Goal: Task Accomplishment & Management: Complete application form

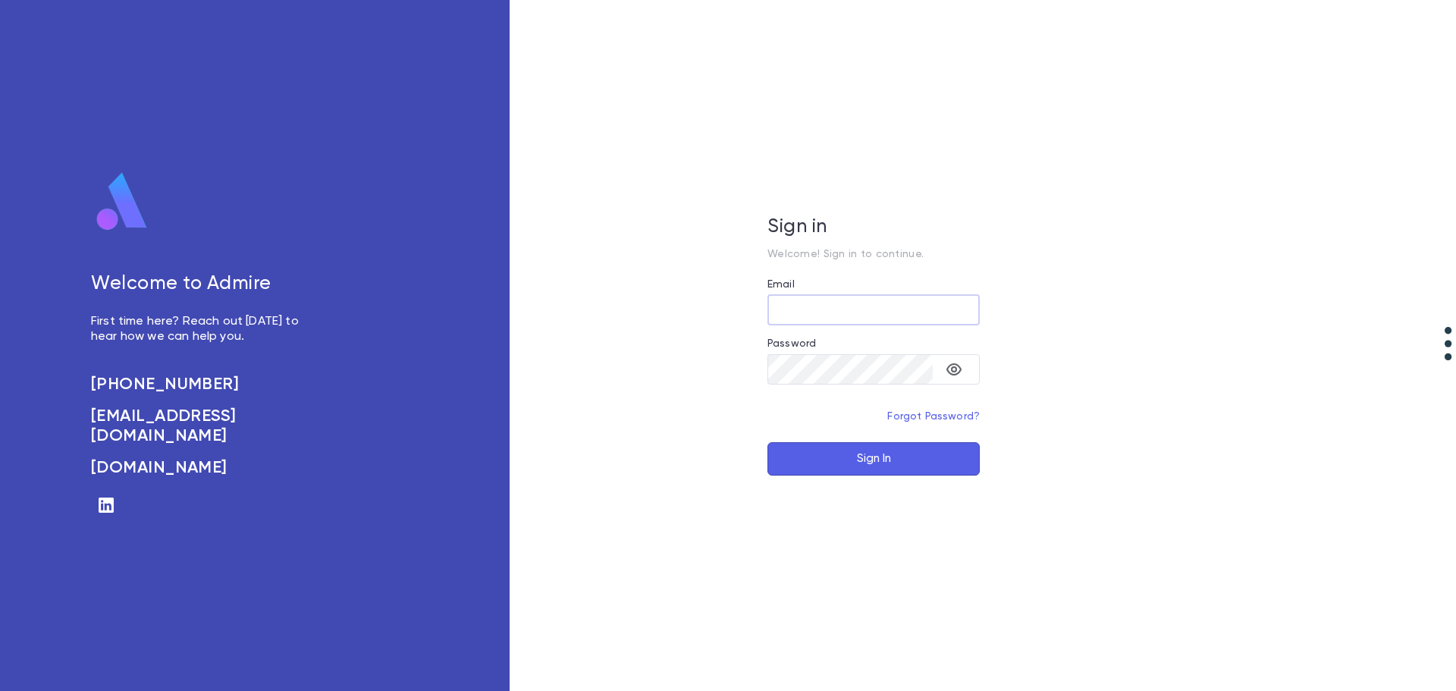
click at [822, 312] on input "Email" at bounding box center [873, 310] width 212 height 30
click at [822, 312] on input "*" at bounding box center [873, 310] width 212 height 30
click at [796, 315] on input "**********" at bounding box center [873, 310] width 212 height 30
type input "**********"
click at [859, 450] on button "Sign In" at bounding box center [873, 458] width 212 height 33
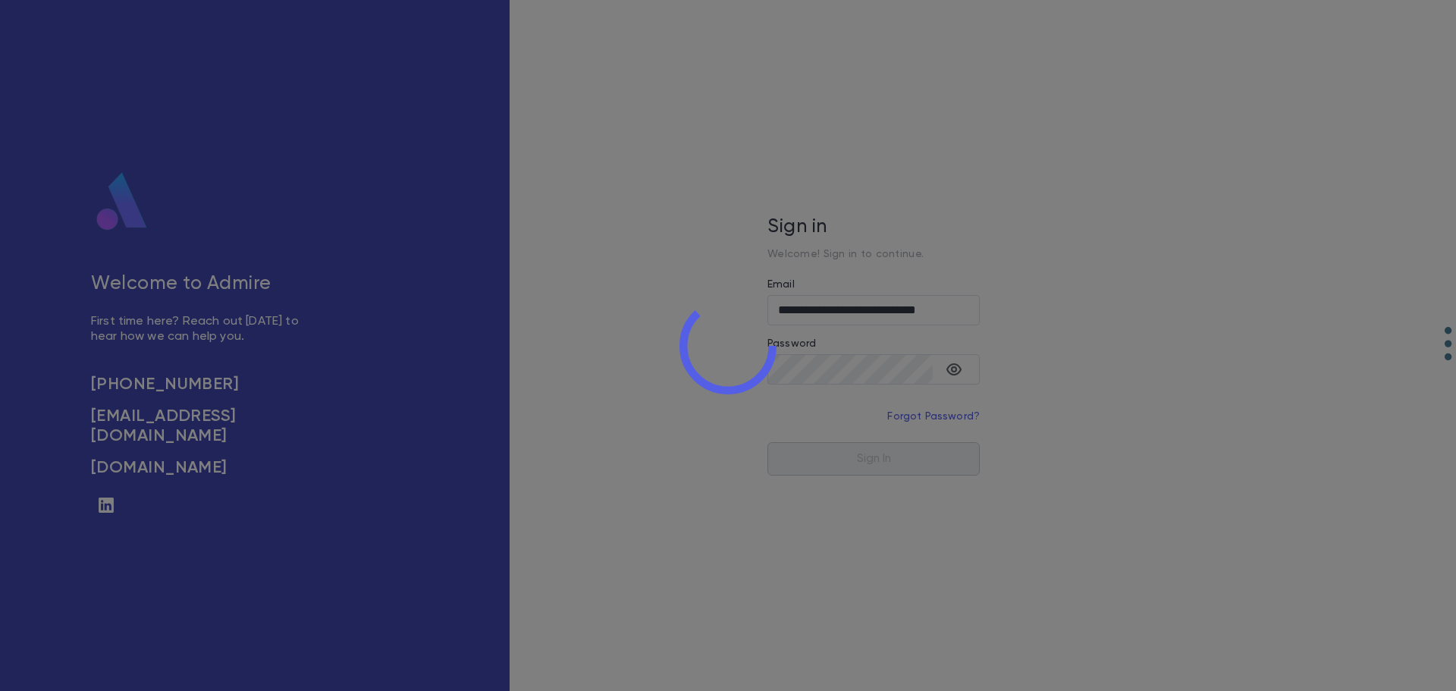
click at [887, 469] on div at bounding box center [728, 345] width 1456 height 691
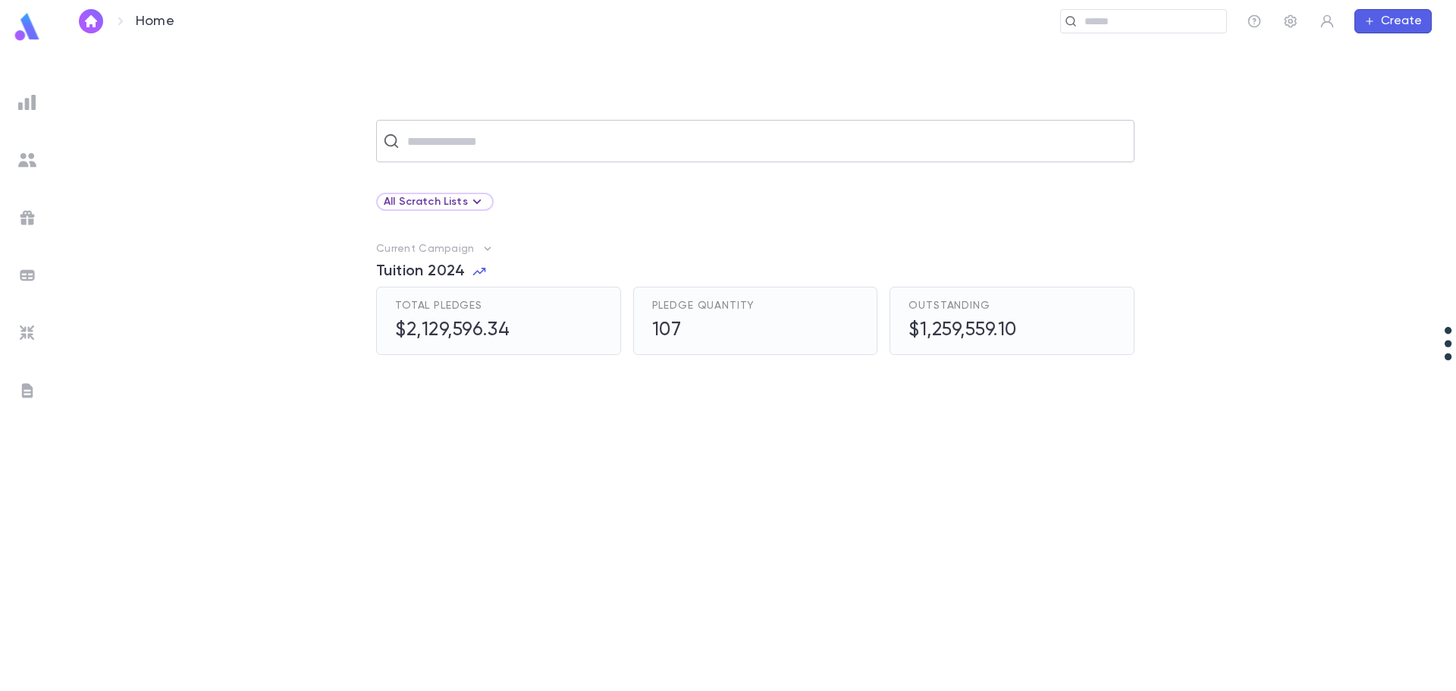
click at [473, 143] on input "text" at bounding box center [765, 141] width 725 height 29
click at [29, 94] on img at bounding box center [27, 102] width 18 height 18
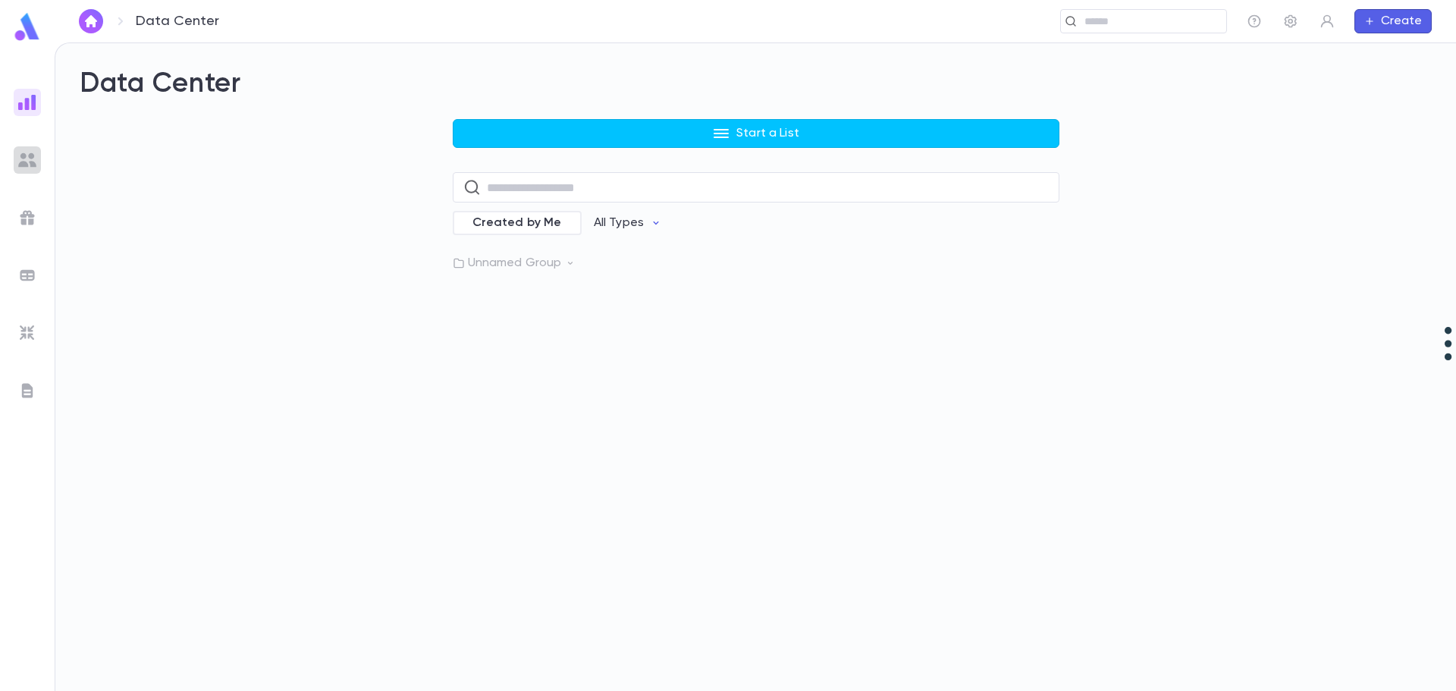
click at [35, 152] on img at bounding box center [27, 160] width 18 height 18
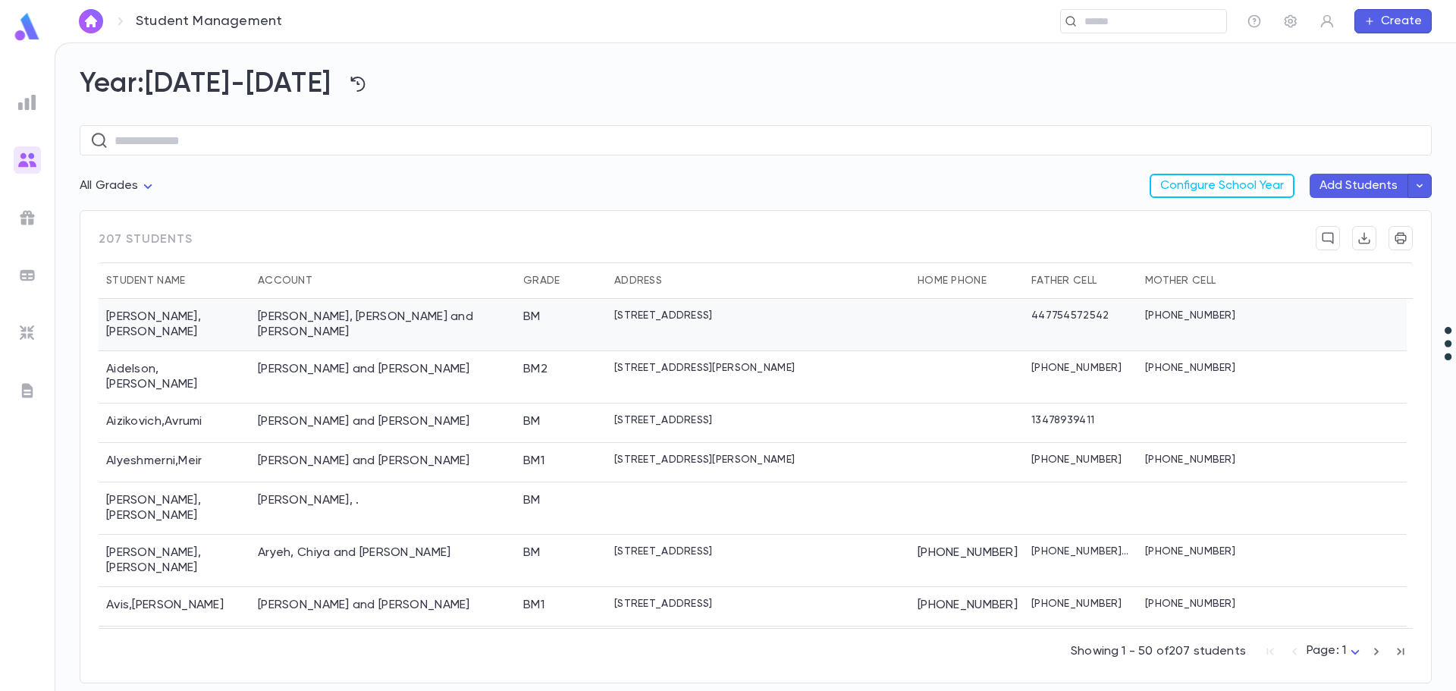
click at [417, 315] on div "[PERSON_NAME], [PERSON_NAME] and [PERSON_NAME]" at bounding box center [382, 325] width 265 height 52
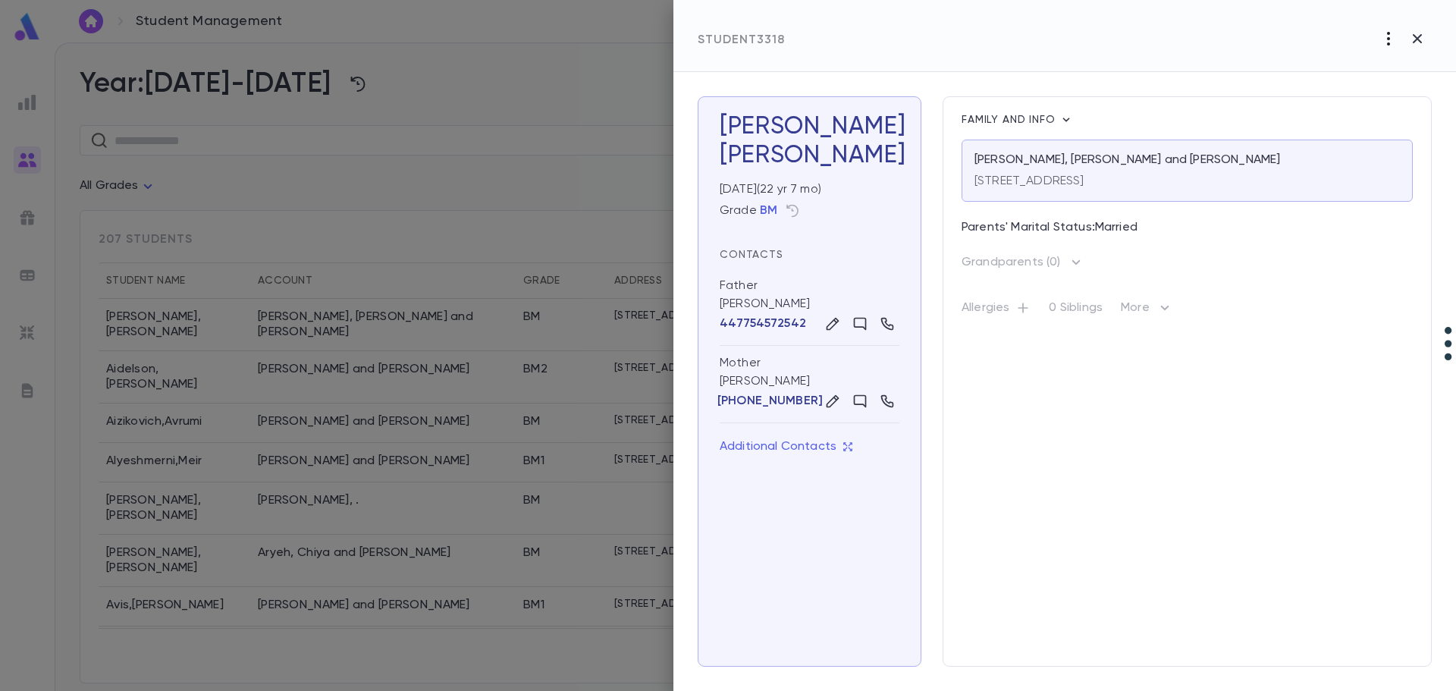
click at [1389, 42] on icon "button" at bounding box center [1389, 39] width 18 height 18
click at [1321, 72] on li "[PERSON_NAME]" at bounding box center [1369, 70] width 154 height 24
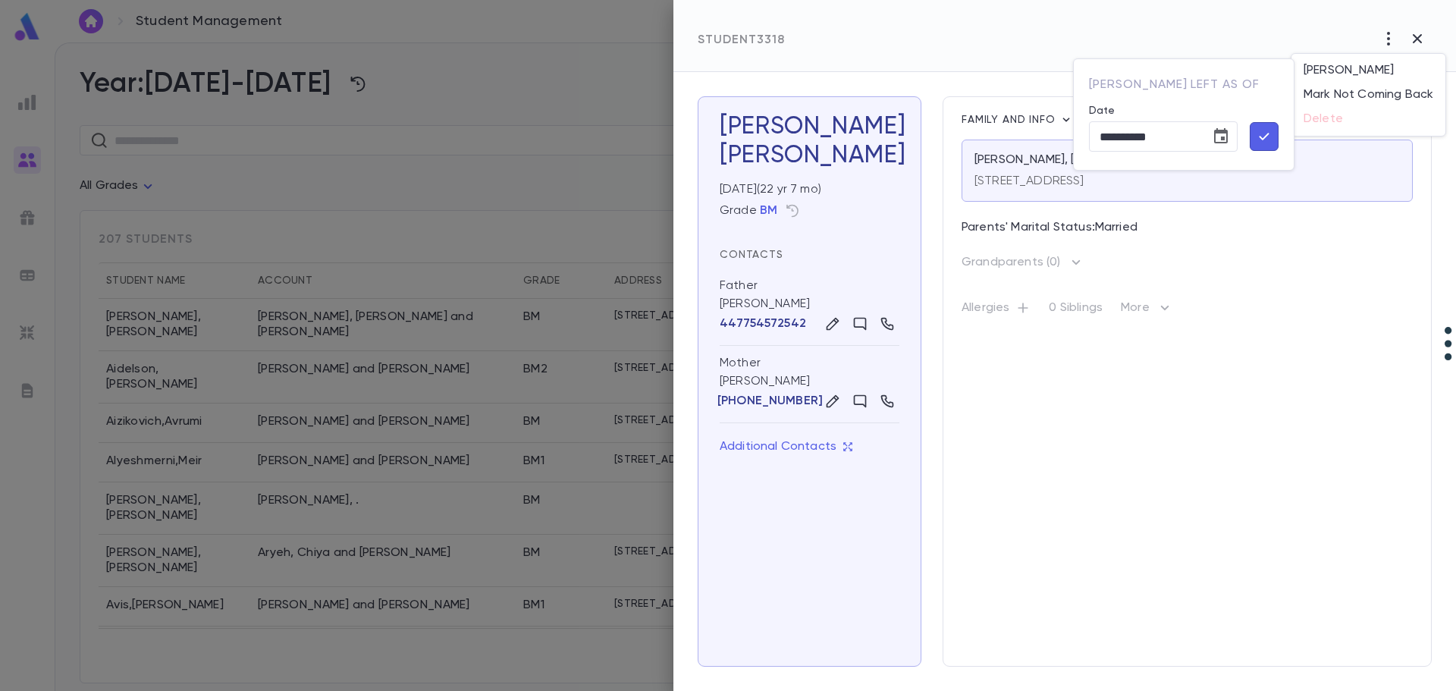
click at [1268, 137] on icon "button" at bounding box center [1264, 136] width 17 height 18
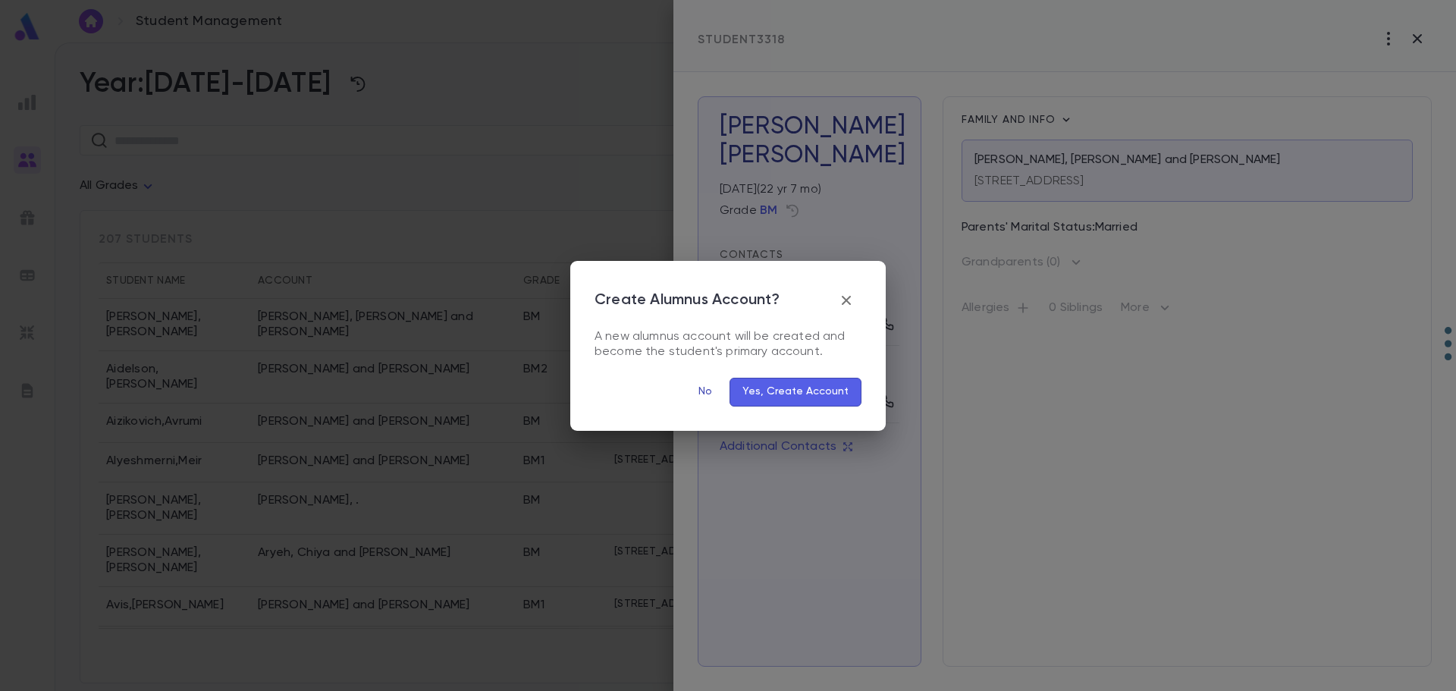
click at [710, 388] on button "No" at bounding box center [705, 392] width 49 height 29
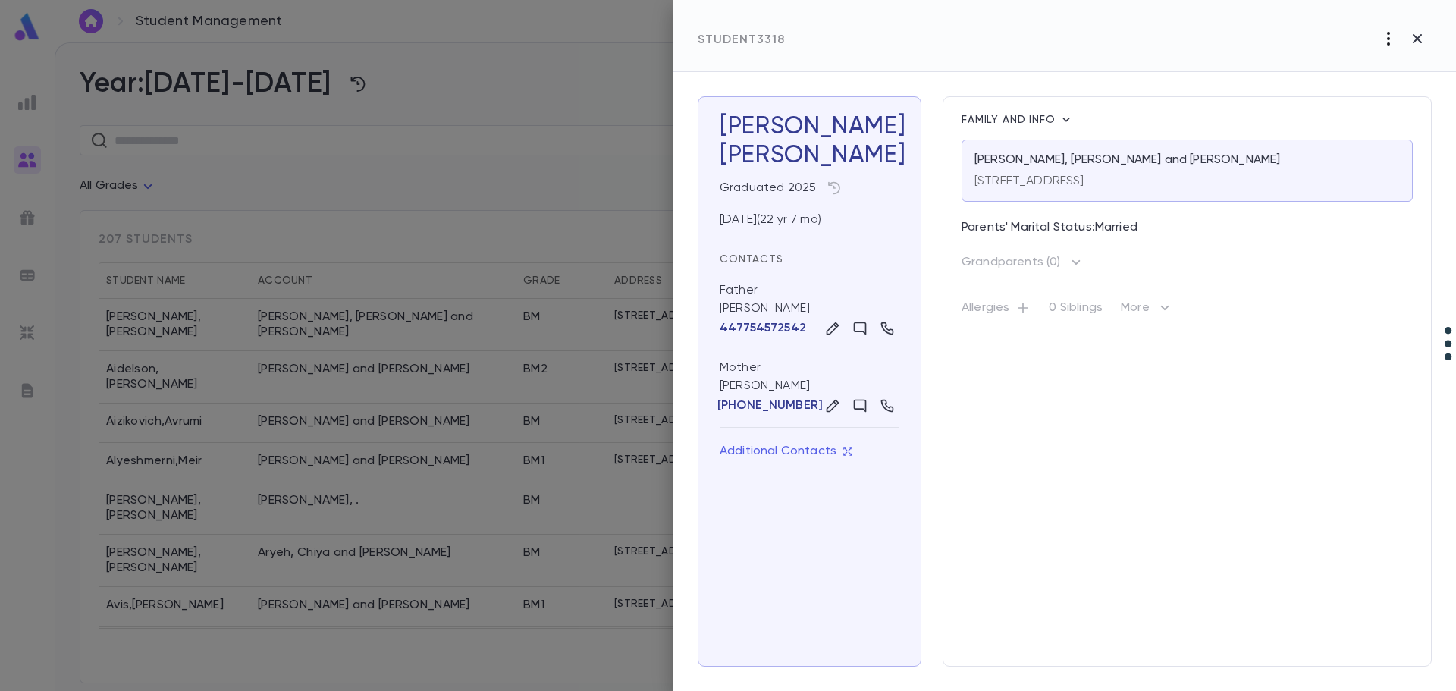
click at [1389, 41] on icon "button" at bounding box center [1389, 39] width 18 height 18
click at [1381, 71] on p "Re-Register" at bounding box center [1402, 70] width 71 height 15
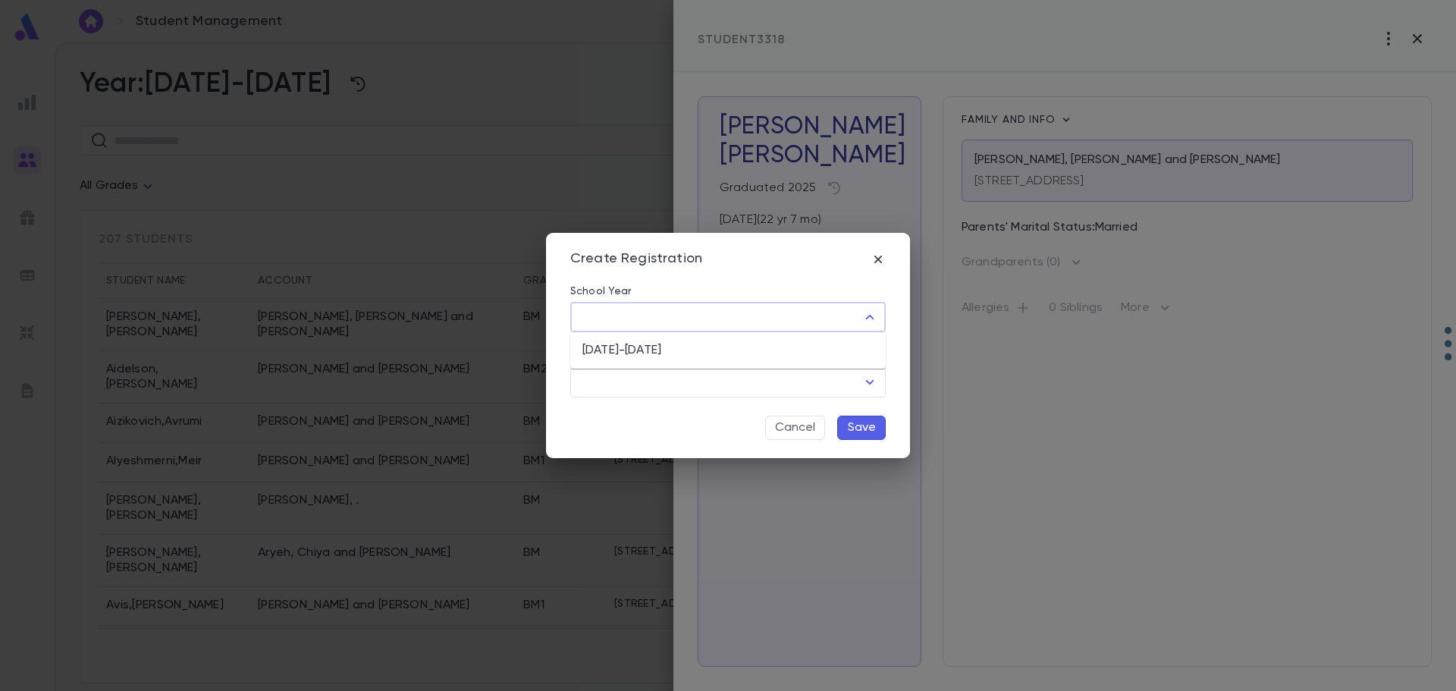
click at [688, 311] on input "School Year" at bounding box center [716, 317] width 279 height 29
click at [715, 320] on input "School Year" at bounding box center [716, 317] width 279 height 29
click at [702, 349] on li "[DATE]-[DATE]" at bounding box center [727, 350] width 315 height 24
type input "*********"
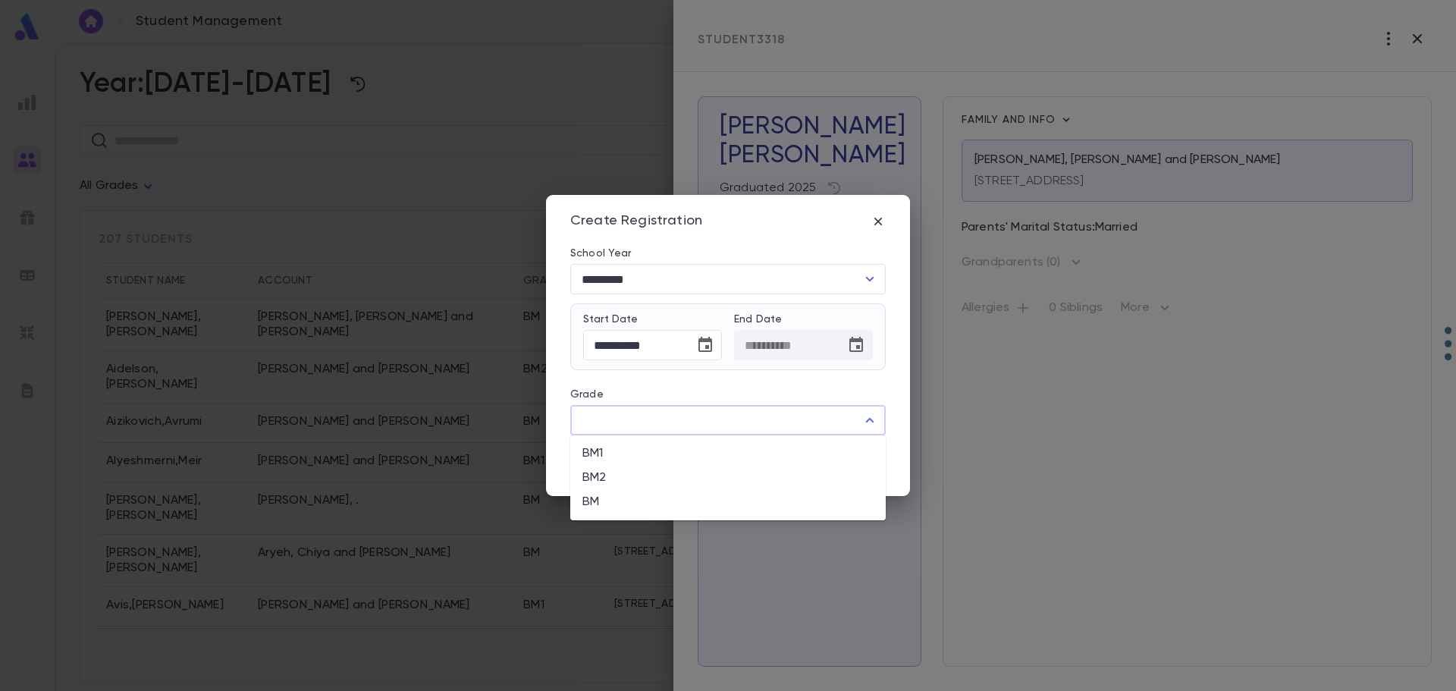
click at [698, 424] on input "Grade" at bounding box center [716, 420] width 279 height 29
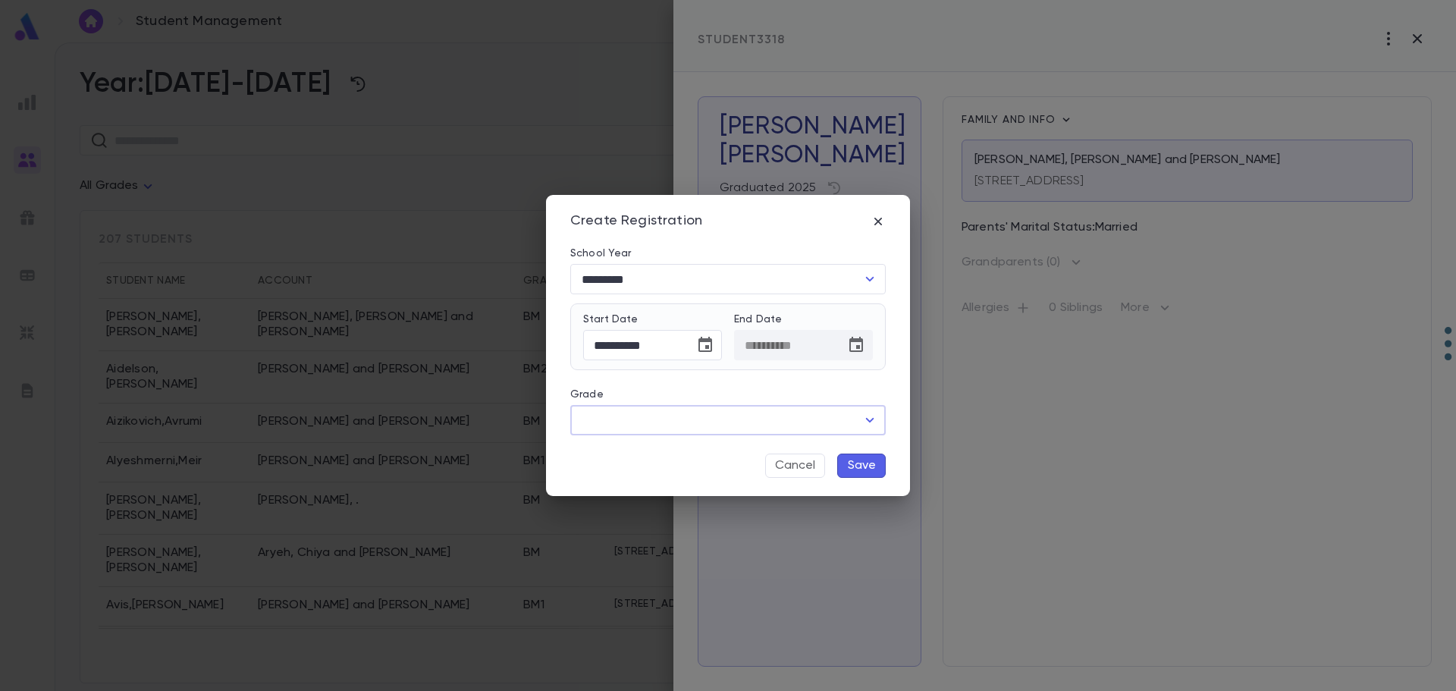
click at [698, 424] on input "Grade" at bounding box center [716, 420] width 279 height 29
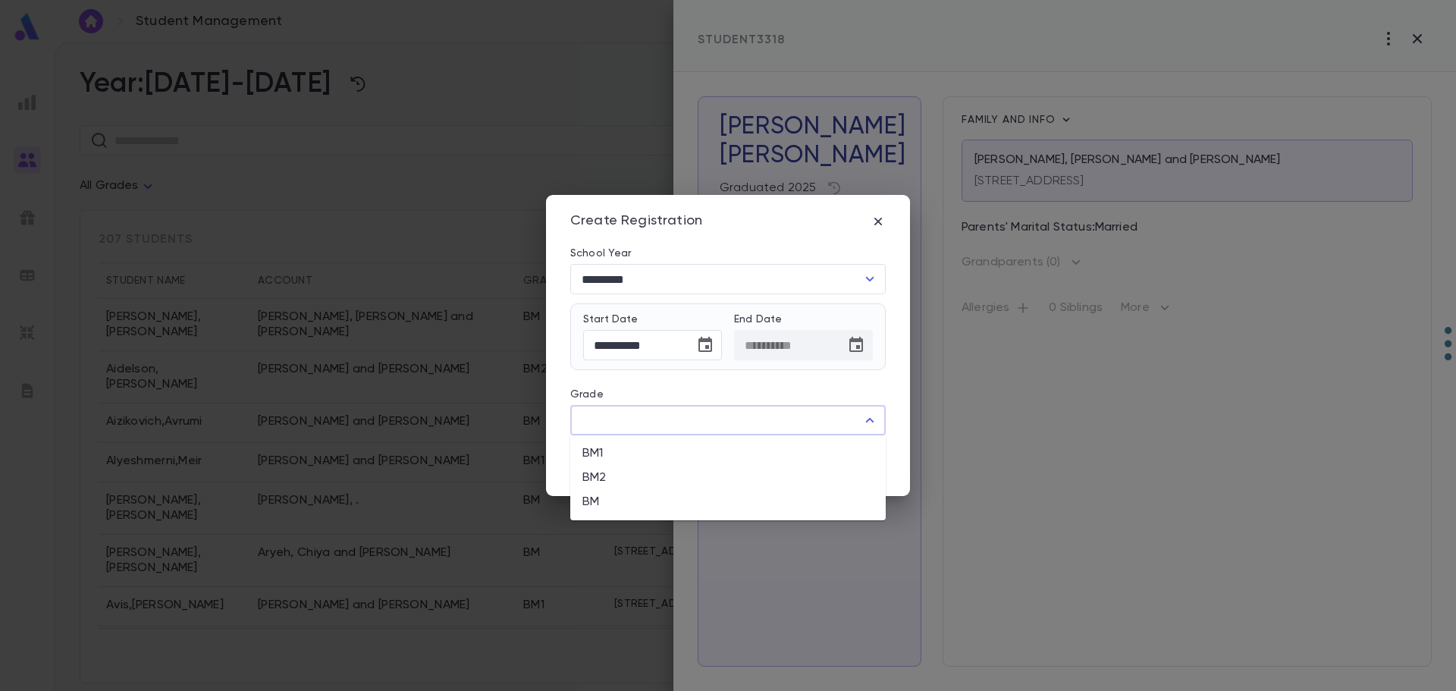
drag, startPoint x: 698, startPoint y: 424, endPoint x: 662, endPoint y: 505, distance: 88.6
click at [662, 505] on body "Student Management ​ Create Year: [DATE]-[DATE] ​ All Grades Configure School Y…" at bounding box center [728, 366] width 1456 height 648
click at [599, 504] on li "BM" at bounding box center [727, 502] width 315 height 24
type input "**"
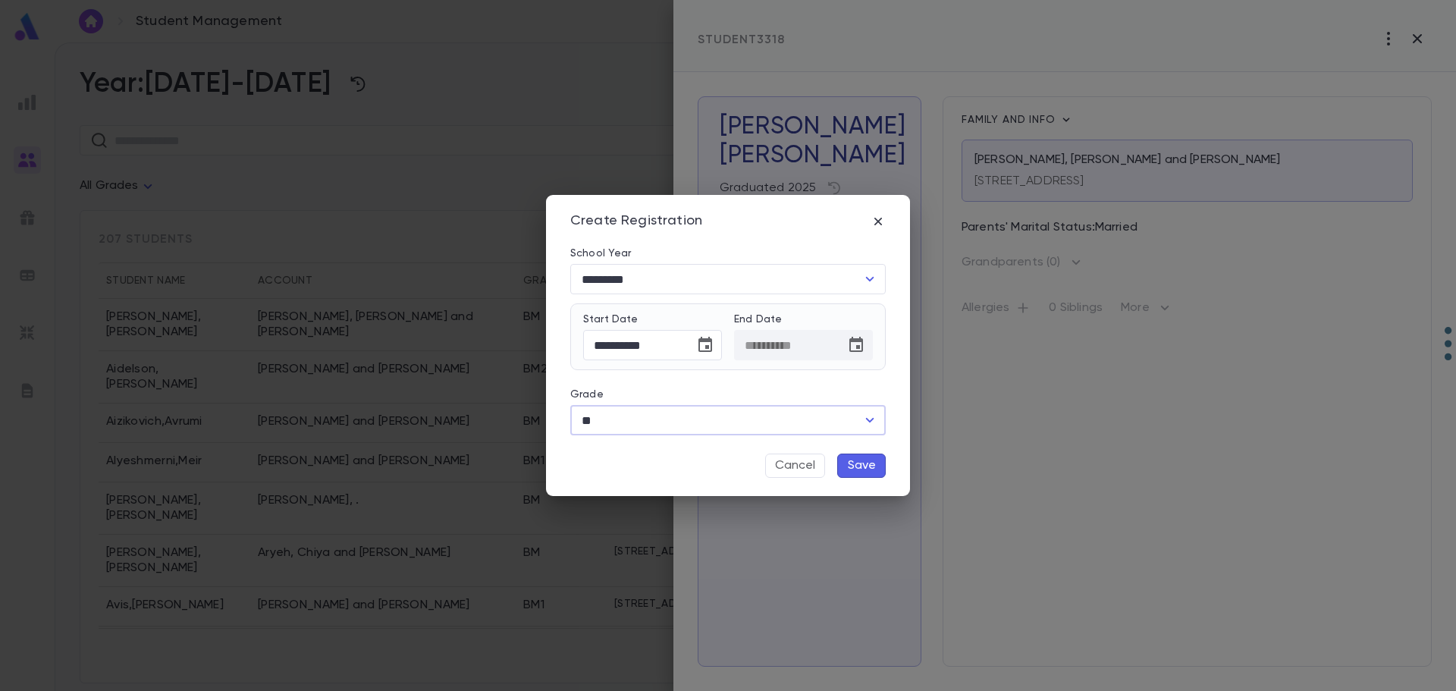
click at [854, 463] on button "Save" at bounding box center [861, 466] width 49 height 24
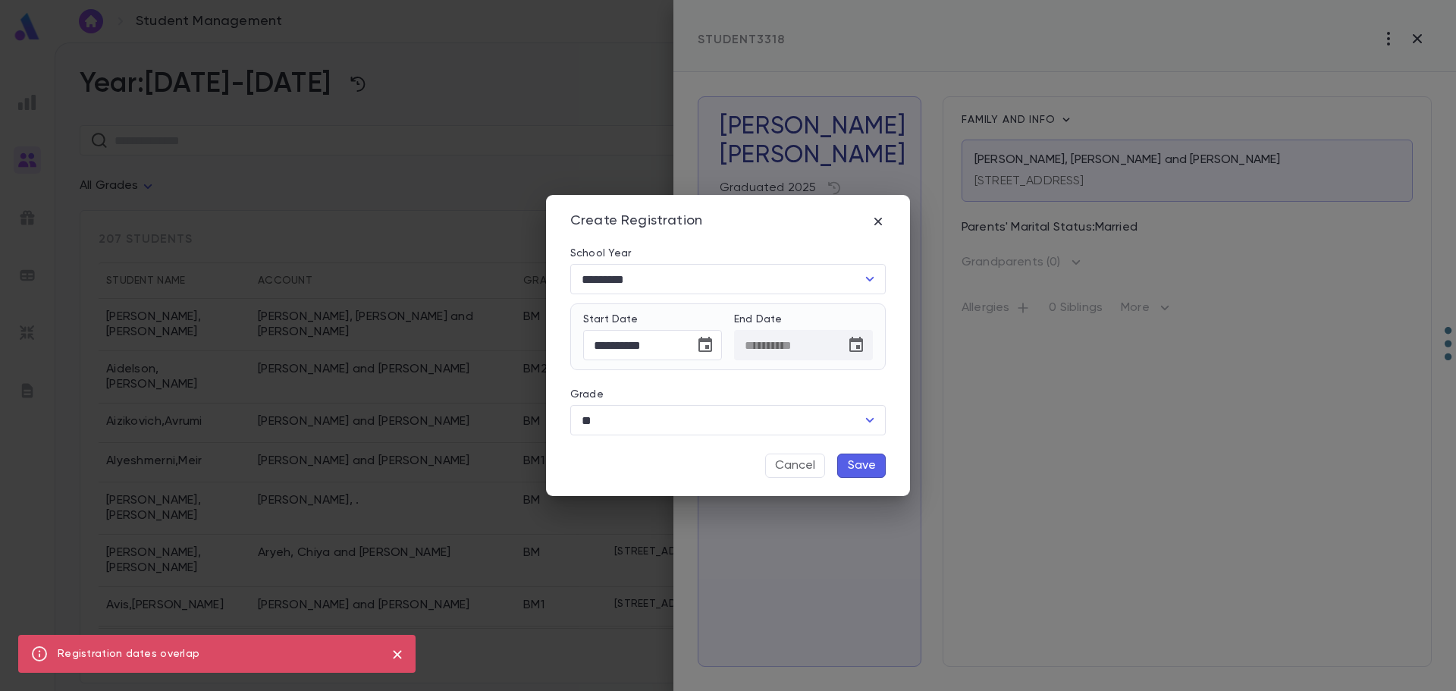
click at [854, 464] on button "Save" at bounding box center [861, 466] width 49 height 24
click at [880, 216] on icon "button" at bounding box center [878, 221] width 15 height 15
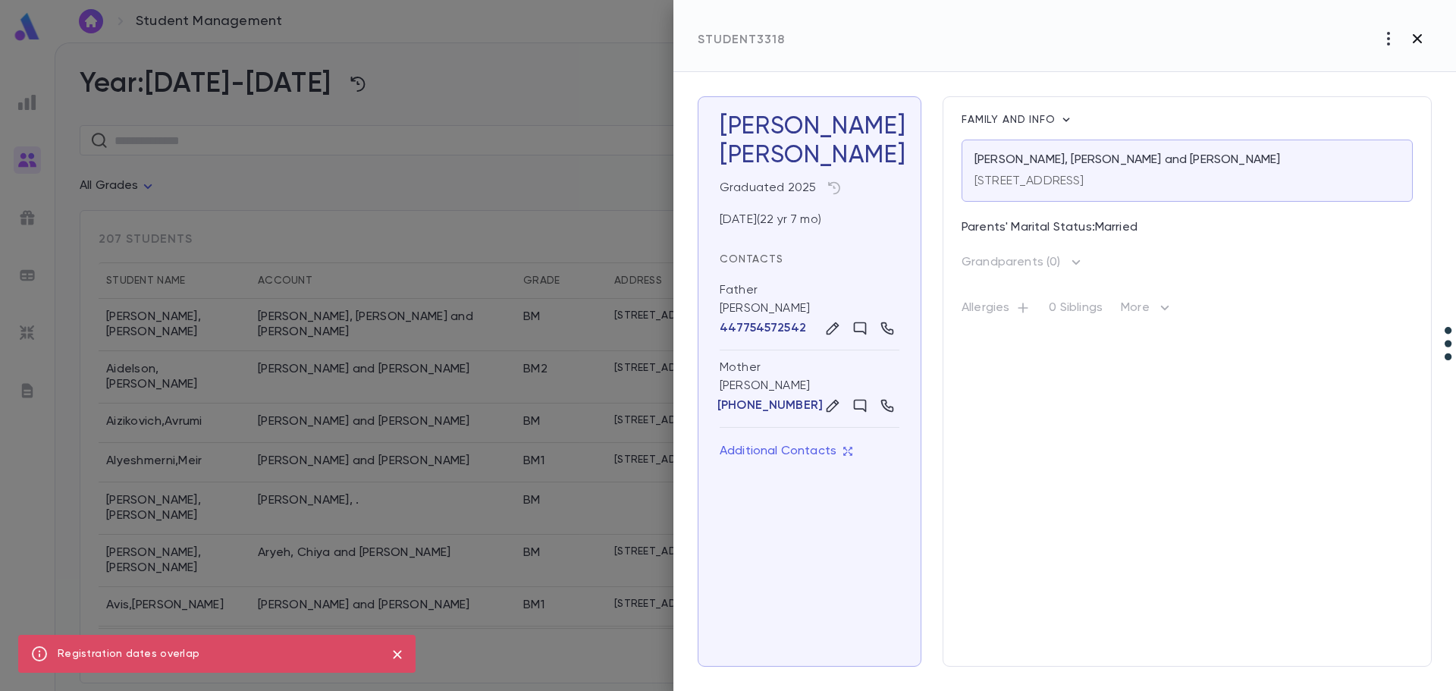
click at [1421, 32] on icon "button" at bounding box center [1417, 39] width 18 height 18
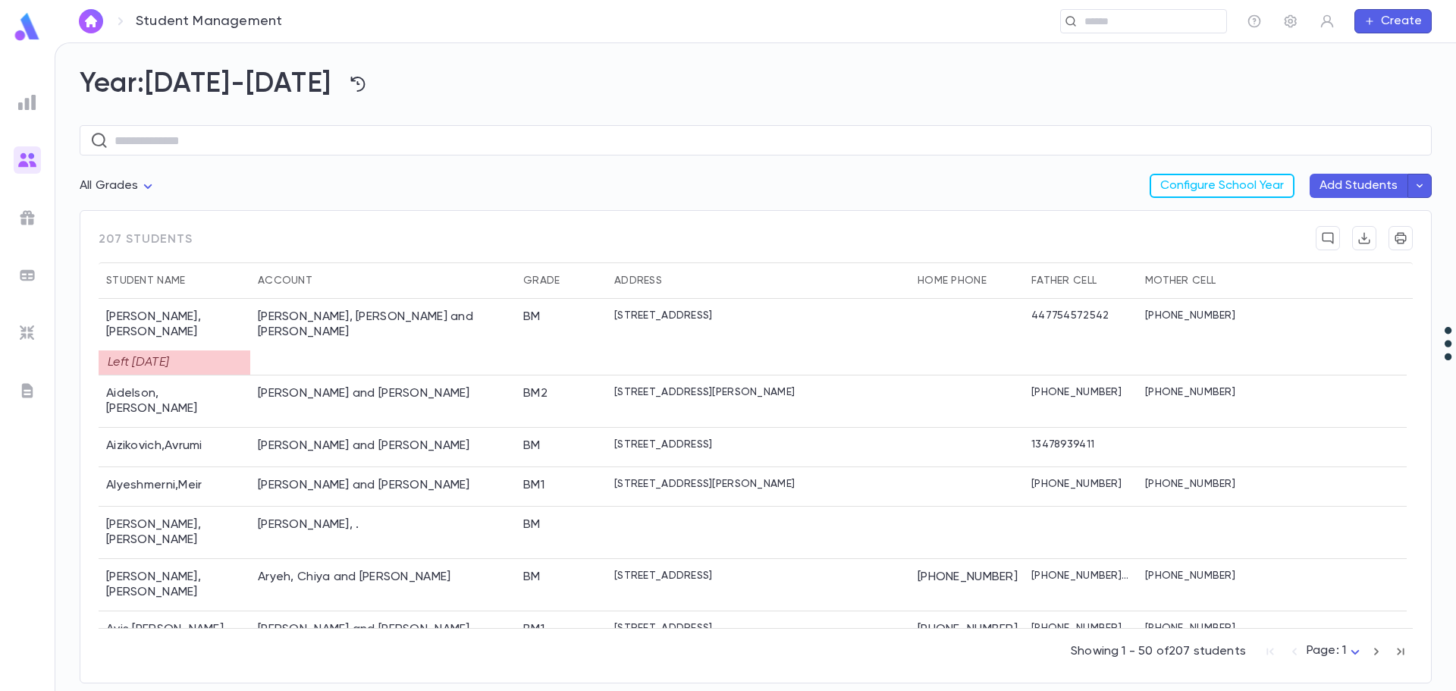
click at [141, 91] on h2 "Year: [DATE]-[DATE]" at bounding box center [756, 83] width 1352 height 33
click at [351, 79] on icon "button" at bounding box center [358, 84] width 14 height 15
drag, startPoint x: 335, startPoint y: 140, endPoint x: 284, endPoint y: 308, distance: 175.1
click at [284, 308] on div "[DATE]-[DATE] [DATE]-[DATE]" at bounding box center [728, 345] width 1456 height 691
click at [303, 315] on div at bounding box center [728, 345] width 1456 height 691
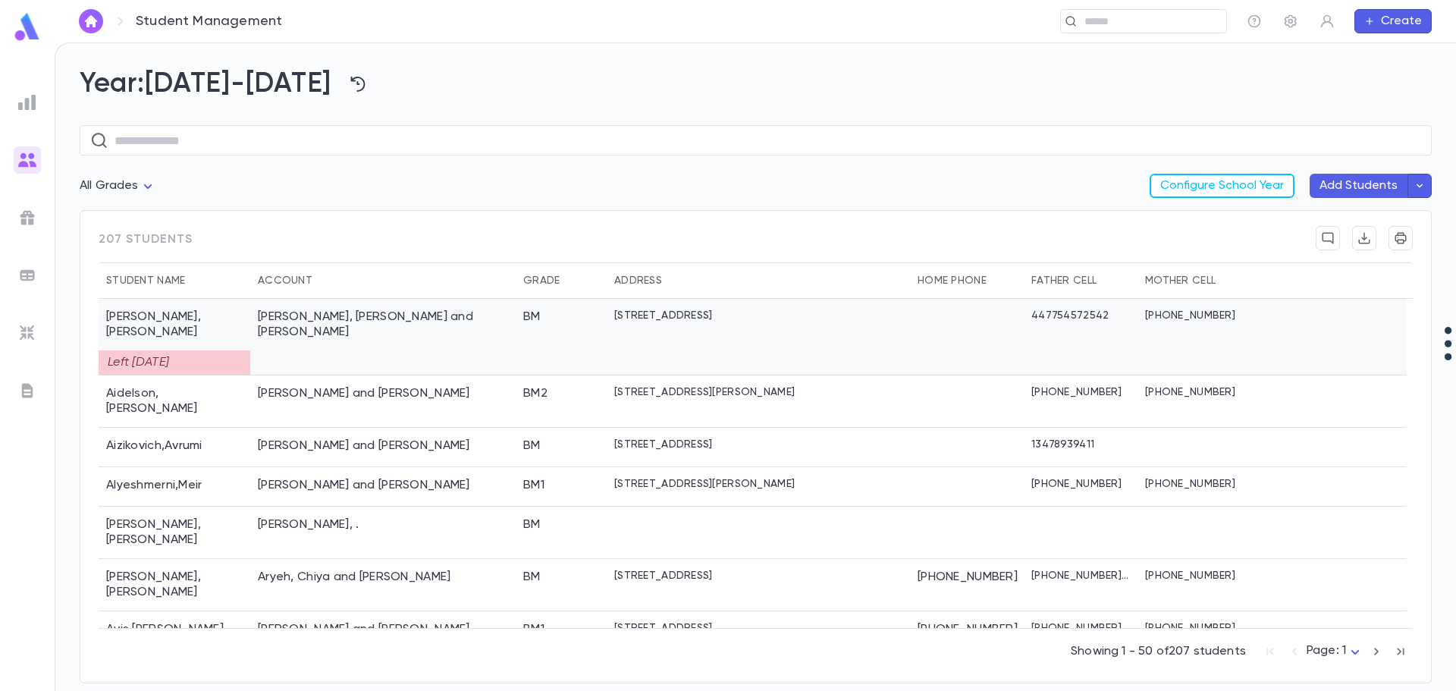
click at [288, 328] on div "[PERSON_NAME], [PERSON_NAME] and [PERSON_NAME]" at bounding box center [382, 337] width 265 height 77
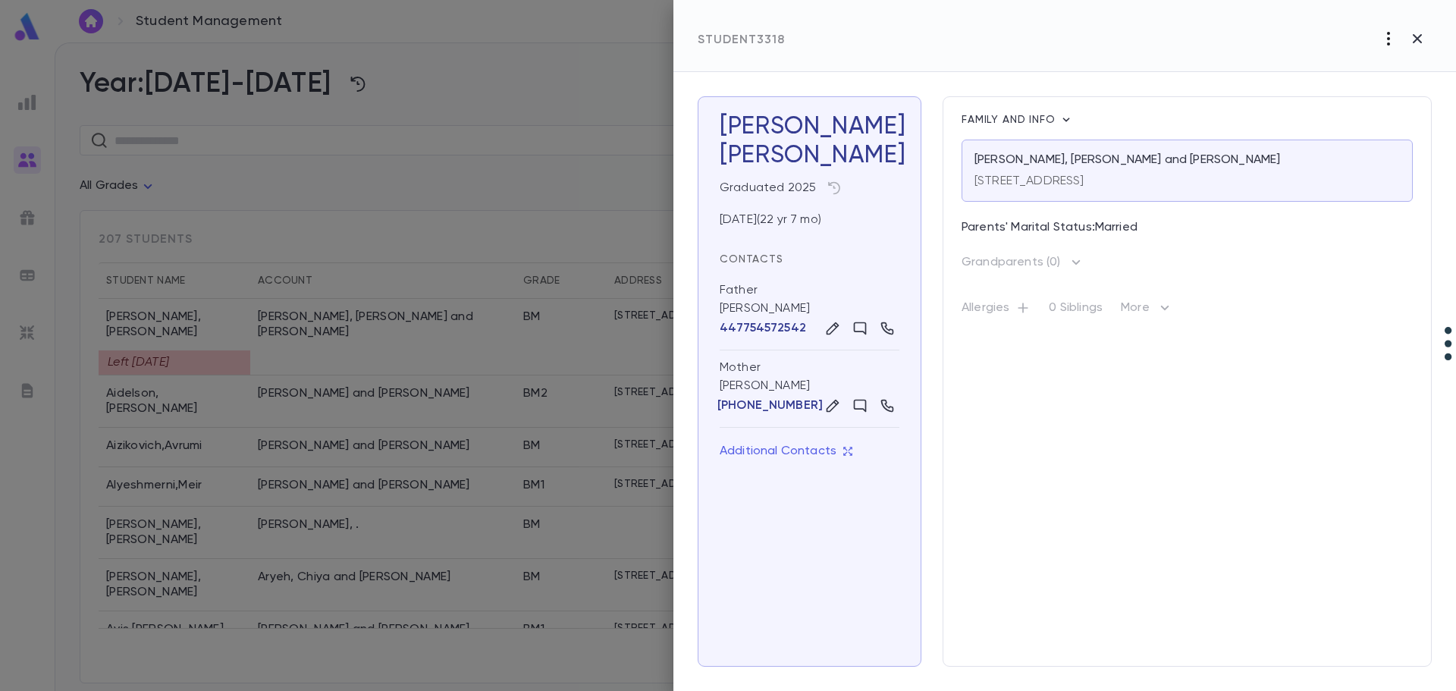
click at [1386, 36] on icon "button" at bounding box center [1389, 39] width 18 height 18
click at [1386, 69] on p "Re-Register" at bounding box center [1402, 70] width 71 height 15
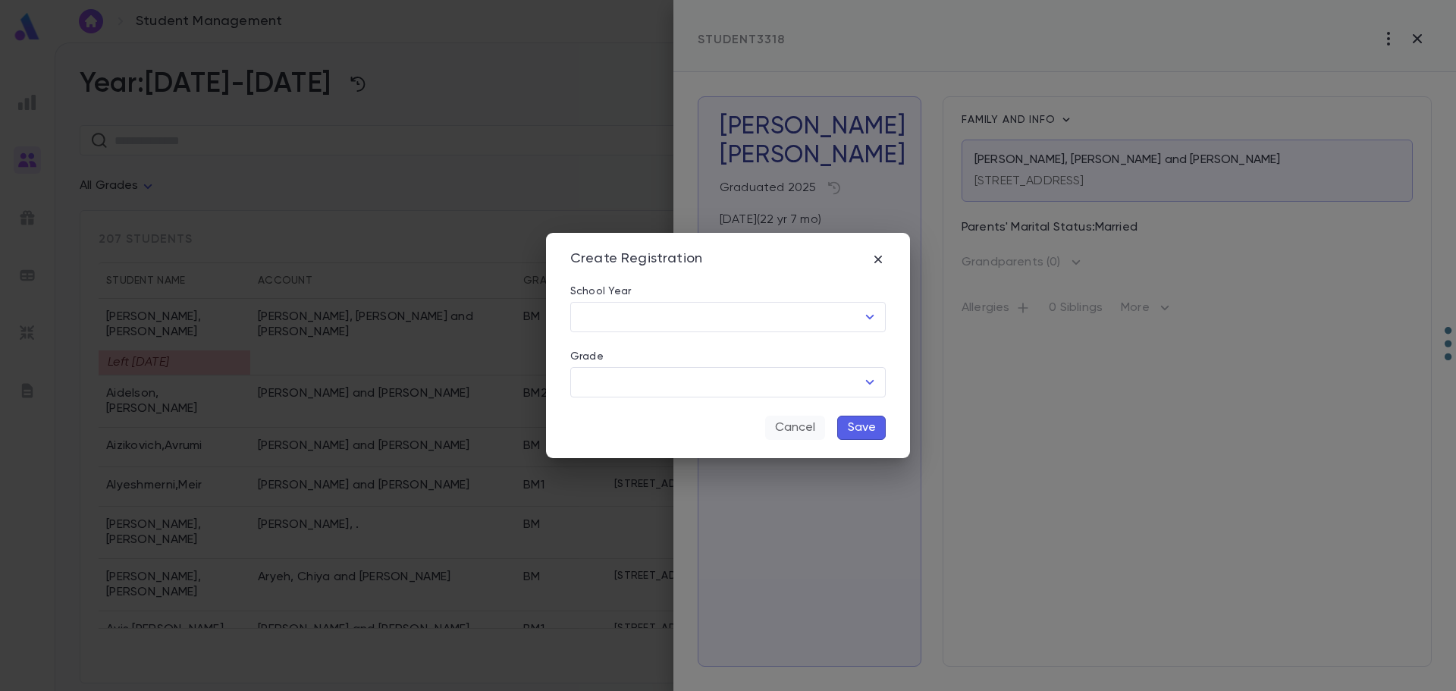
click at [813, 426] on button "Cancel" at bounding box center [795, 428] width 60 height 24
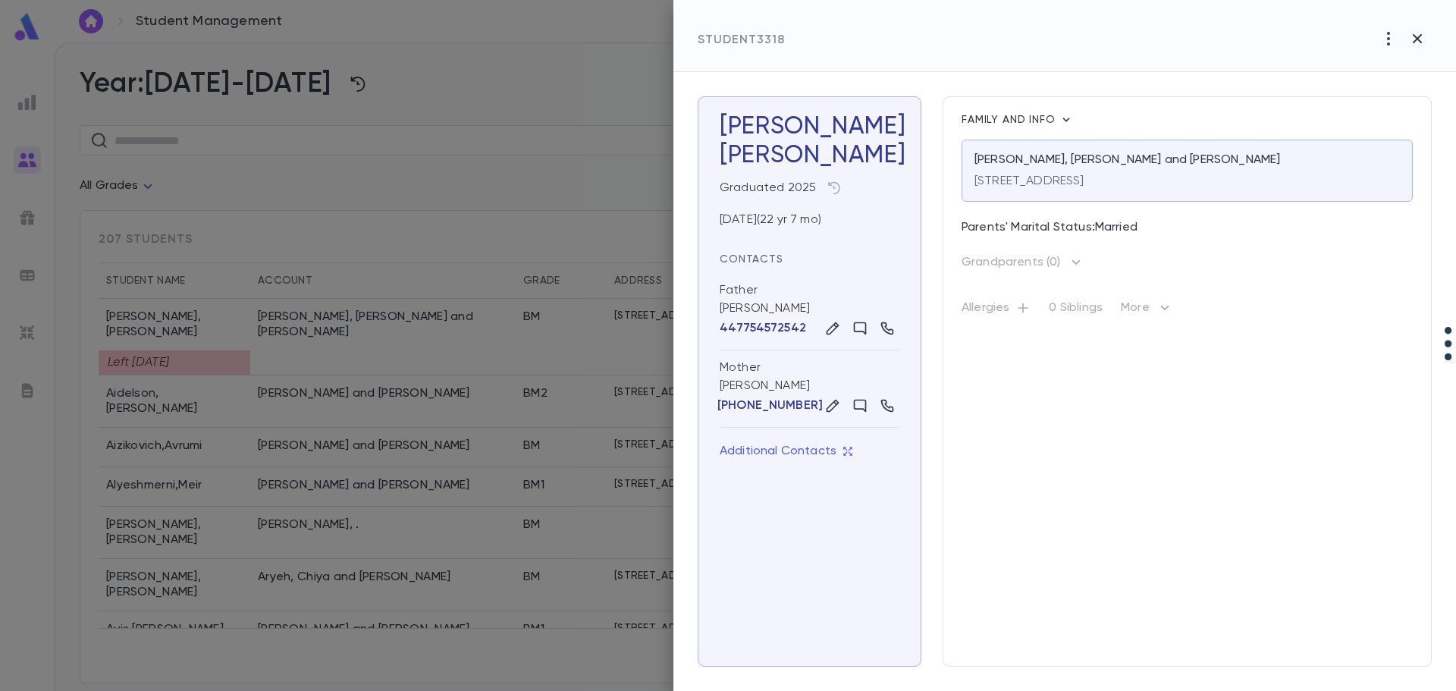
click at [336, 341] on div at bounding box center [728, 345] width 1456 height 691
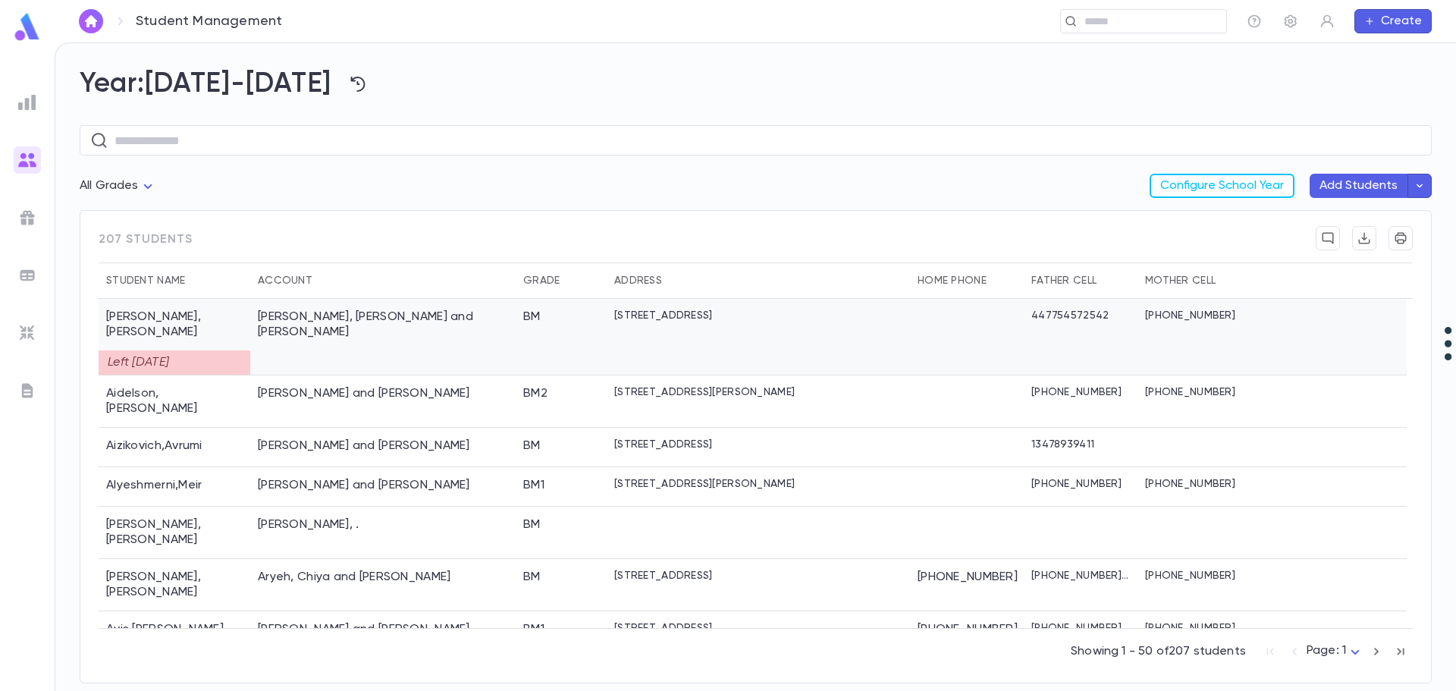
click at [1339, 318] on div at bounding box center [1328, 337] width 155 height 77
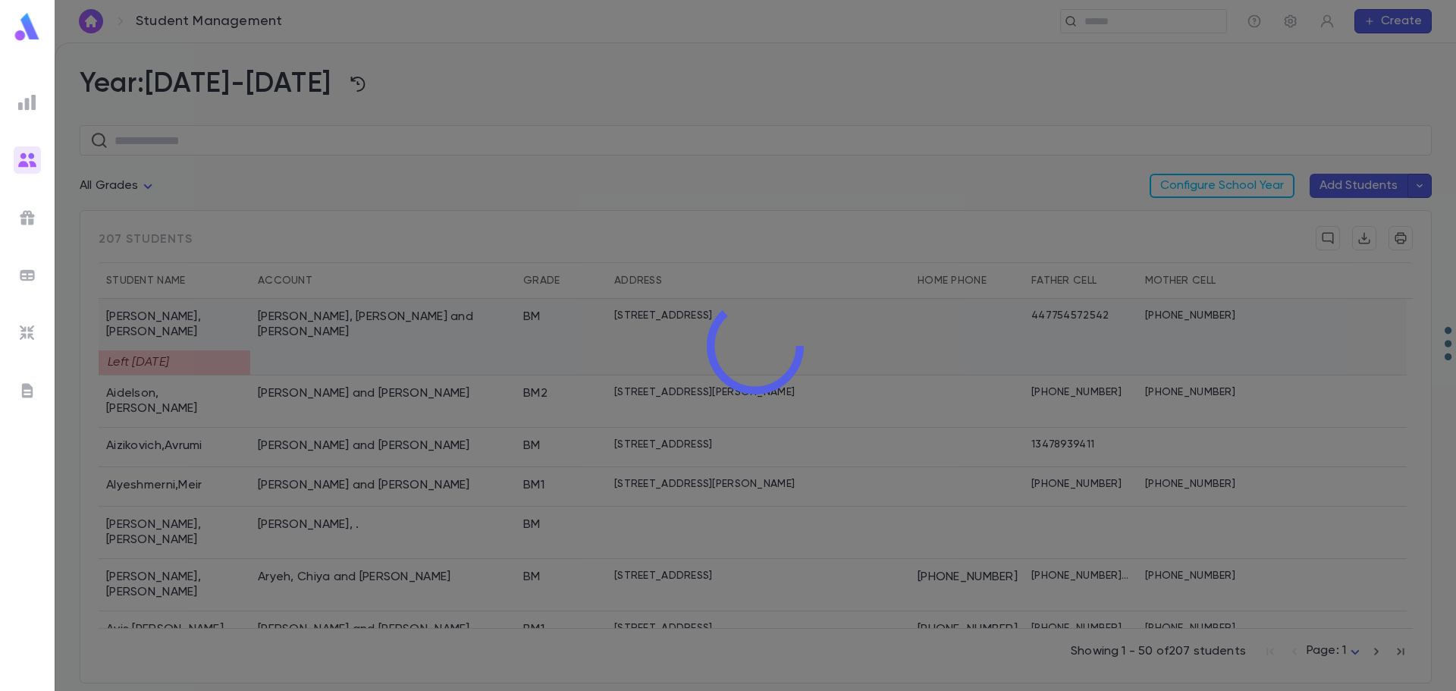
click at [1339, 318] on div at bounding box center [756, 345] width 1402 height 691
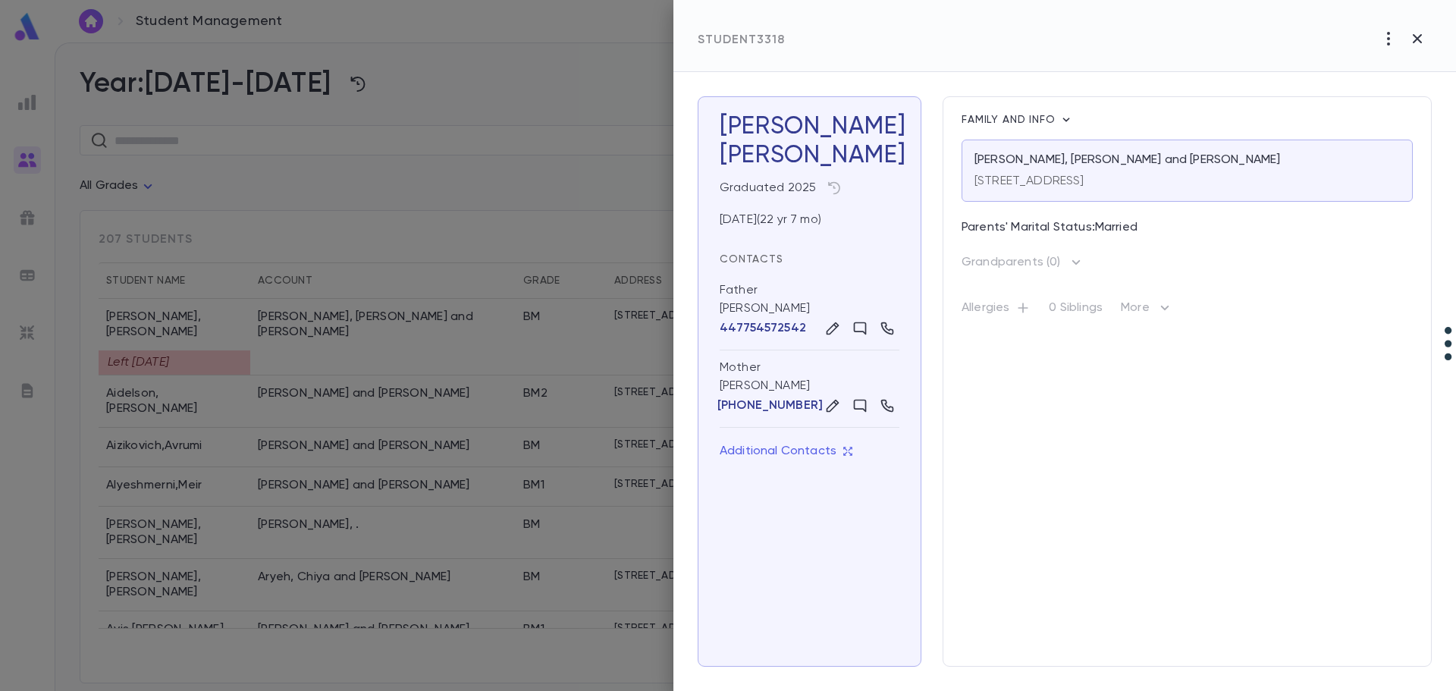
click at [330, 342] on div at bounding box center [728, 345] width 1456 height 691
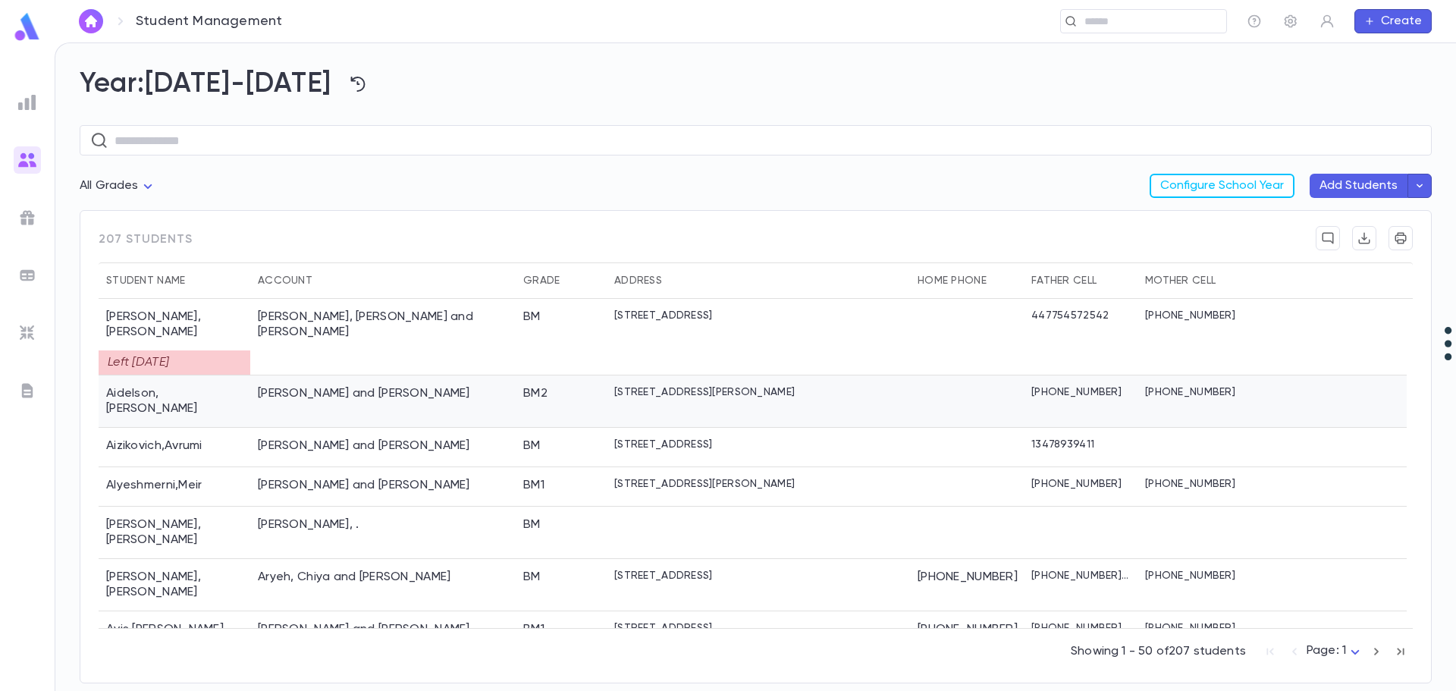
click at [328, 386] on div "[PERSON_NAME] and [PERSON_NAME]" at bounding box center [364, 393] width 212 height 15
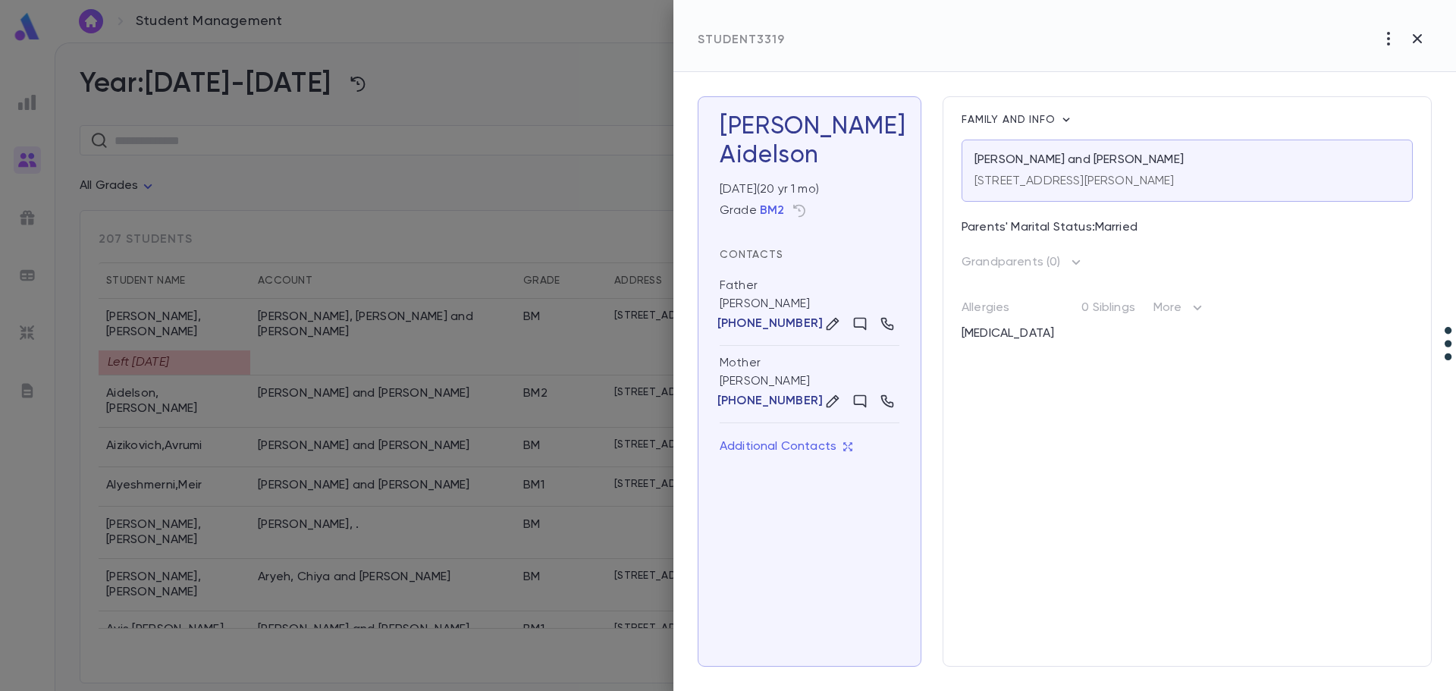
click at [331, 346] on div at bounding box center [728, 345] width 1456 height 691
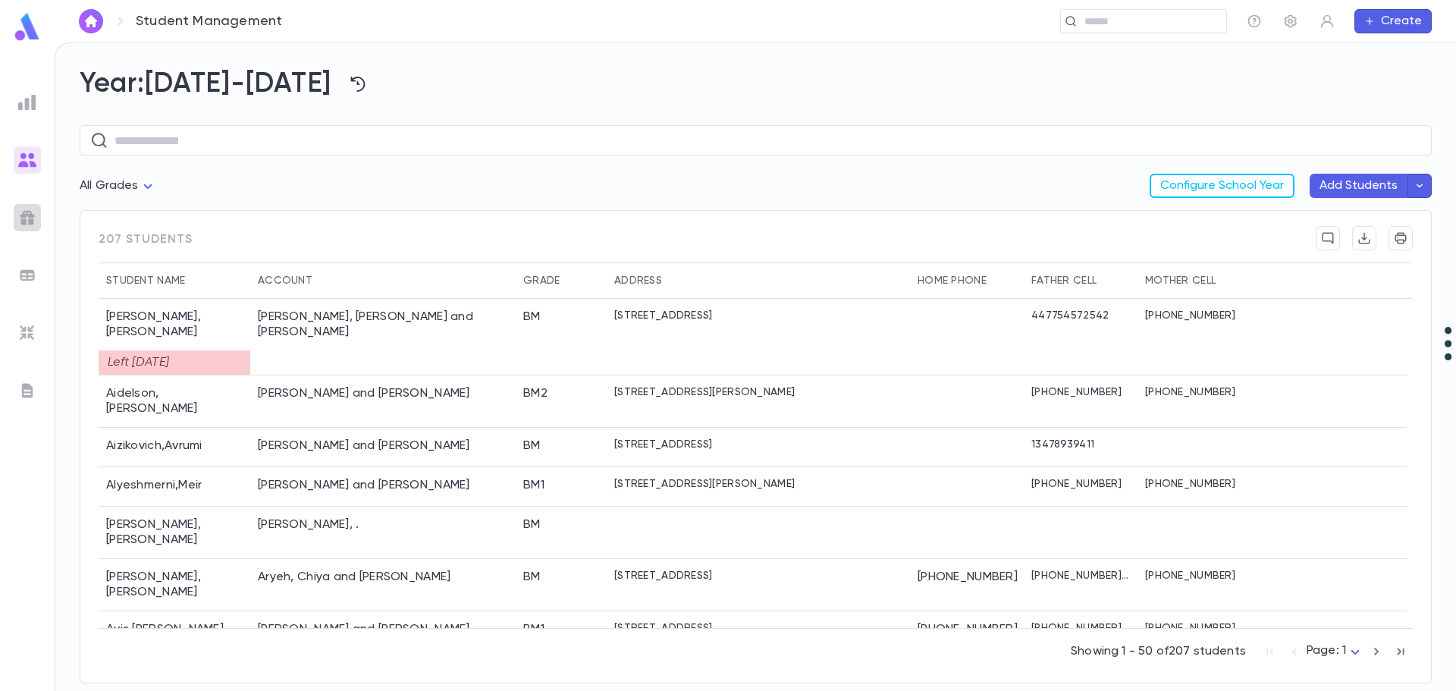
click at [28, 220] on img at bounding box center [27, 218] width 18 height 18
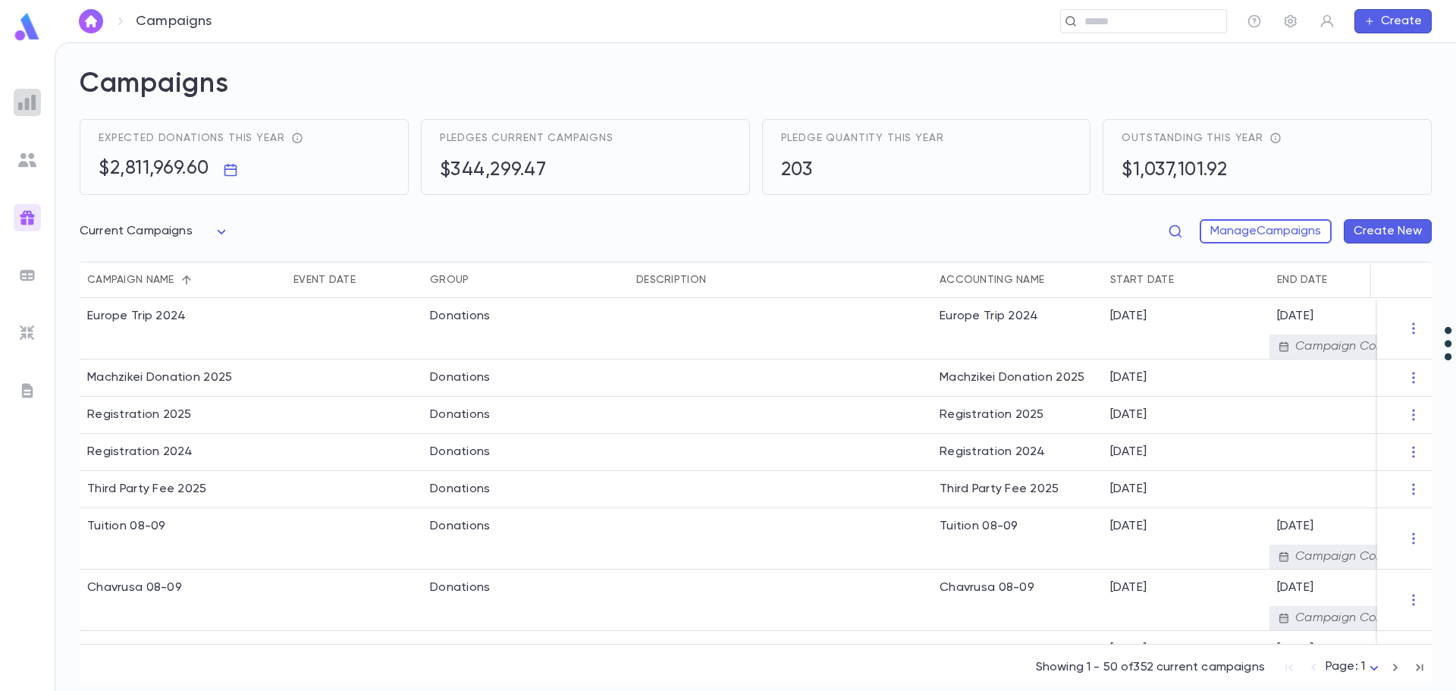
click at [28, 114] on div at bounding box center [27, 102] width 27 height 27
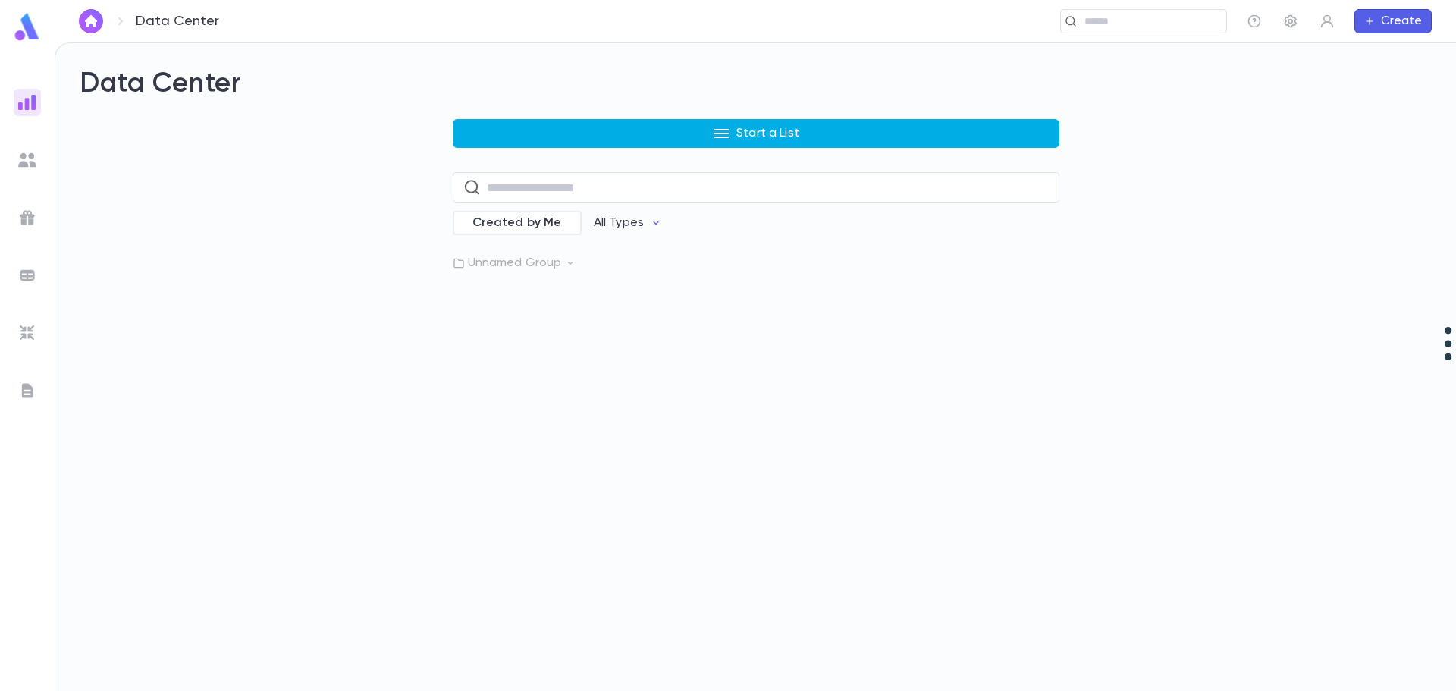
click at [594, 135] on button "Start a List" at bounding box center [756, 133] width 607 height 29
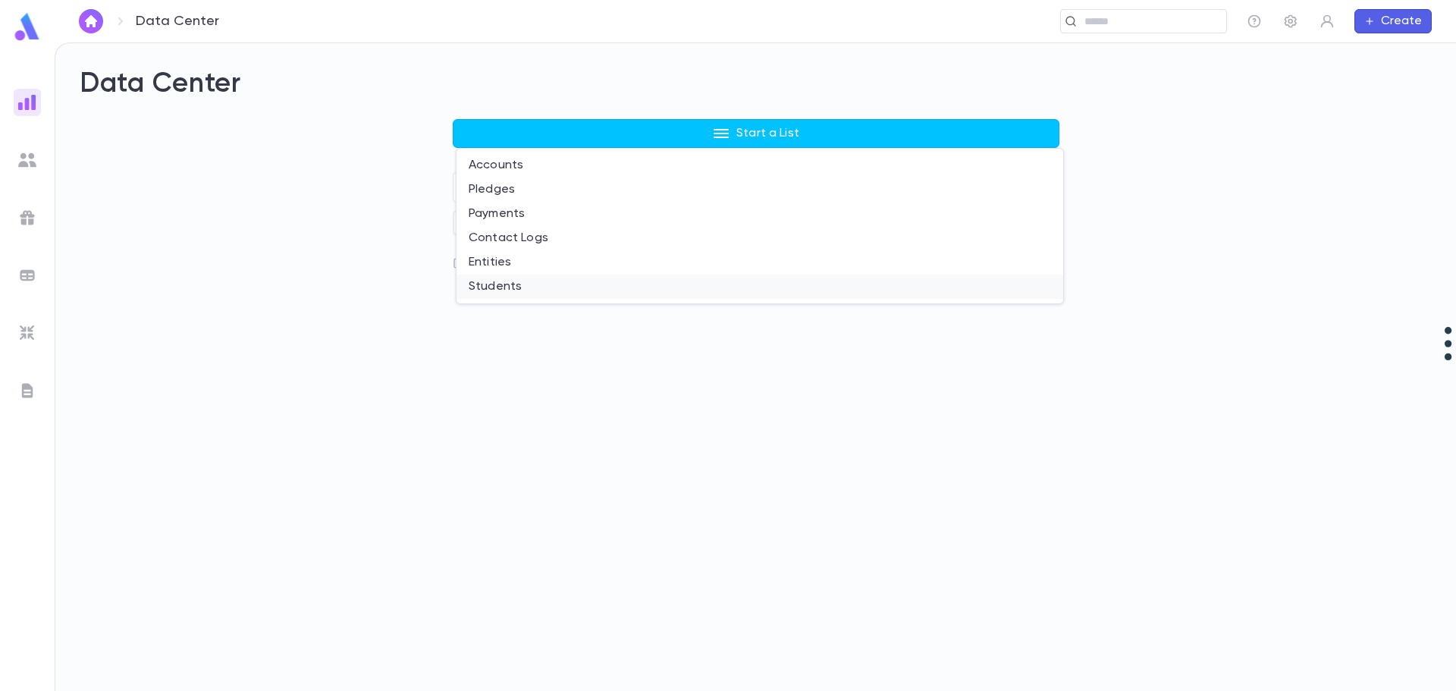
drag, startPoint x: 604, startPoint y: 373, endPoint x: 524, endPoint y: 285, distance: 118.7
click at [524, 285] on div "Accounts Pledges Payments Contact Logs Entities Students" at bounding box center [728, 345] width 1456 height 691
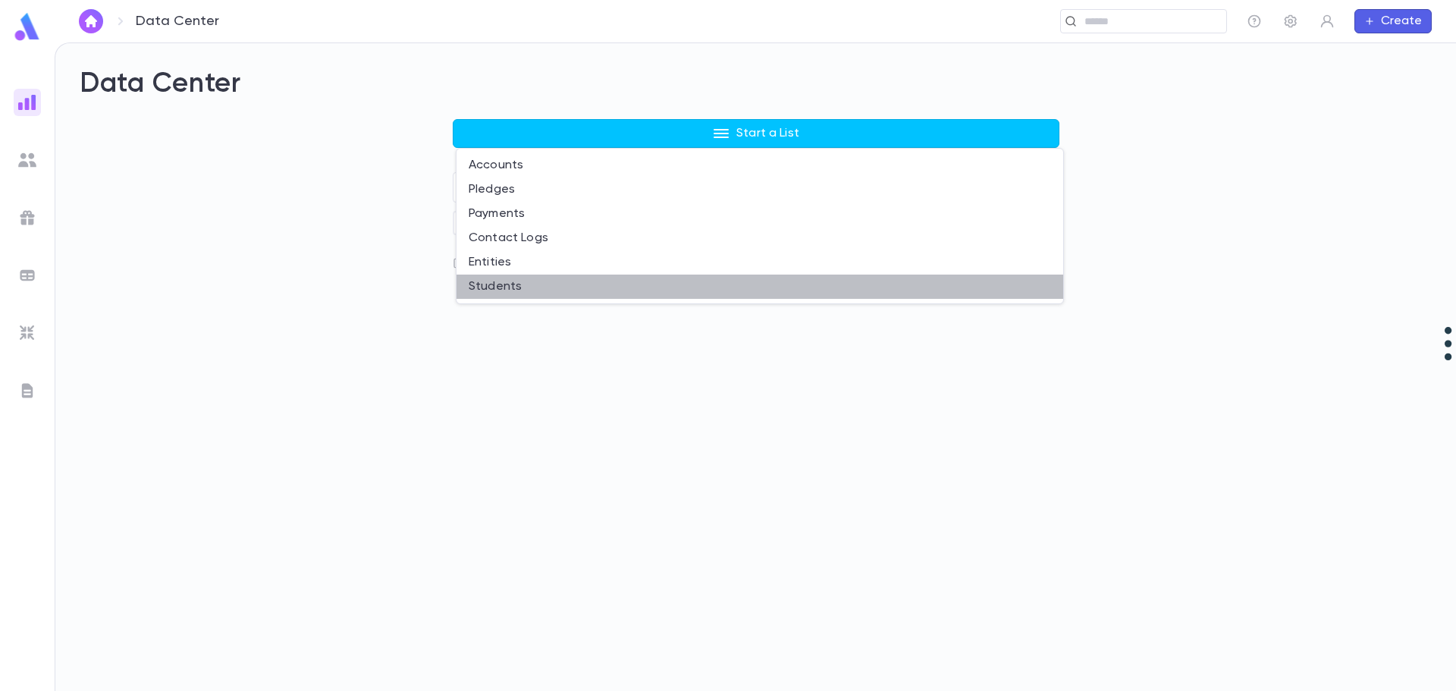
click at [524, 285] on li "Students" at bounding box center [760, 287] width 607 height 24
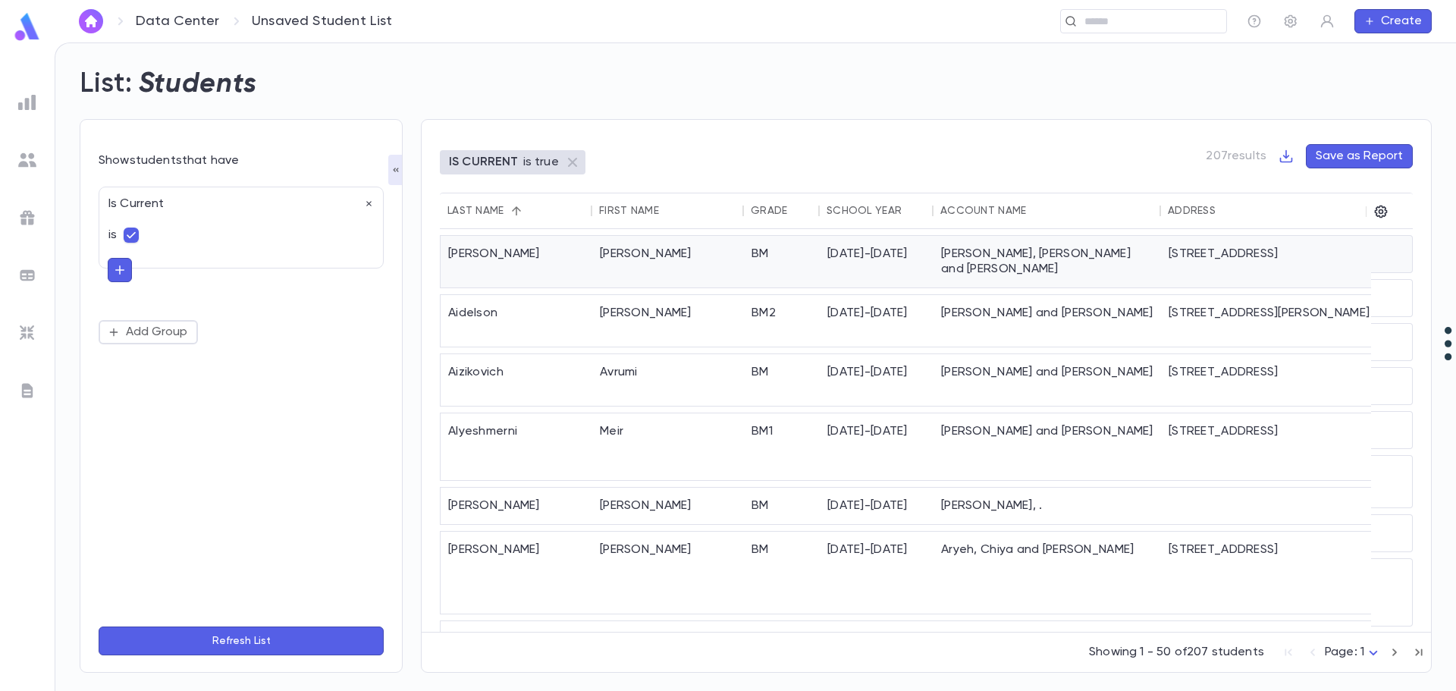
click at [695, 259] on div "[PERSON_NAME]" at bounding box center [668, 262] width 152 height 52
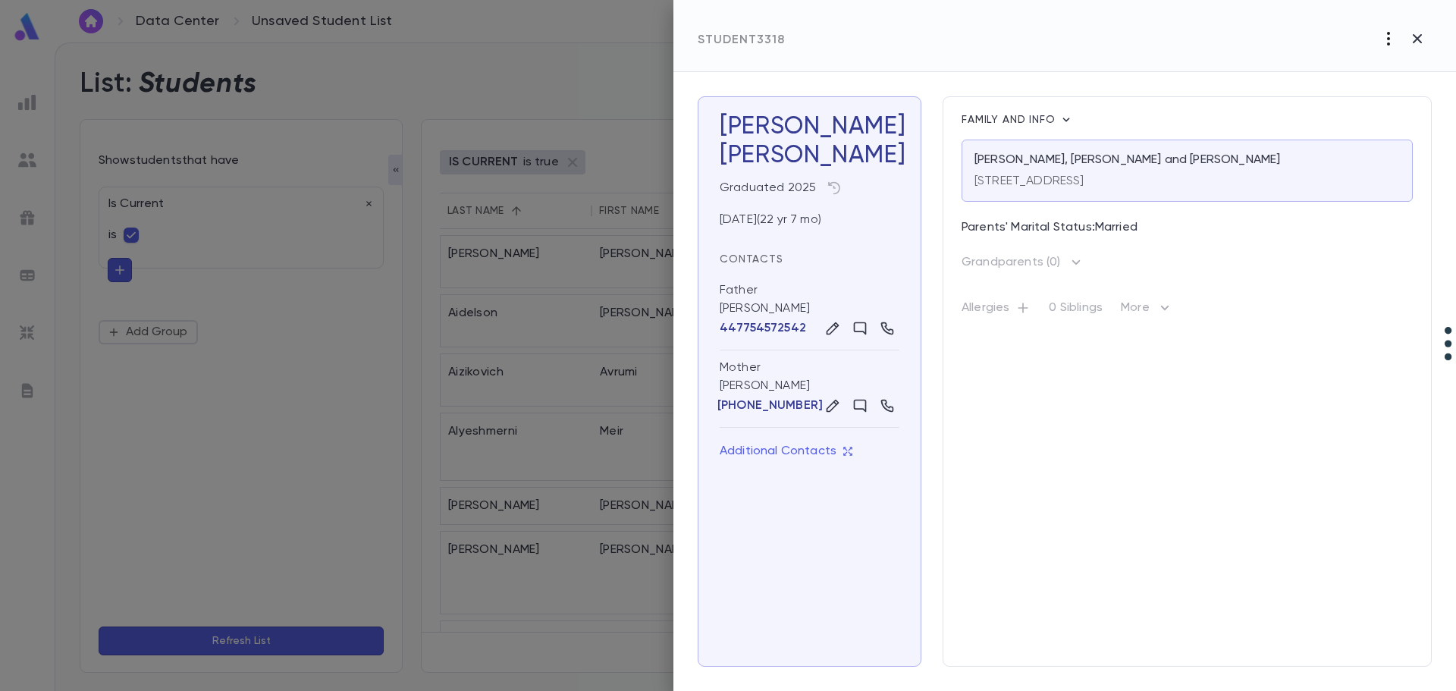
click at [1387, 39] on icon "button" at bounding box center [1388, 39] width 3 height 14
click at [303, 447] on div at bounding box center [728, 345] width 1456 height 691
click at [521, 254] on div at bounding box center [728, 345] width 1456 height 691
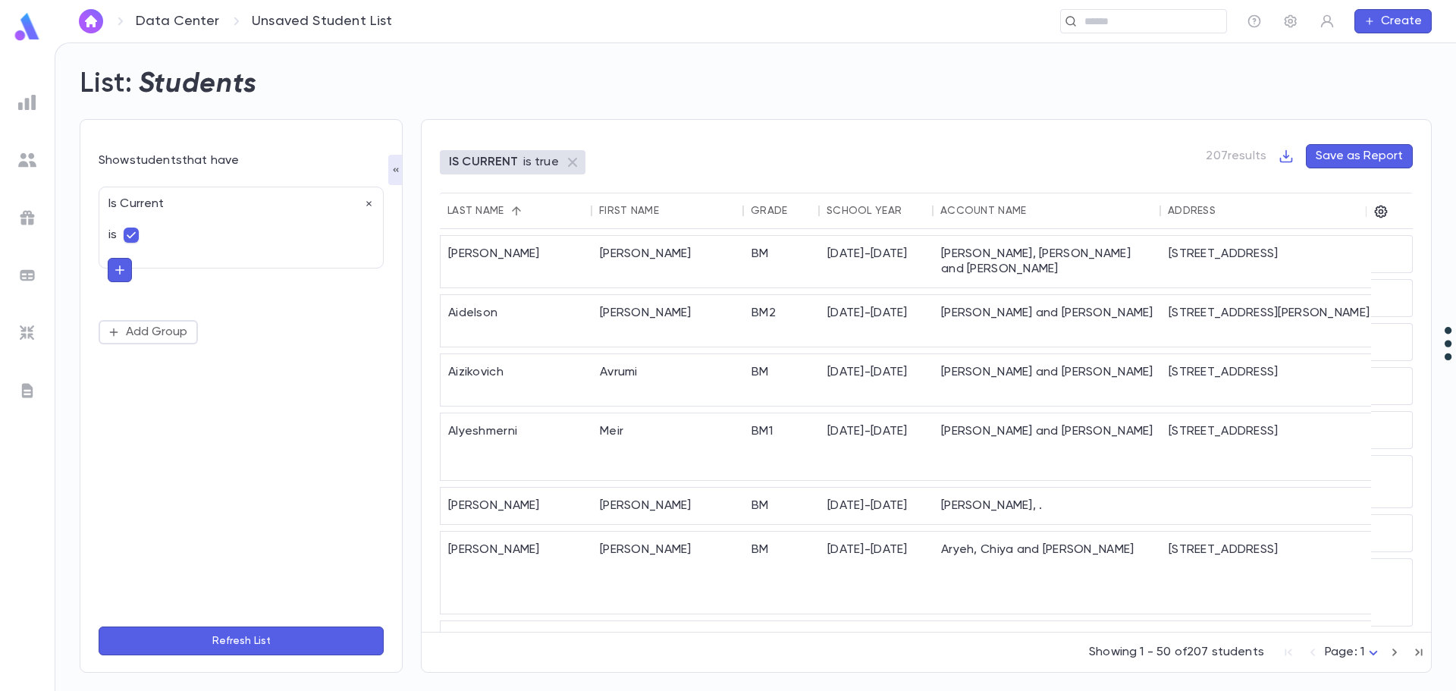
drag, startPoint x: 276, startPoint y: 428, endPoint x: 268, endPoint y: 431, distance: 8.2
click at [271, 431] on div "Is Current is Add Group" at bounding box center [241, 395] width 285 height 437
click at [268, 432] on div "Is Current is Add Group" at bounding box center [241, 395] width 285 height 437
click at [1333, 260] on div "[STREET_ADDRESS]" at bounding box center [1275, 262] width 228 height 52
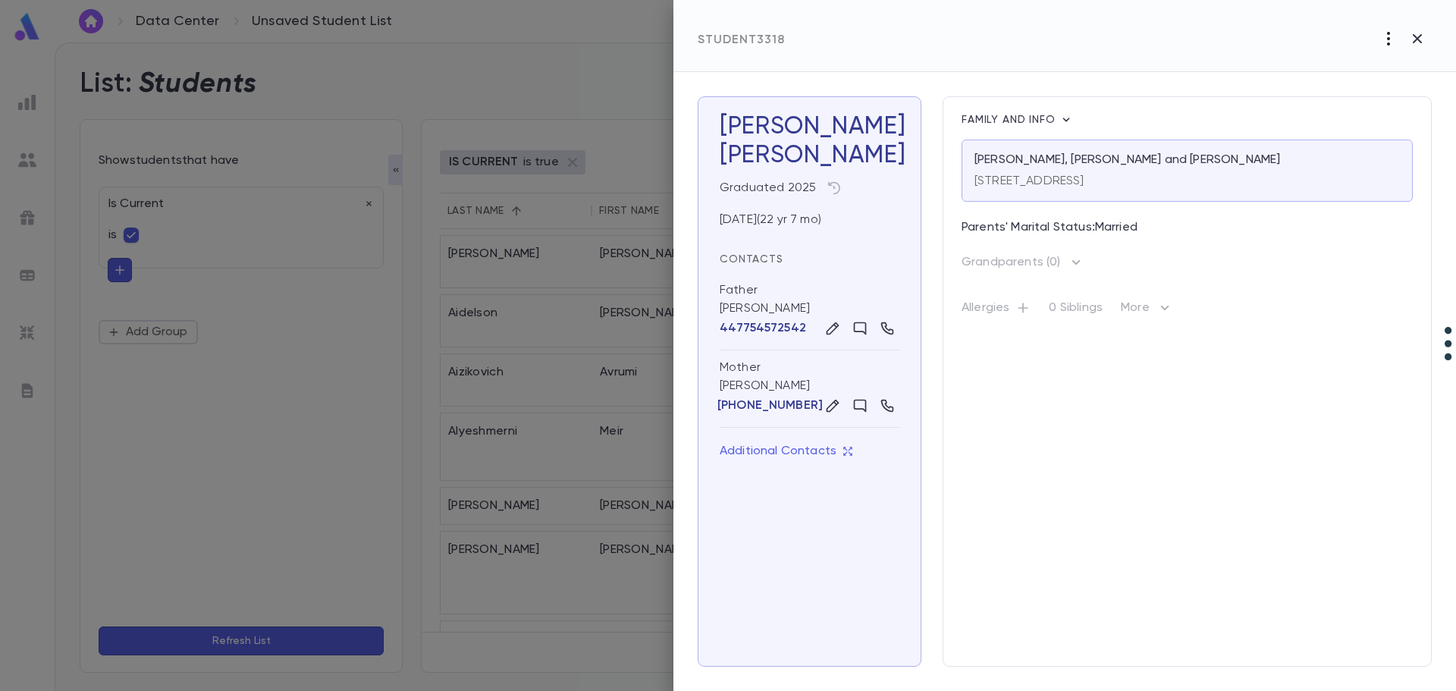
click at [1394, 33] on icon "button" at bounding box center [1389, 39] width 18 height 18
click at [1392, 62] on li "Re-Register" at bounding box center [1402, 70] width 95 height 24
click at [1383, 37] on icon "button" at bounding box center [1389, 39] width 18 height 18
click at [1390, 66] on p "Re-Register" at bounding box center [1402, 70] width 71 height 15
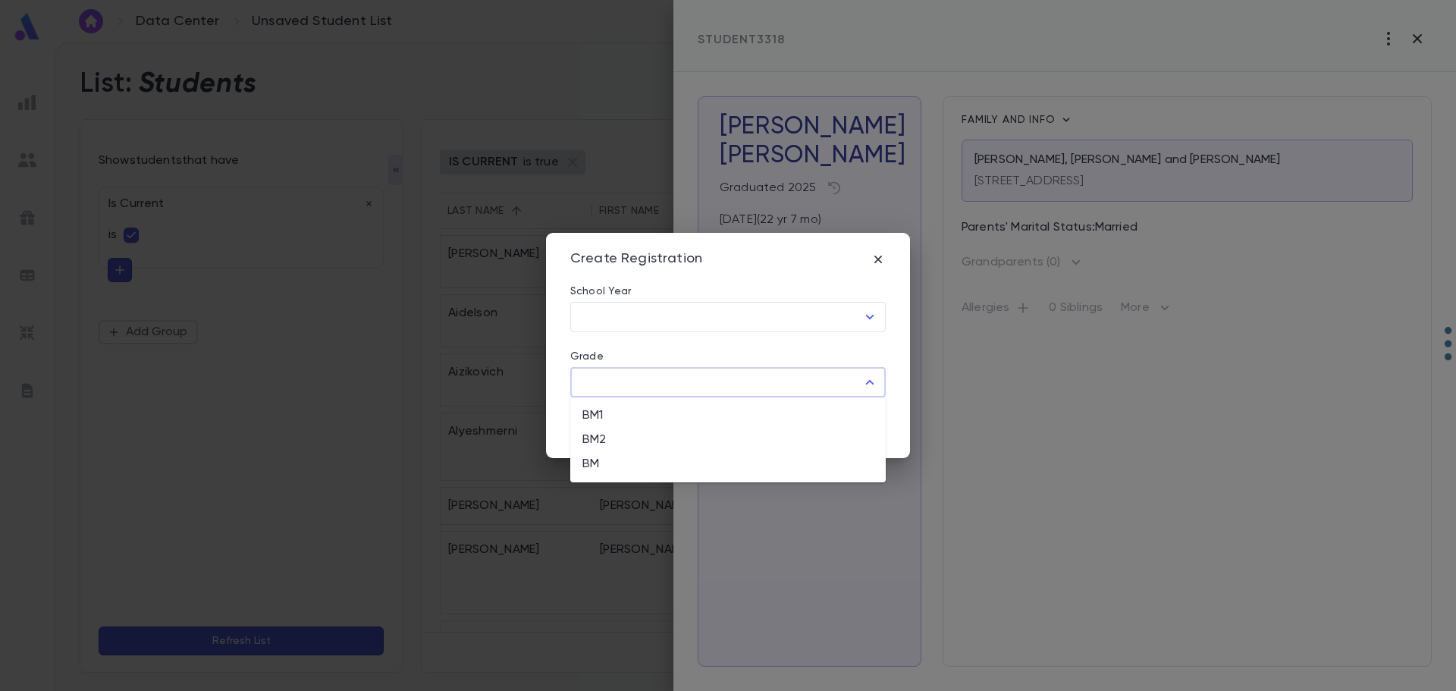
click at [616, 373] on input "Grade" at bounding box center [716, 382] width 279 height 29
click at [617, 441] on li "BM2" at bounding box center [727, 440] width 315 height 24
type input "***"
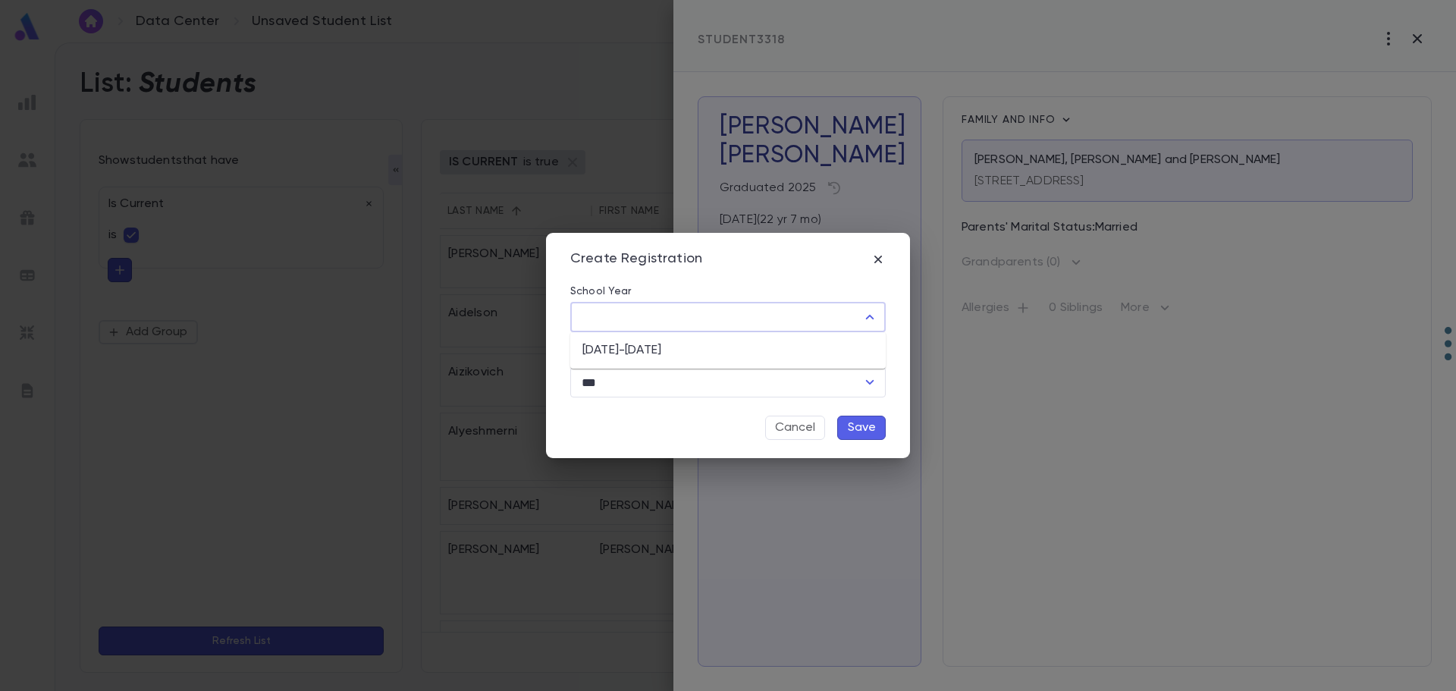
click at [638, 314] on input "School Year" at bounding box center [716, 317] width 279 height 29
click at [634, 346] on li "[DATE]-[DATE]" at bounding box center [727, 350] width 315 height 24
type input "*********"
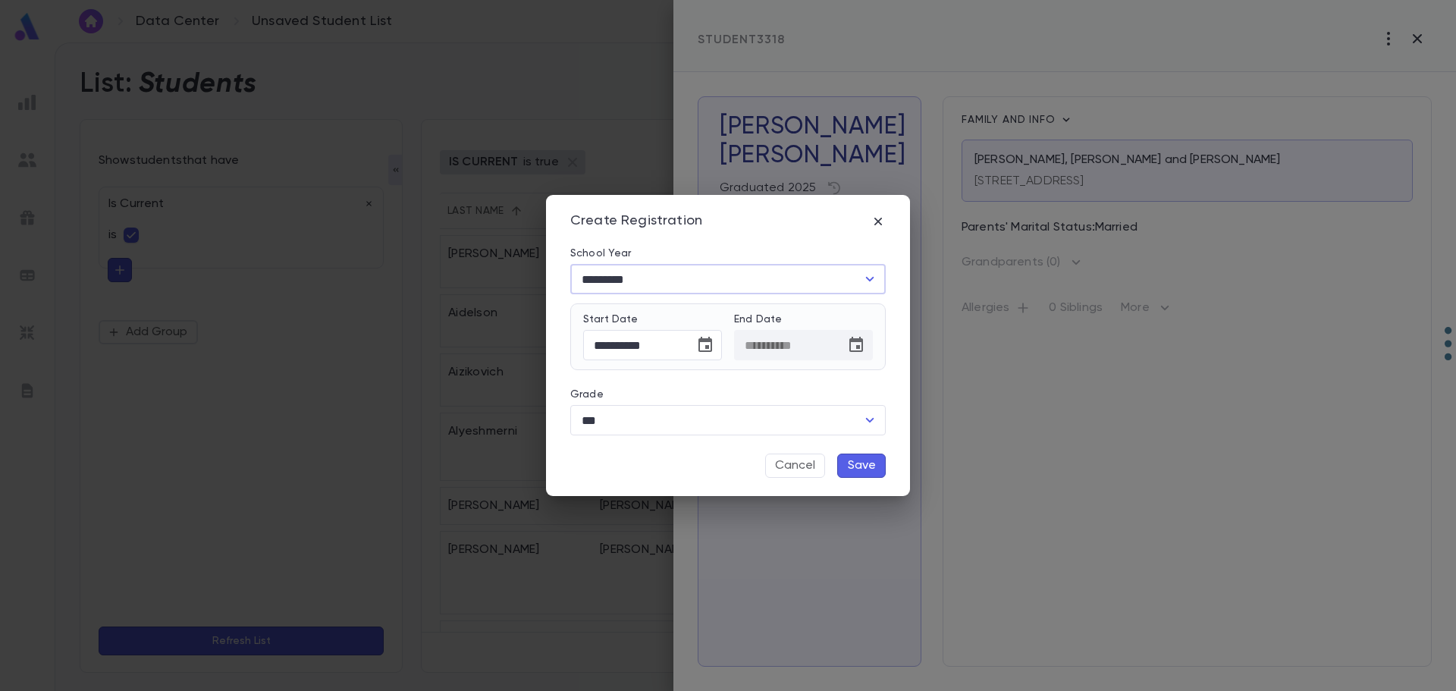
click at [869, 457] on button "Save" at bounding box center [861, 466] width 49 height 24
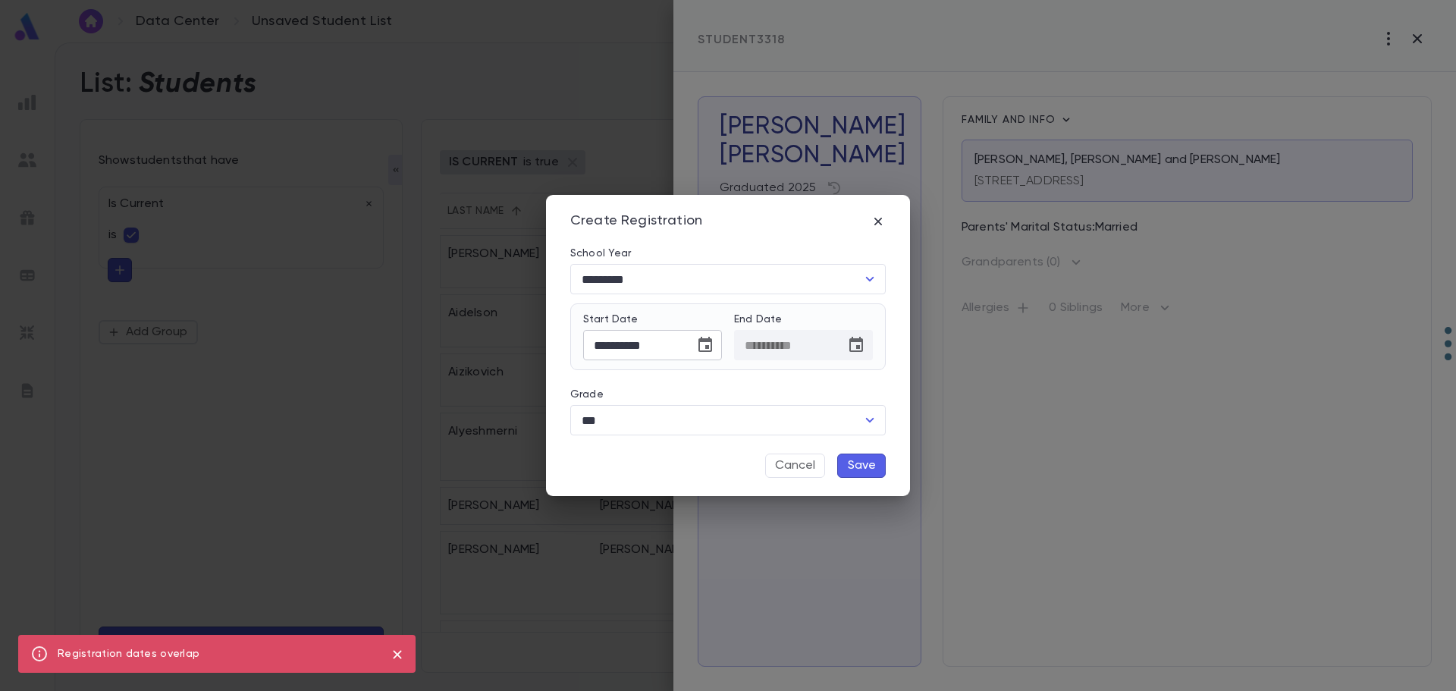
click at [677, 347] on input "**********" at bounding box center [633, 346] width 101 height 30
type input "**********"
click at [852, 468] on button "Save" at bounding box center [861, 466] width 49 height 24
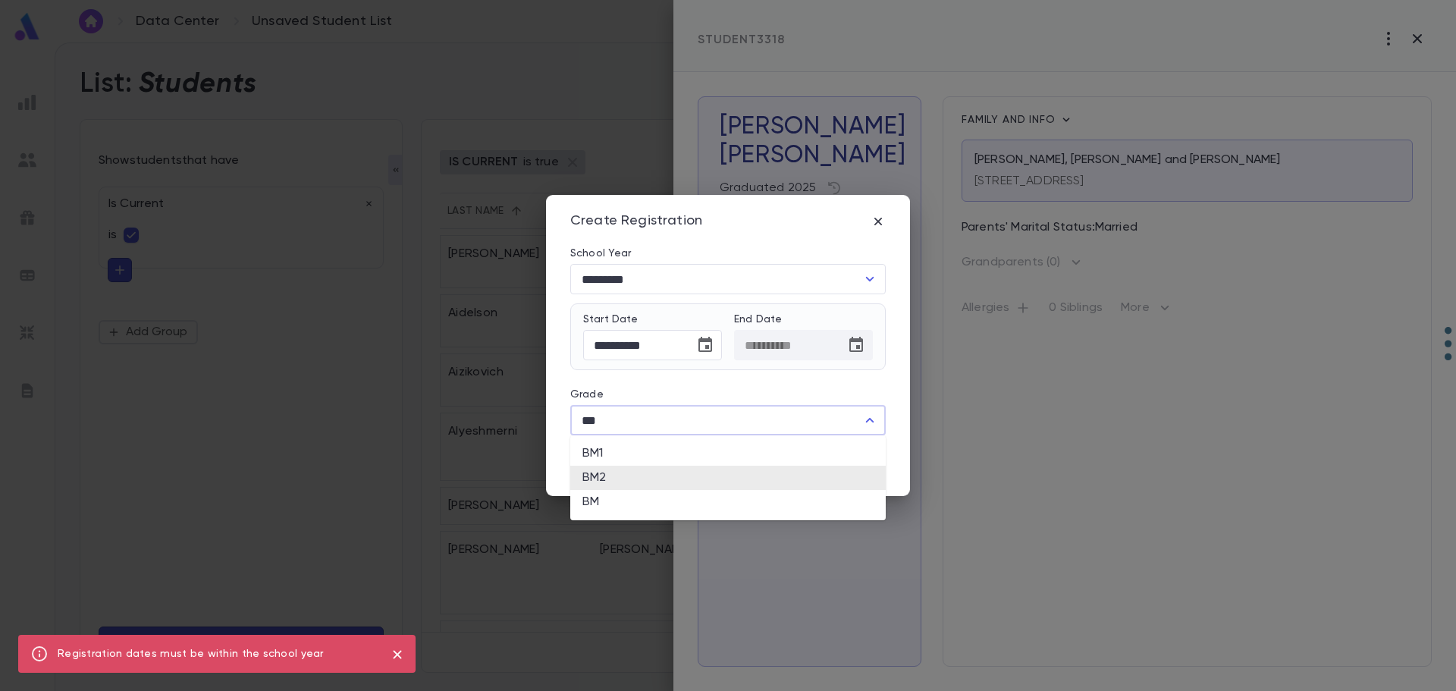
click at [777, 428] on input "***" at bounding box center [716, 420] width 279 height 29
click at [702, 459] on li "BM1" at bounding box center [727, 453] width 315 height 24
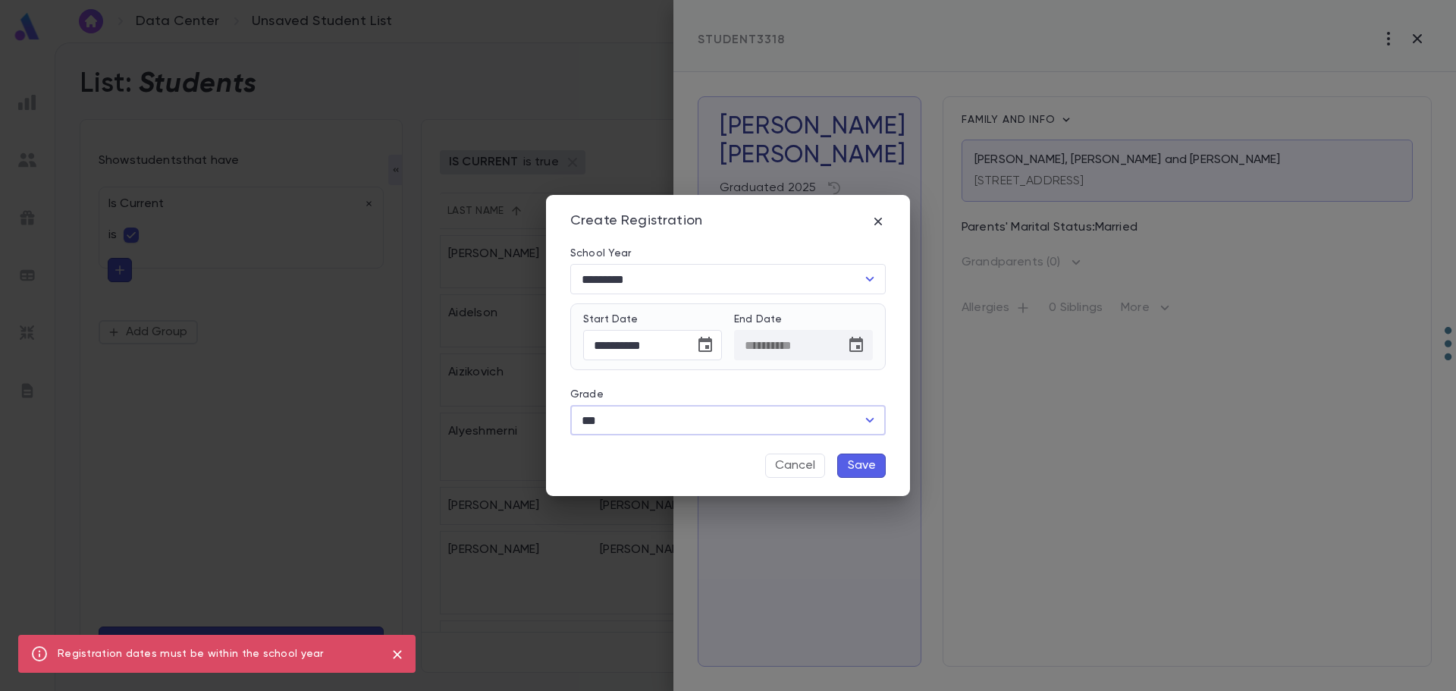
click at [860, 467] on button "Save" at bounding box center [861, 466] width 49 height 24
click at [870, 419] on icon "Open" at bounding box center [870, 420] width 18 height 18
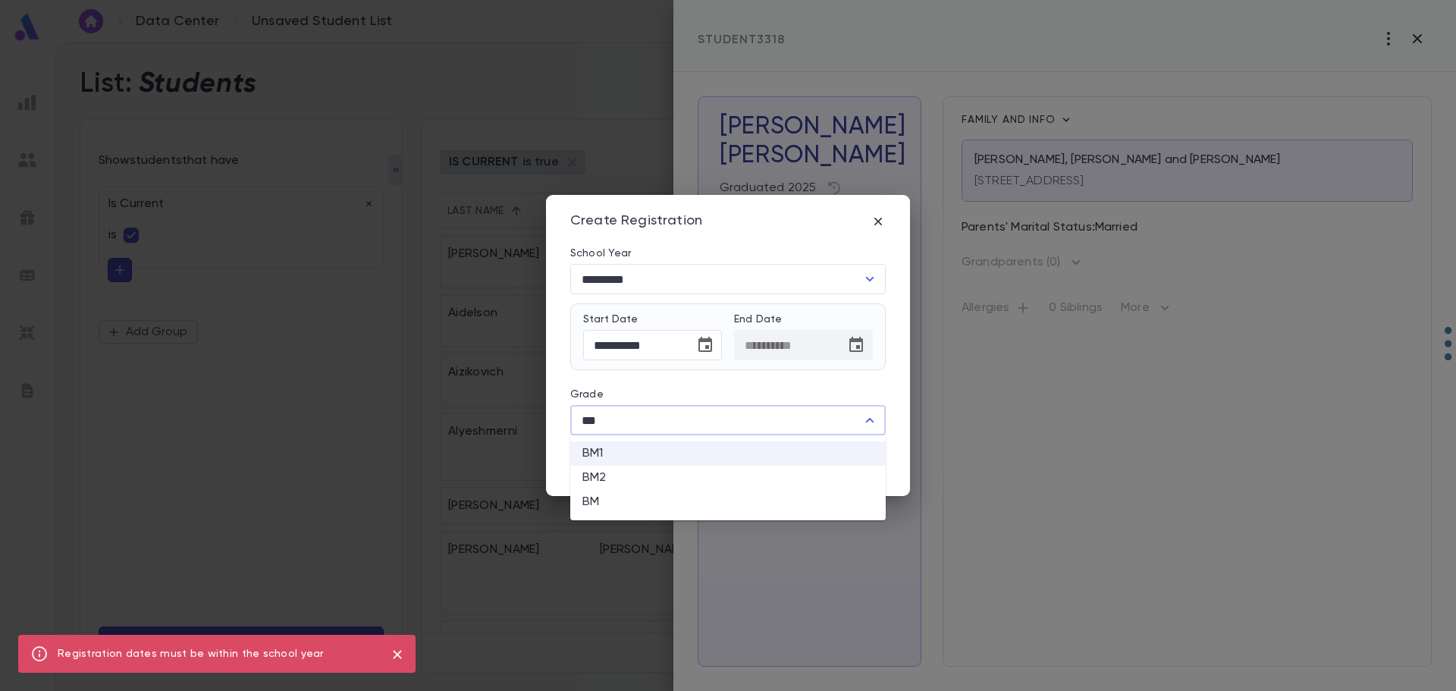
click at [778, 507] on li "BM" at bounding box center [727, 502] width 315 height 24
type input "**"
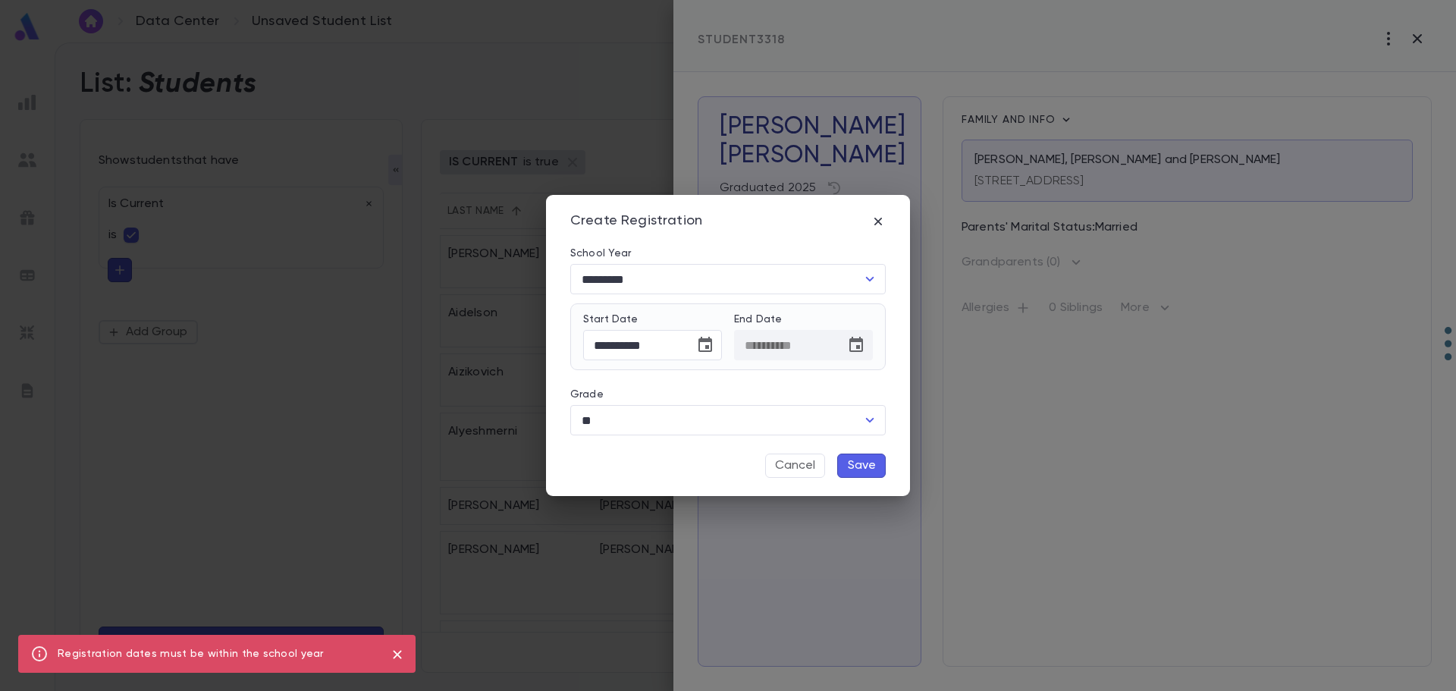
click at [861, 469] on button "Save" at bounding box center [861, 466] width 49 height 24
drag, startPoint x: 877, startPoint y: 221, endPoint x: 799, endPoint y: 276, distance: 95.1
click at [808, 277] on div "**********" at bounding box center [728, 346] width 364 height 302
click at [784, 276] on input "*********" at bounding box center [716, 279] width 279 height 29
click at [868, 276] on icon "Close" at bounding box center [870, 279] width 18 height 18
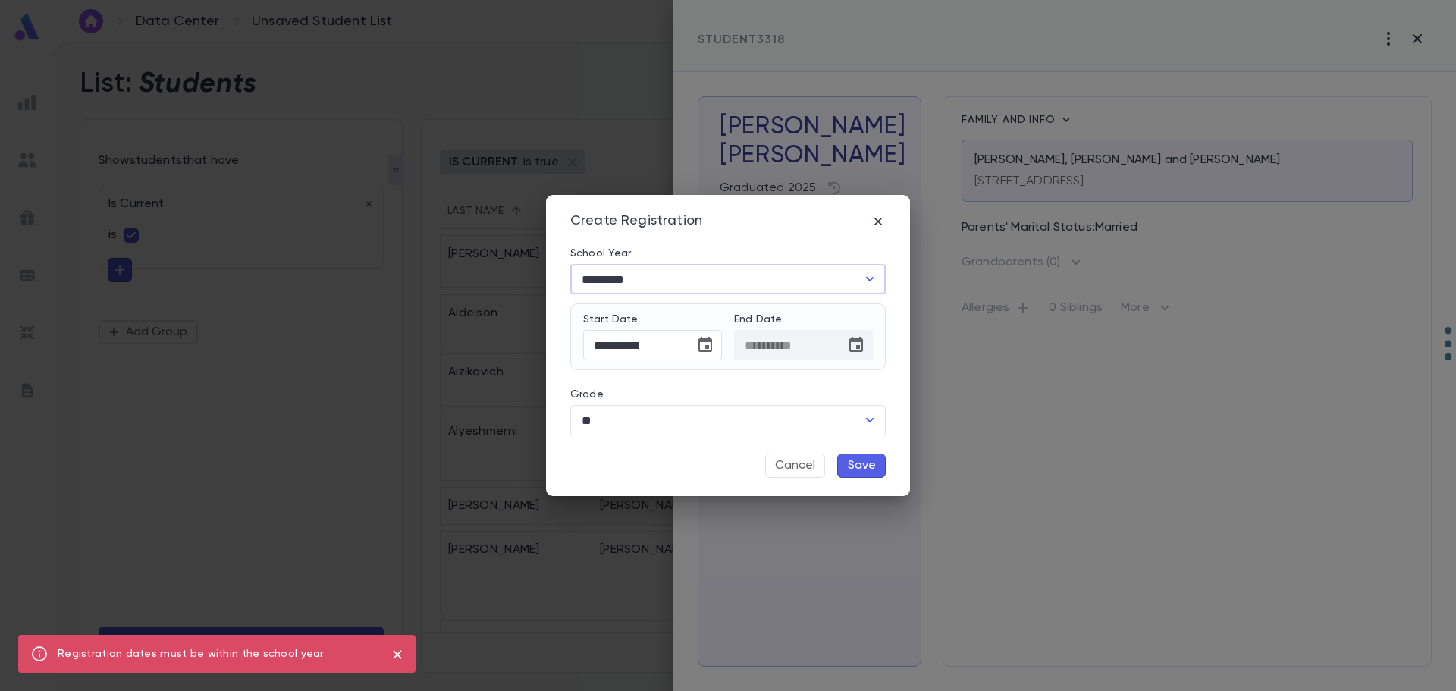
click at [868, 276] on icon "Open" at bounding box center [870, 279] width 18 height 18
click at [790, 307] on li "[DATE]-[DATE]" at bounding box center [727, 312] width 315 height 24
click at [785, 466] on button "Cancel" at bounding box center [795, 466] width 60 height 24
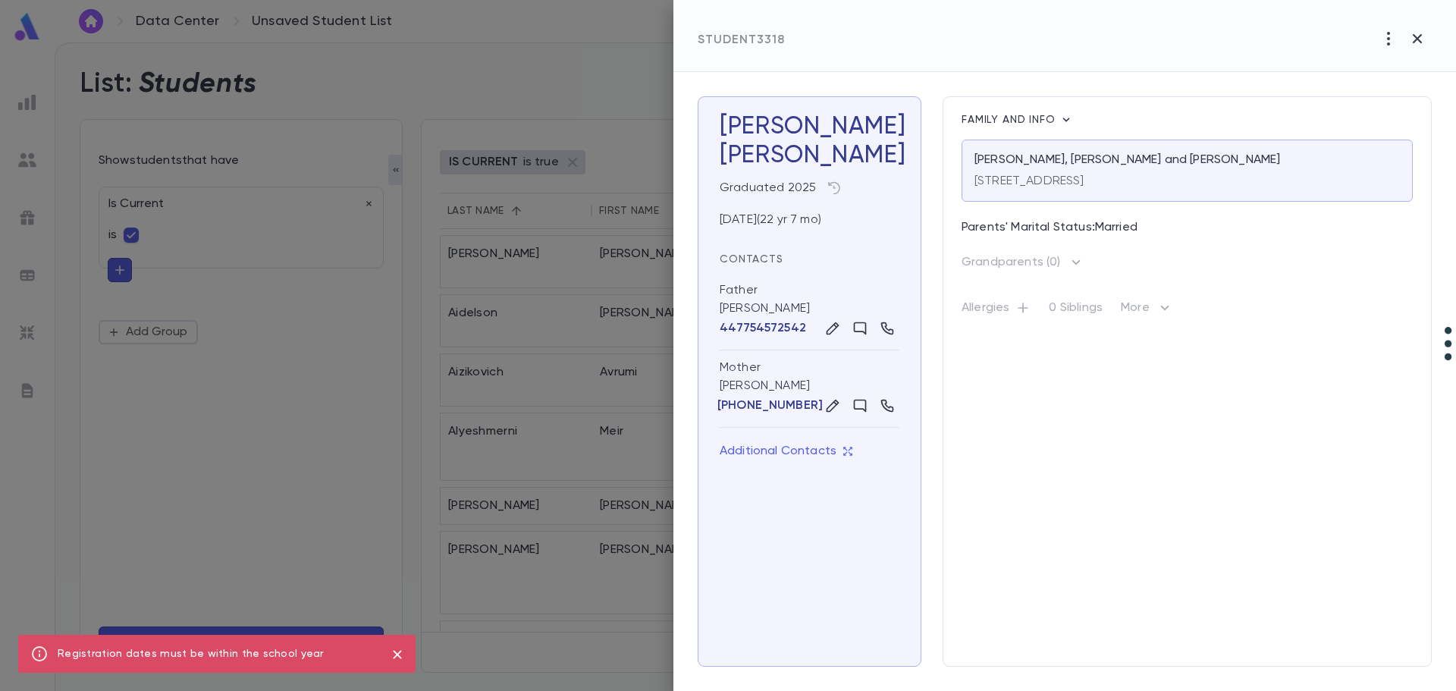
click at [479, 262] on div at bounding box center [728, 345] width 1456 height 691
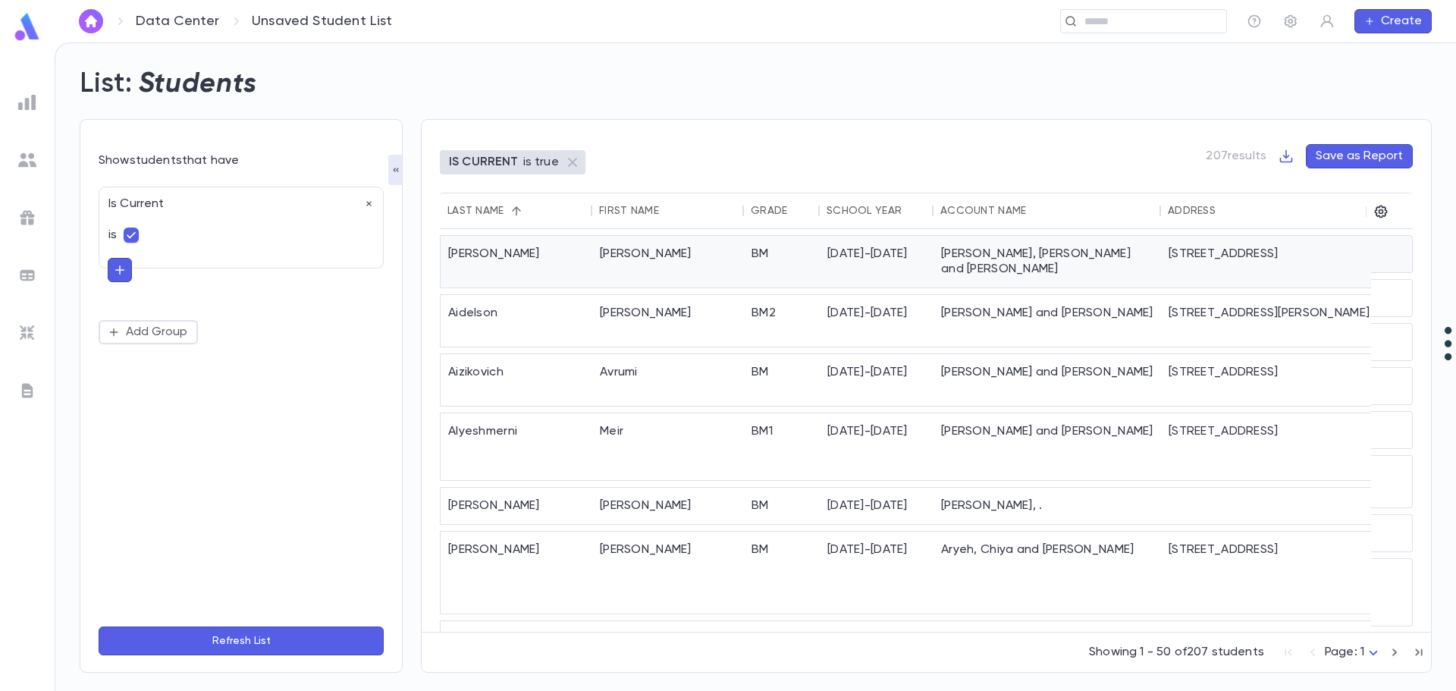
click at [480, 258] on div "[PERSON_NAME]" at bounding box center [517, 262] width 152 height 52
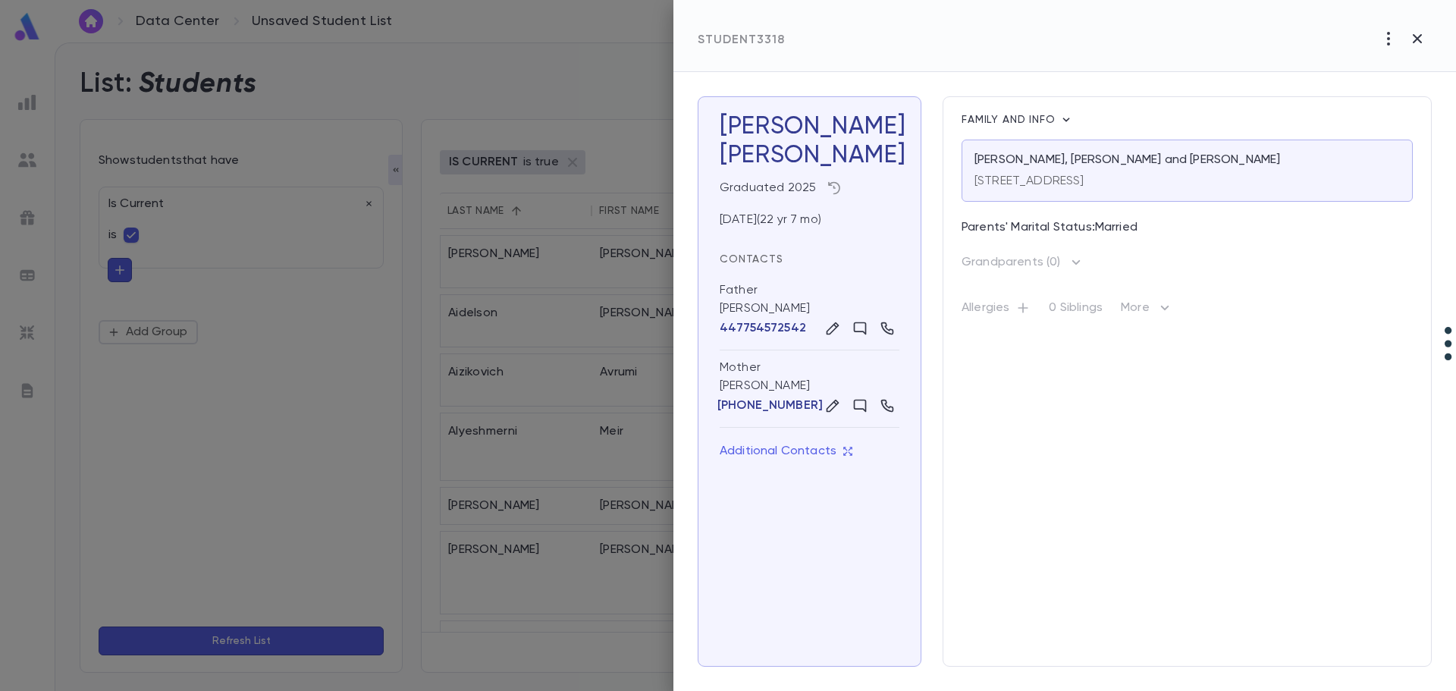
click at [832, 185] on icon "button" at bounding box center [834, 187] width 15 height 15
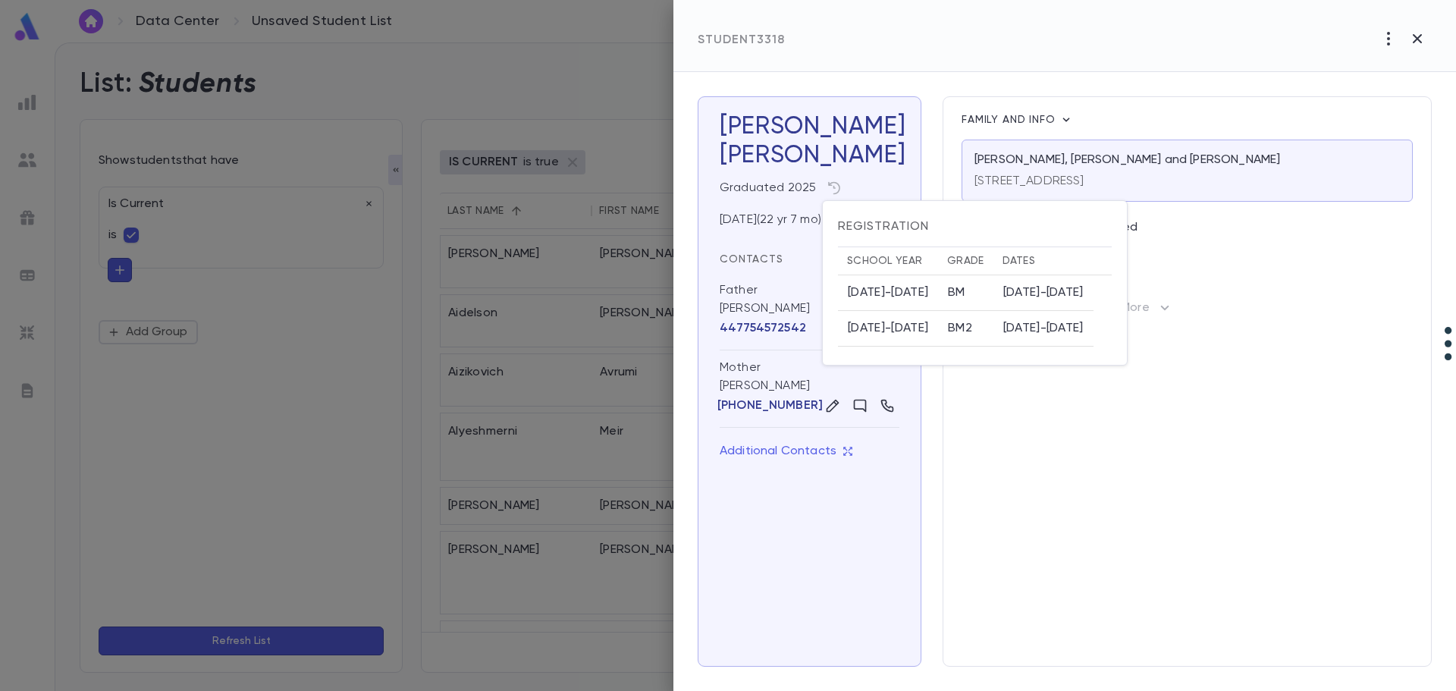
click at [1112, 327] on table "School Year Grade Dates [DATE]-[DATE] BM [DATE] - [DATE] [DATE]-[DATE] BM2 [DAT…" at bounding box center [975, 296] width 274 height 100
click at [765, 386] on div at bounding box center [728, 345] width 1456 height 691
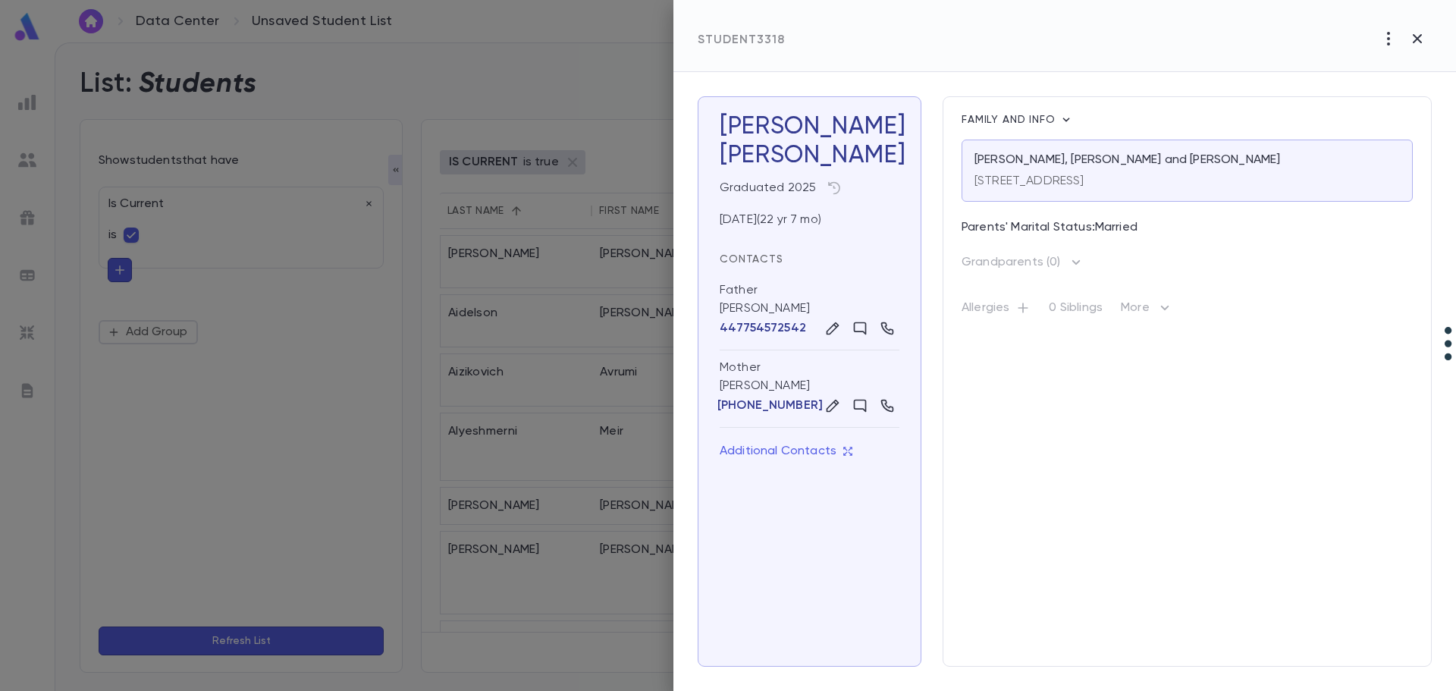
click at [766, 307] on div "Father [PERSON_NAME] 447754572542" at bounding box center [810, 311] width 180 height 77
click at [1069, 121] on icon "button" at bounding box center [1066, 119] width 15 height 15
click at [522, 253] on div at bounding box center [728, 345] width 1456 height 691
click at [523, 268] on div at bounding box center [728, 345] width 1456 height 691
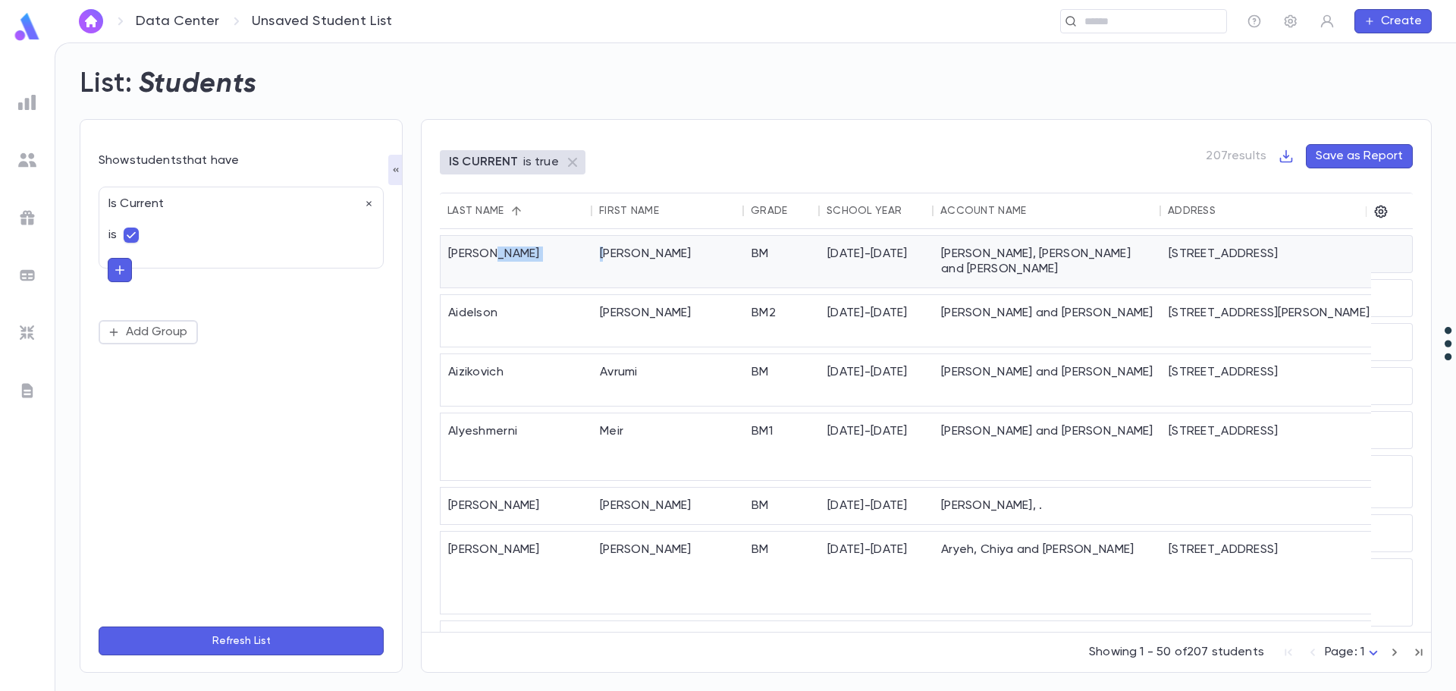
drag, startPoint x: 539, startPoint y: 256, endPoint x: 606, endPoint y: 256, distance: 66.7
click at [606, 256] on div "Abenson Moshe BM [DATE]-[DATE] [PERSON_NAME] and [PERSON_NAME] [STREET_ADDRESS]…" at bounding box center [1407, 261] width 1935 height 53
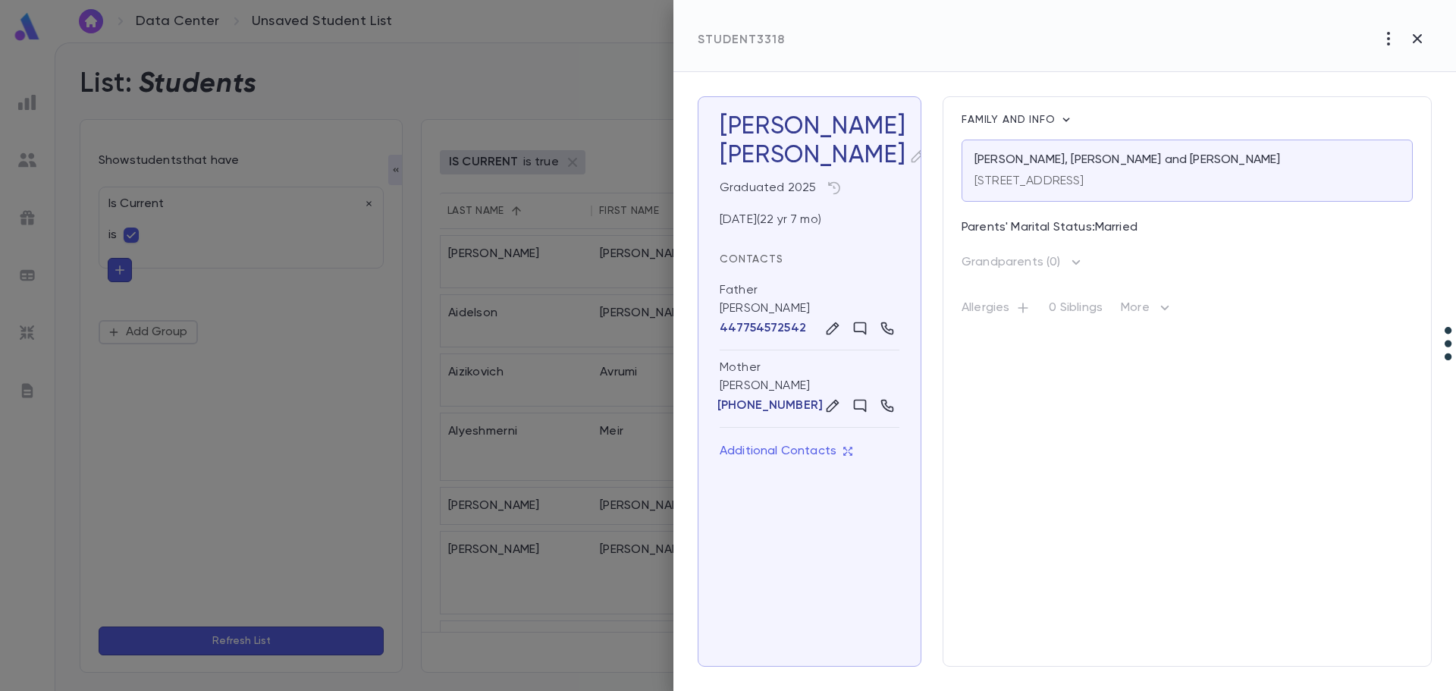
click at [754, 143] on div "[PERSON_NAME]" at bounding box center [810, 155] width 180 height 29
click at [912, 157] on icon "button" at bounding box center [918, 156] width 13 height 13
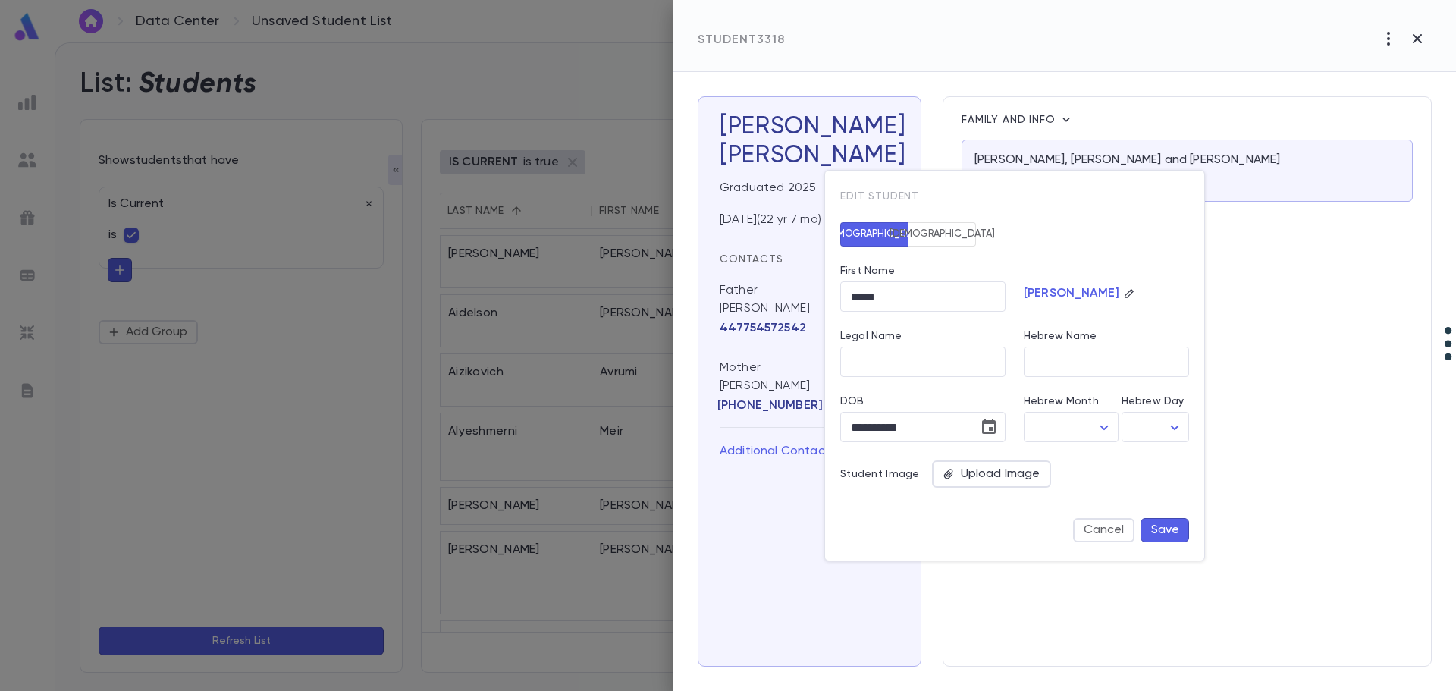
click at [1124, 293] on icon "button" at bounding box center [1129, 293] width 11 height 11
click at [977, 303] on input "*****" at bounding box center [922, 297] width 165 height 30
click at [952, 360] on input "Legal Name" at bounding box center [922, 362] width 165 height 30
click at [885, 516] on div "Cancel Save" at bounding box center [1005, 521] width 367 height 42
click at [1104, 530] on button "Cancel" at bounding box center [1103, 530] width 61 height 24
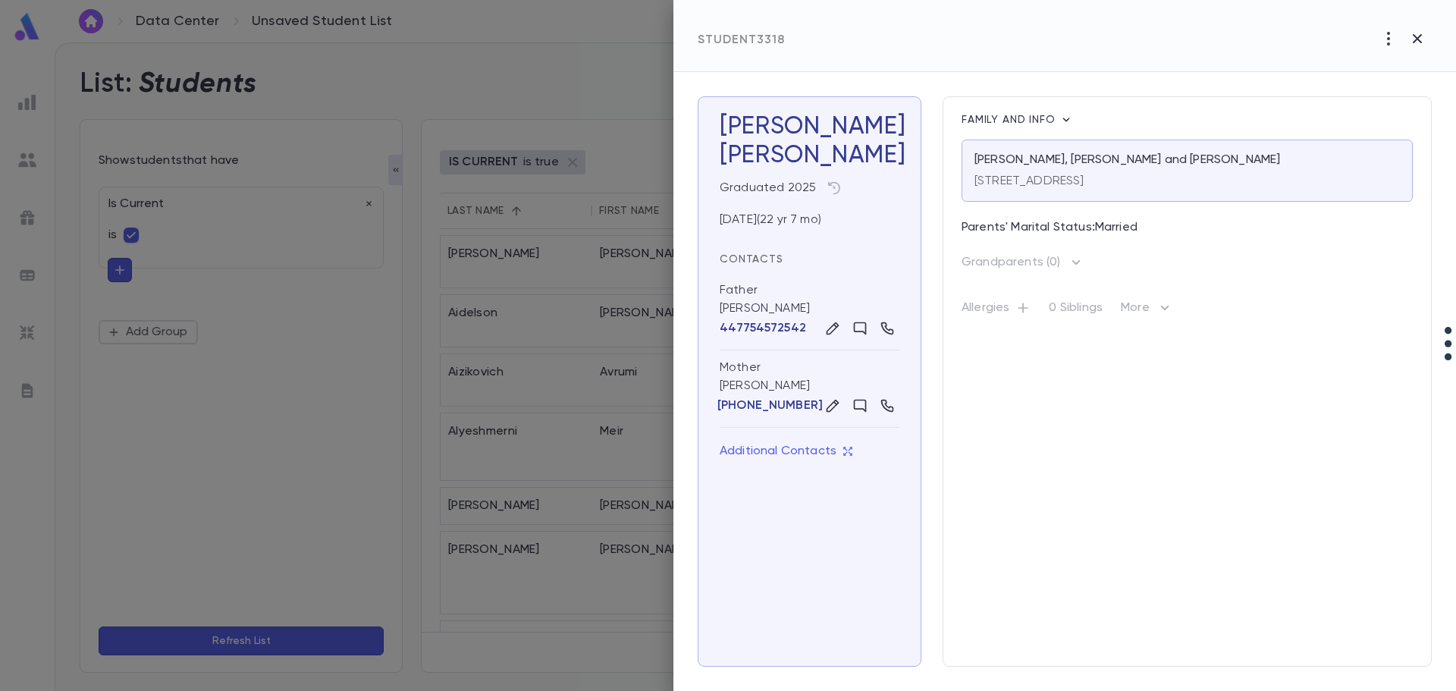
click at [755, 185] on div "Graduated 2025" at bounding box center [807, 185] width 186 height 30
click at [777, 113] on h3 "[PERSON_NAME]" at bounding box center [810, 141] width 180 height 58
click at [910, 154] on icon "button" at bounding box center [917, 156] width 15 height 15
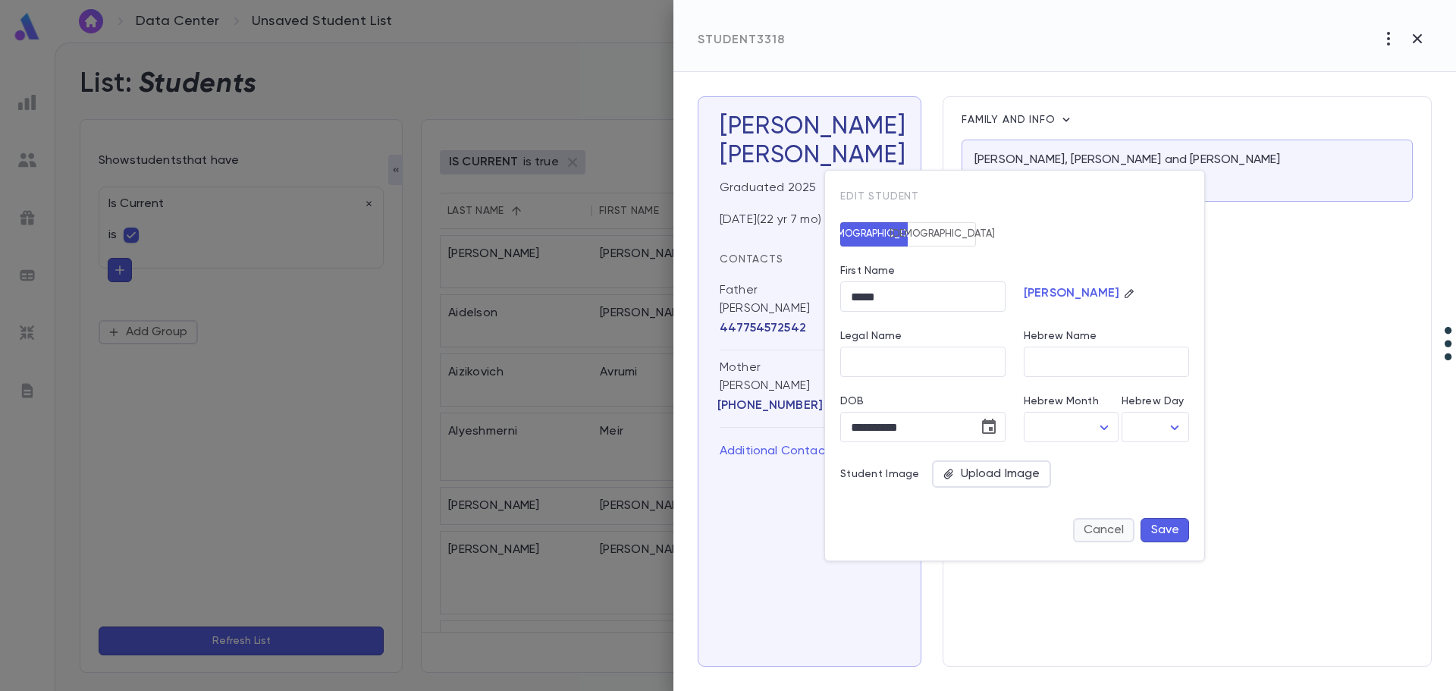
click at [1110, 528] on button "Cancel" at bounding box center [1103, 530] width 61 height 24
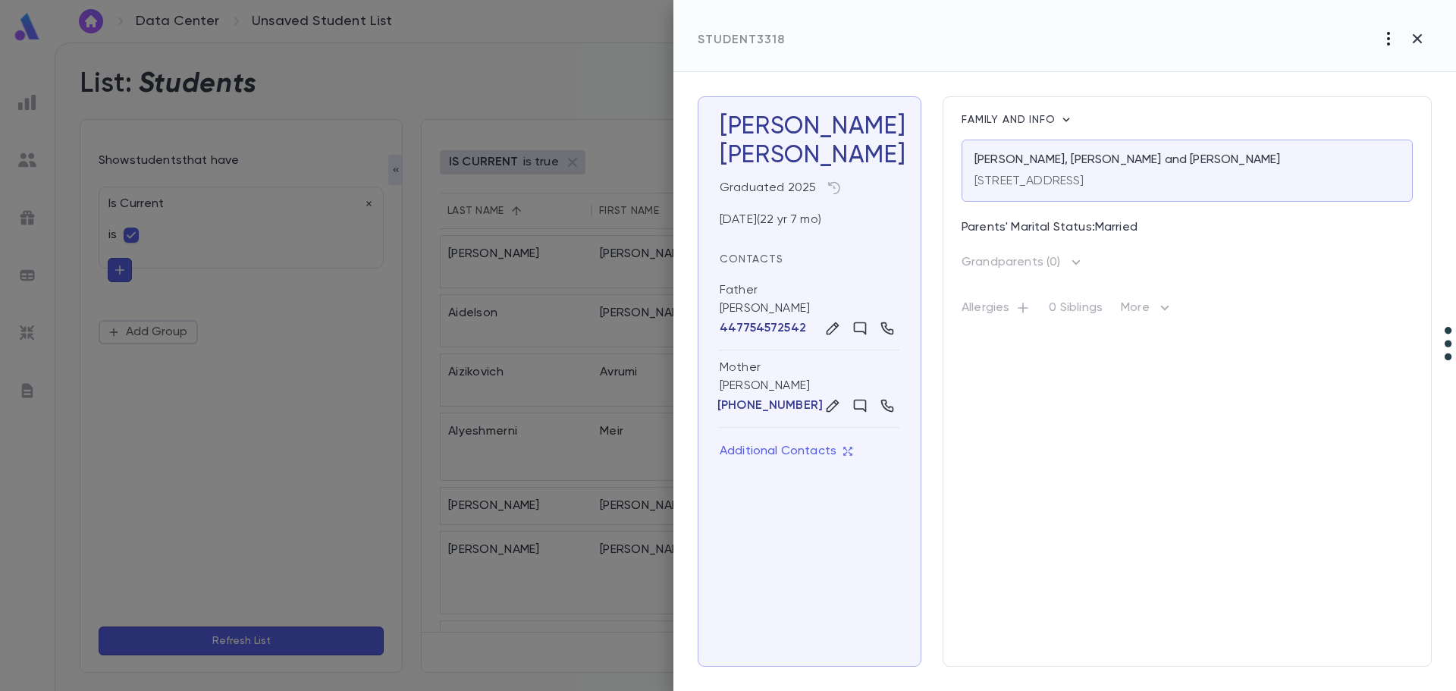
click at [1385, 48] on button "button" at bounding box center [1388, 38] width 29 height 29
click at [572, 381] on div at bounding box center [728, 345] width 1456 height 691
click at [1424, 39] on icon "button" at bounding box center [1417, 39] width 18 height 18
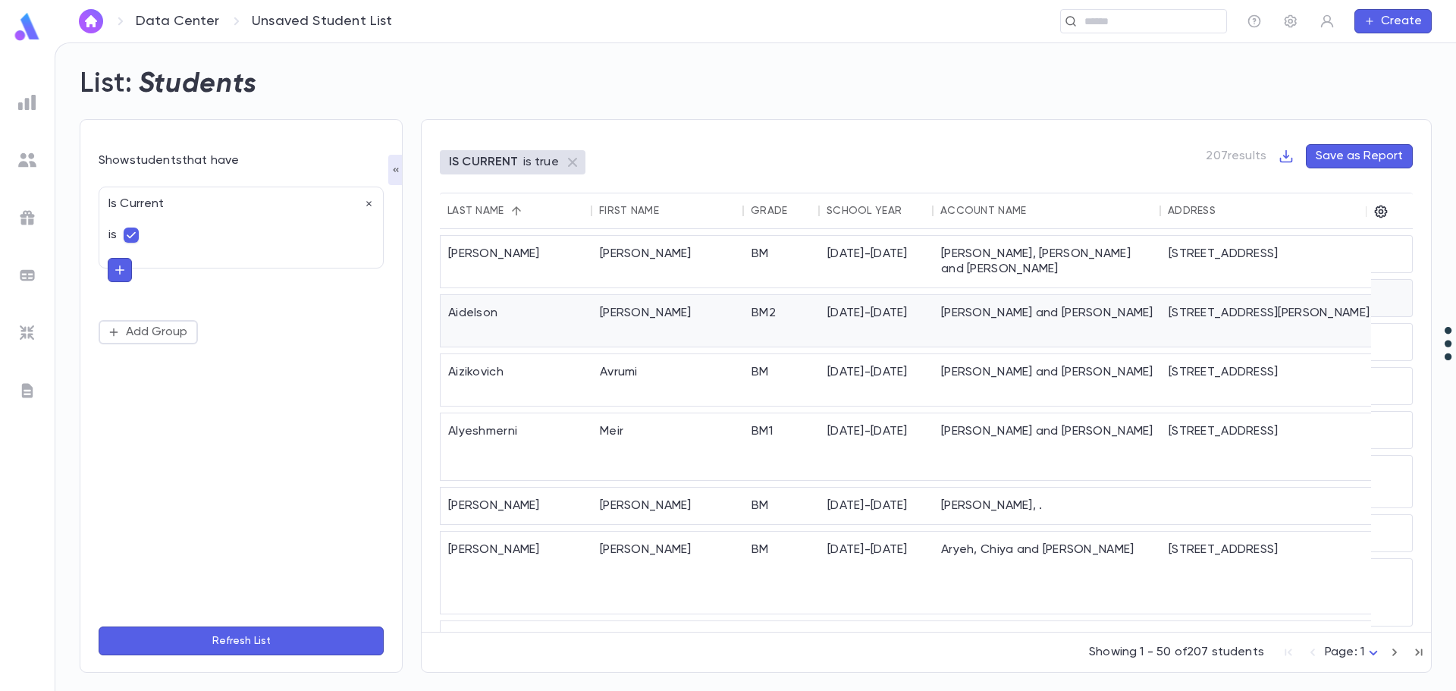
click at [496, 303] on div "Aidelson" at bounding box center [517, 321] width 152 height 52
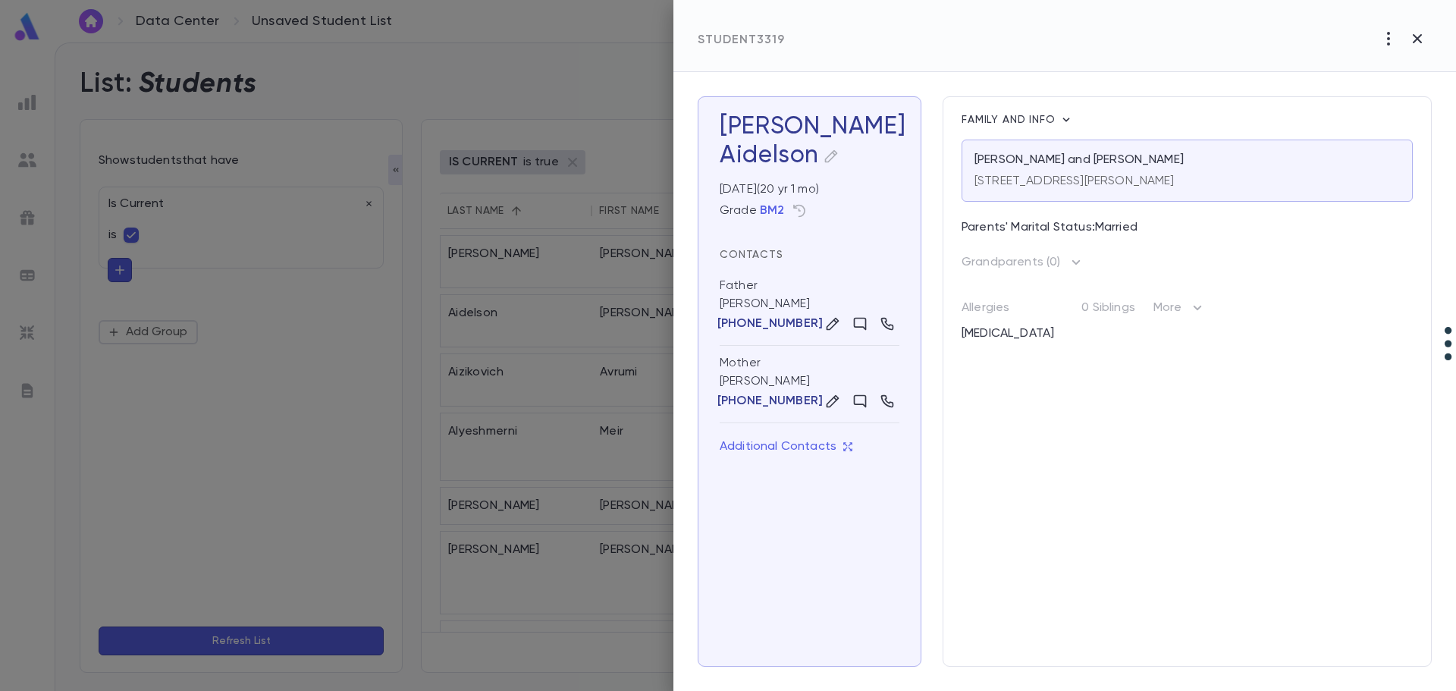
click at [832, 153] on icon "button" at bounding box center [831, 156] width 13 height 13
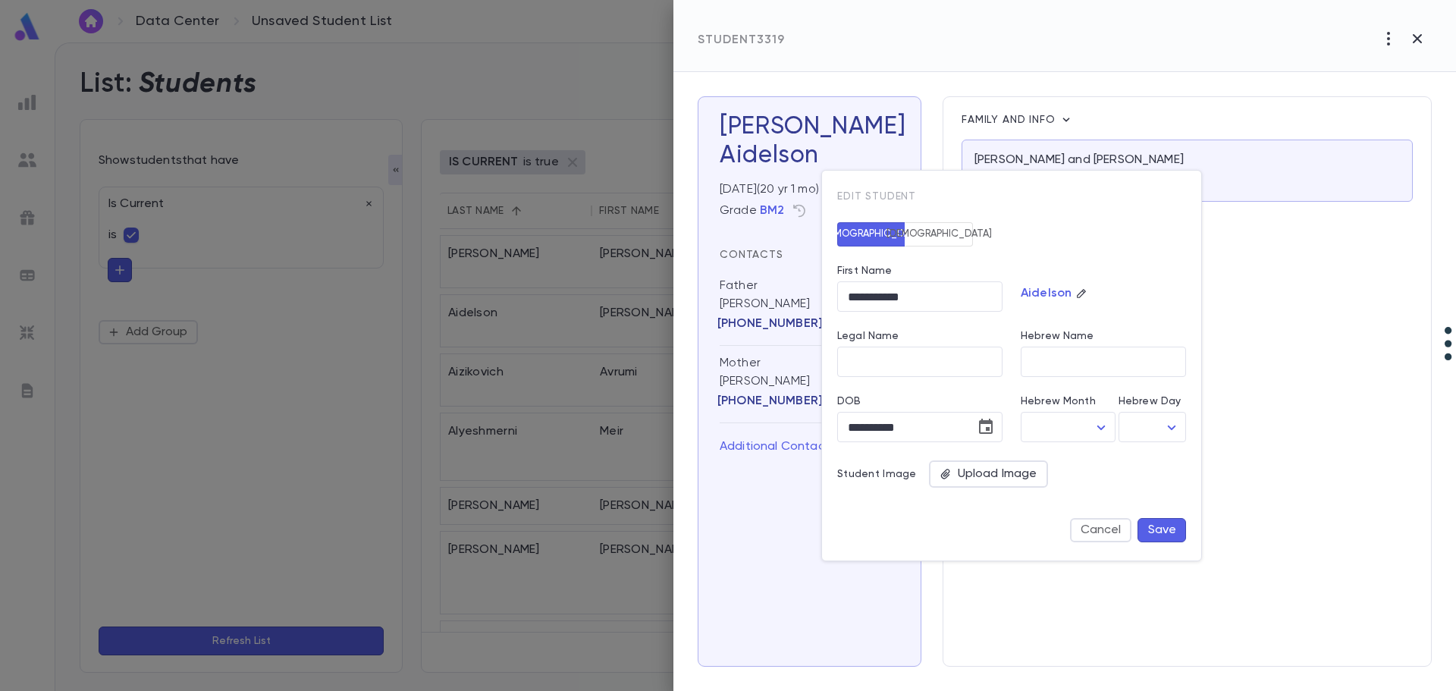
click at [494, 303] on div at bounding box center [728, 345] width 1456 height 691
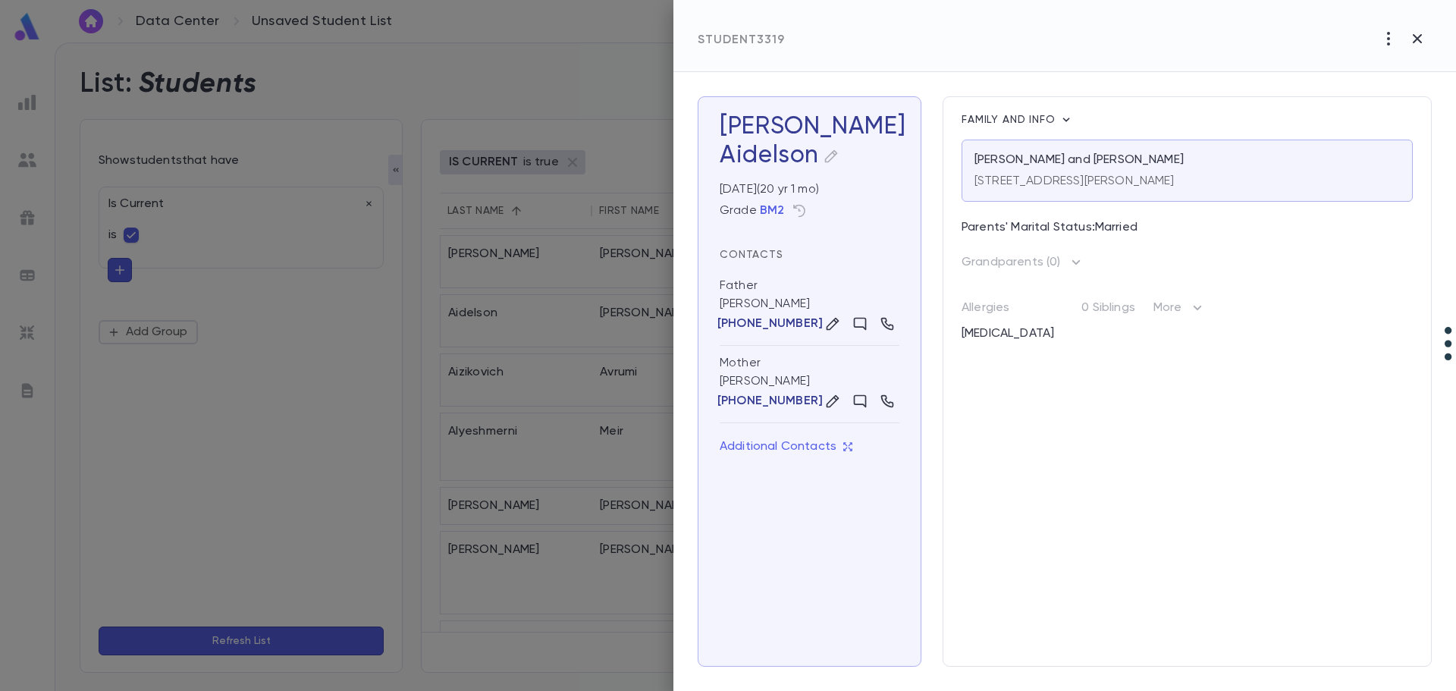
click at [848, 137] on h3 "[PERSON_NAME]" at bounding box center [810, 141] width 180 height 58
click at [828, 159] on icon "button" at bounding box center [831, 156] width 15 height 15
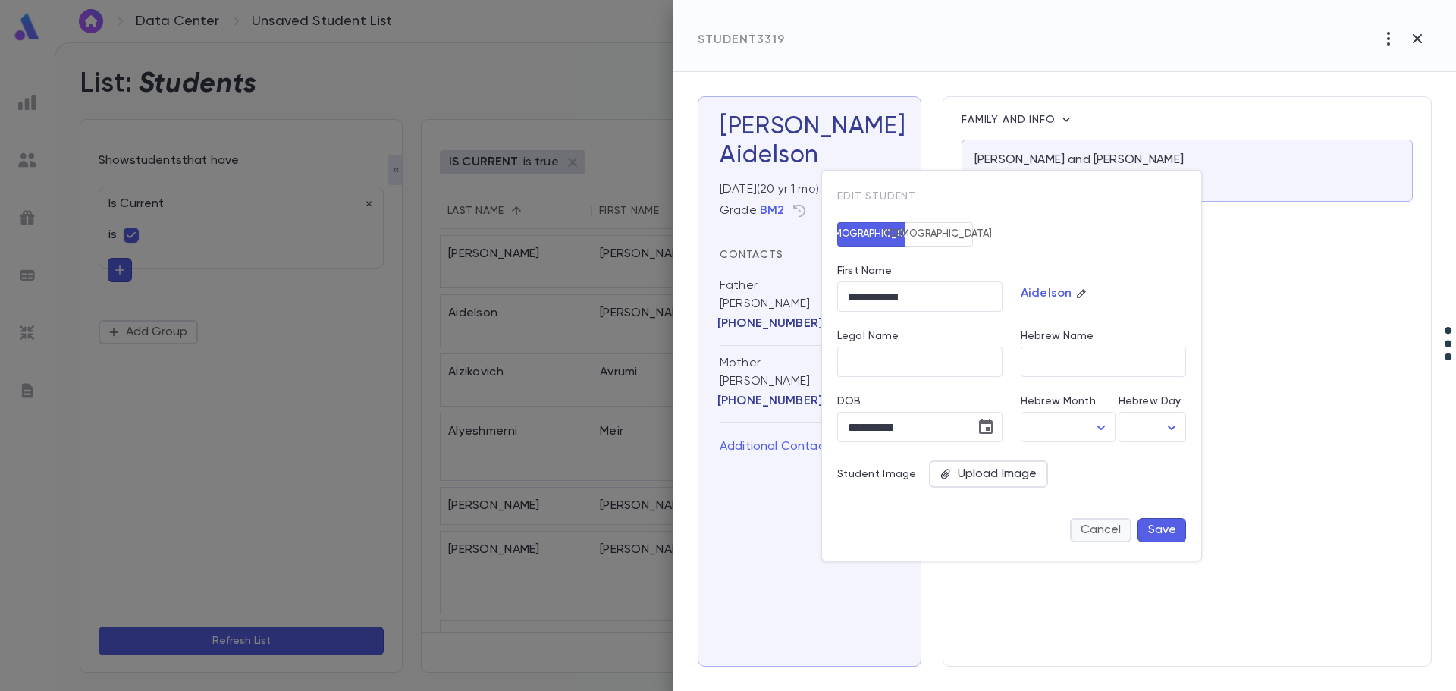
click at [1093, 528] on button "Cancel" at bounding box center [1100, 530] width 61 height 24
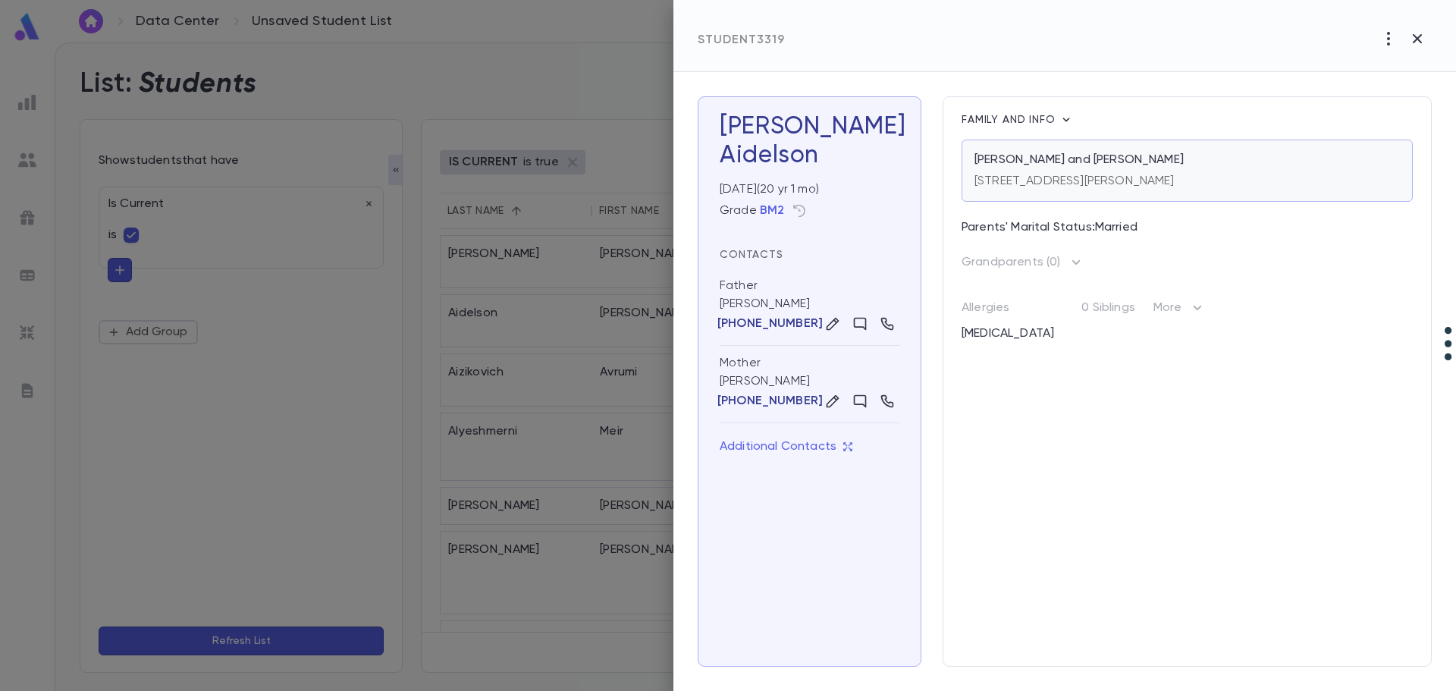
click at [1044, 174] on p "[STREET_ADDRESS][PERSON_NAME]" at bounding box center [1075, 181] width 200 height 15
click at [1416, 34] on icon "button" at bounding box center [1417, 39] width 18 height 18
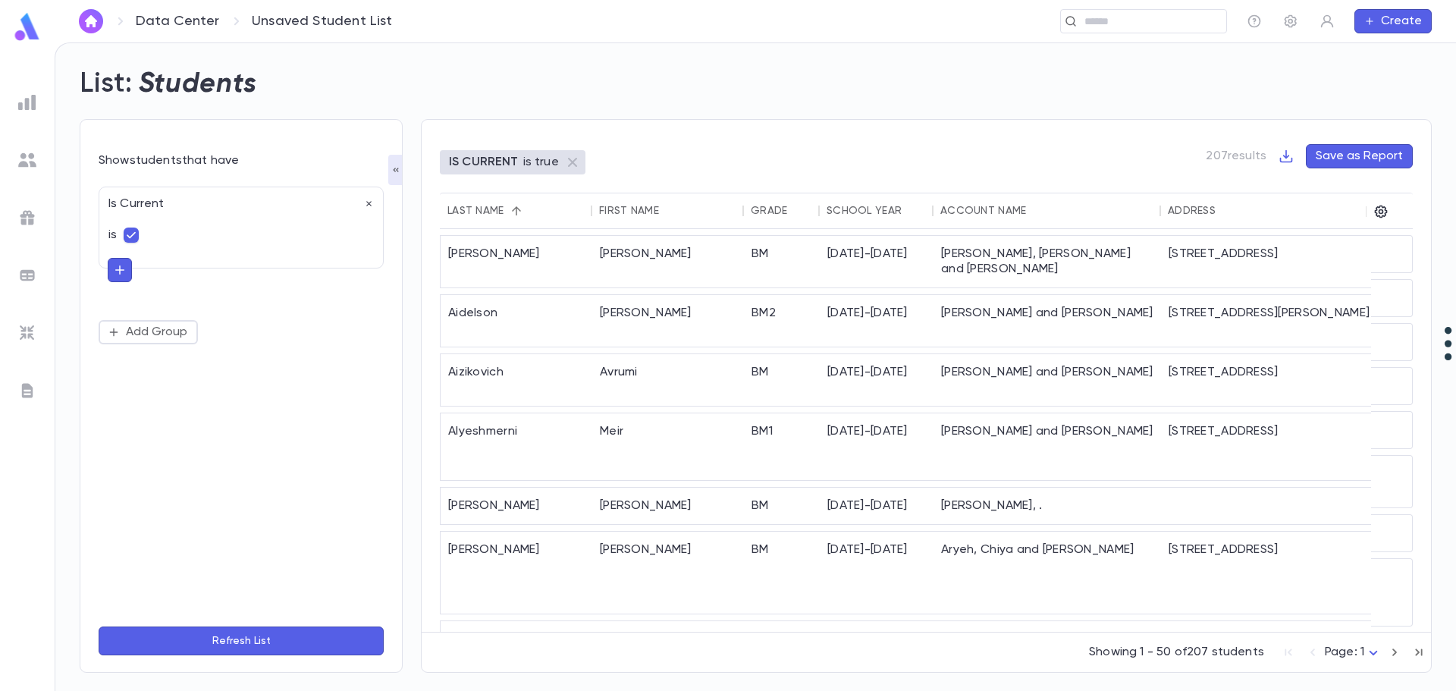
click at [1396, 29] on button "Create" at bounding box center [1392, 21] width 77 height 24
click at [265, 440] on div at bounding box center [728, 345] width 1456 height 691
click at [30, 160] on img at bounding box center [27, 160] width 18 height 18
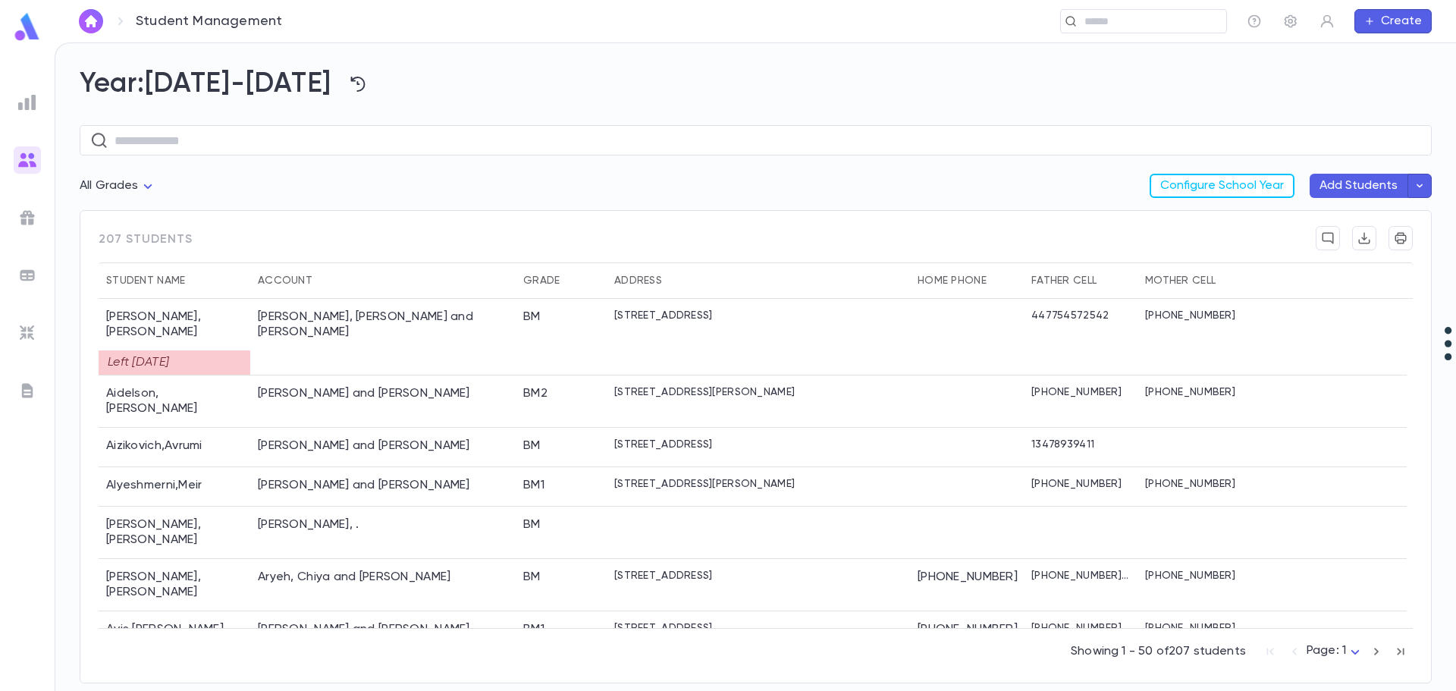
click at [1419, 190] on icon "button" at bounding box center [1420, 185] width 14 height 15
click at [1154, 337] on div at bounding box center [728, 345] width 1456 height 691
click at [1327, 24] on icon "button" at bounding box center [1327, 21] width 15 height 15
click at [1394, 19] on div at bounding box center [728, 345] width 1456 height 691
click at [1395, 19] on button "Create" at bounding box center [1392, 21] width 77 height 24
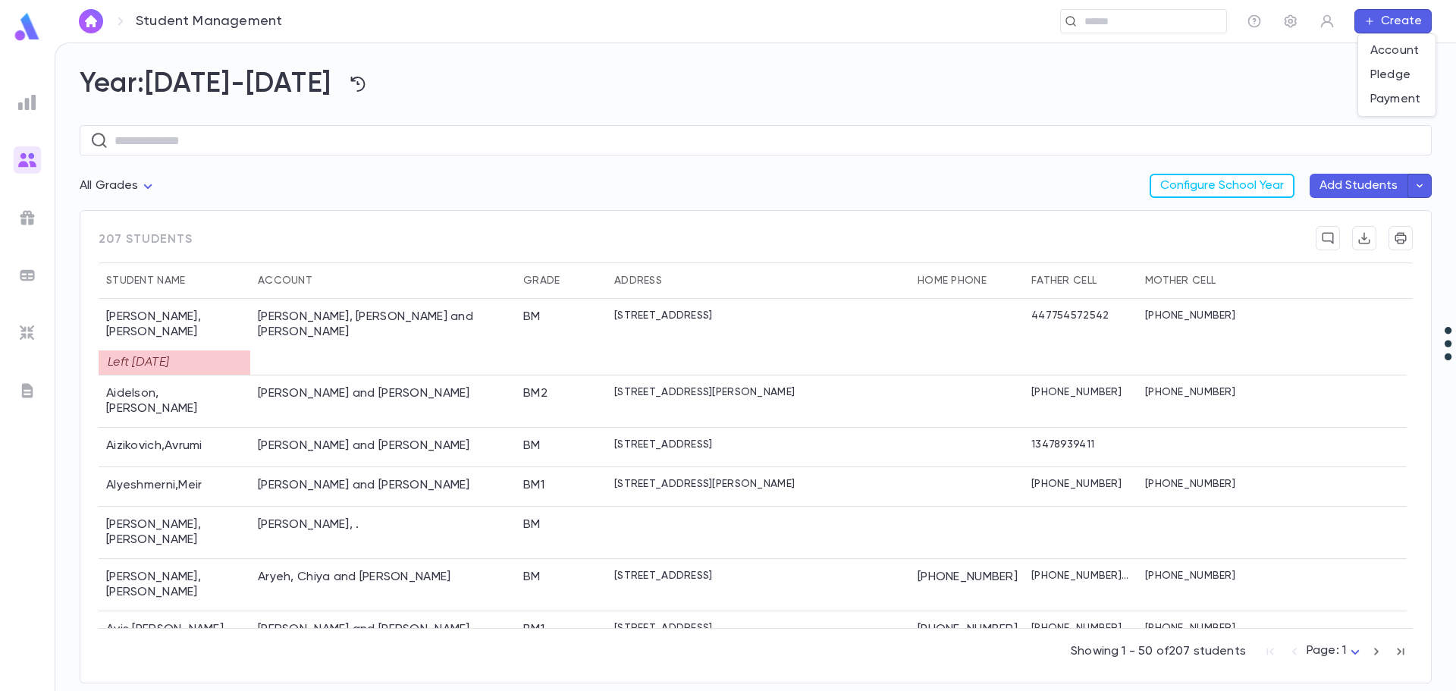
click at [29, 215] on div at bounding box center [728, 345] width 1456 height 691
click at [27, 217] on img at bounding box center [27, 218] width 18 height 18
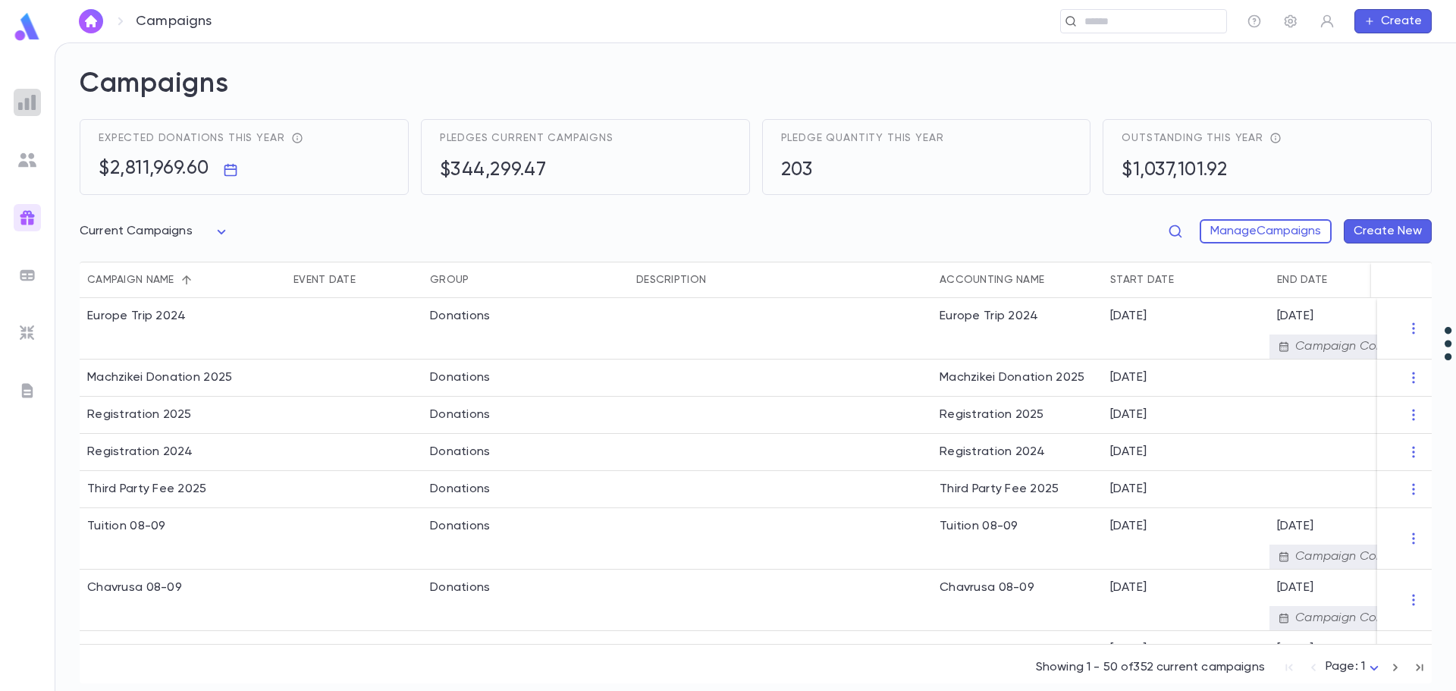
click at [28, 105] on img at bounding box center [27, 102] width 18 height 18
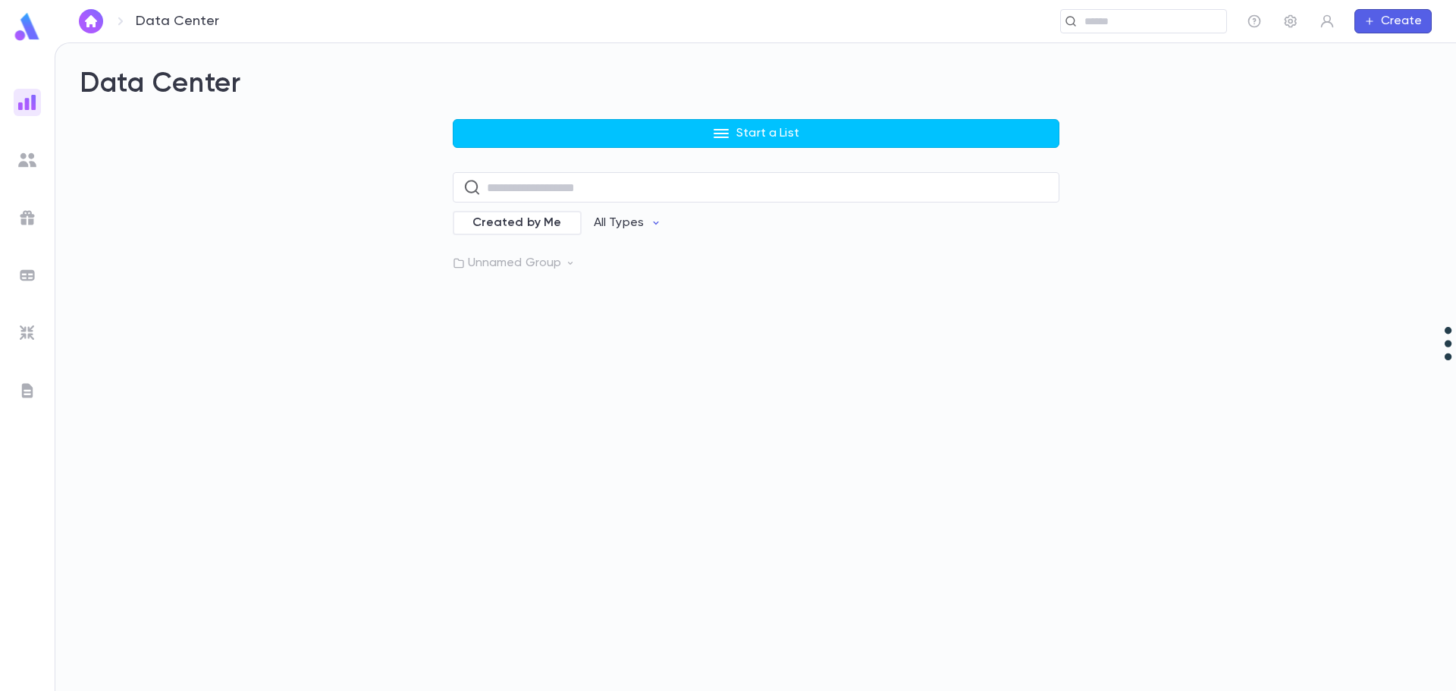
click at [30, 154] on img at bounding box center [27, 160] width 18 height 18
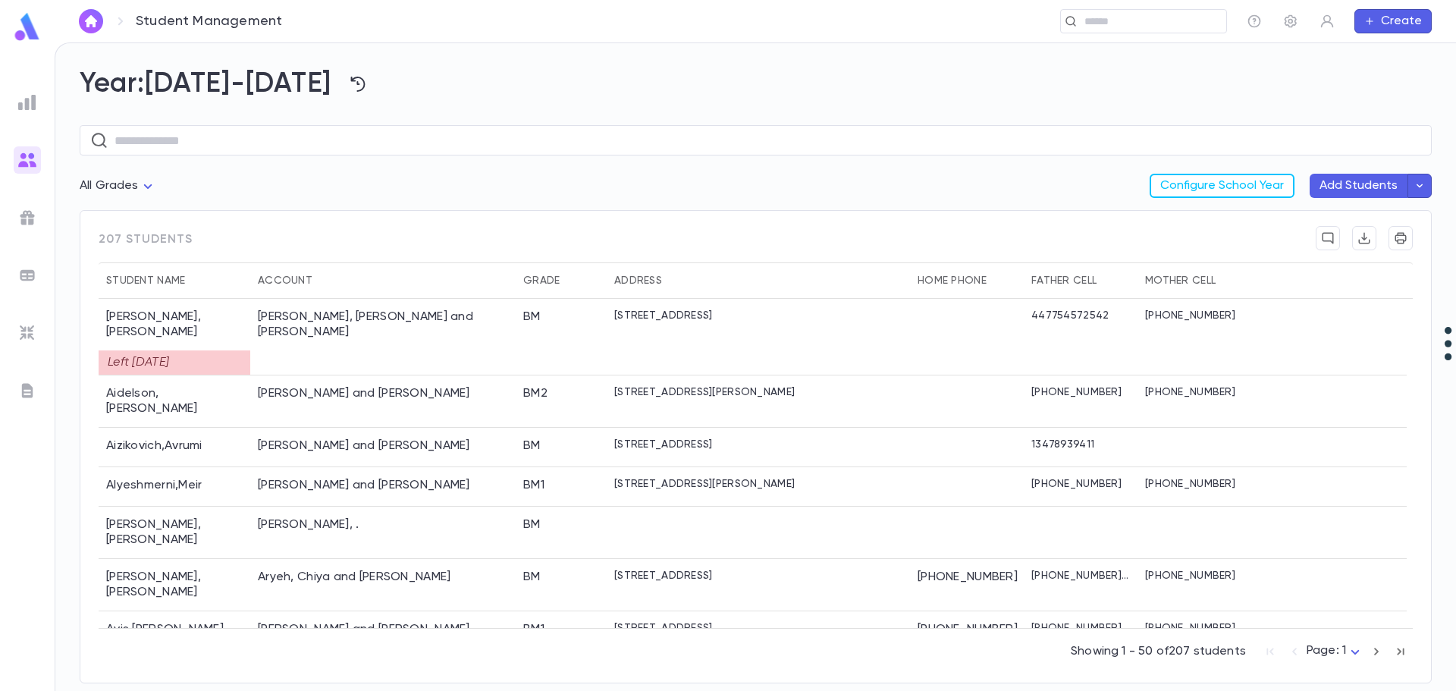
click at [30, 397] on img at bounding box center [27, 390] width 18 height 18
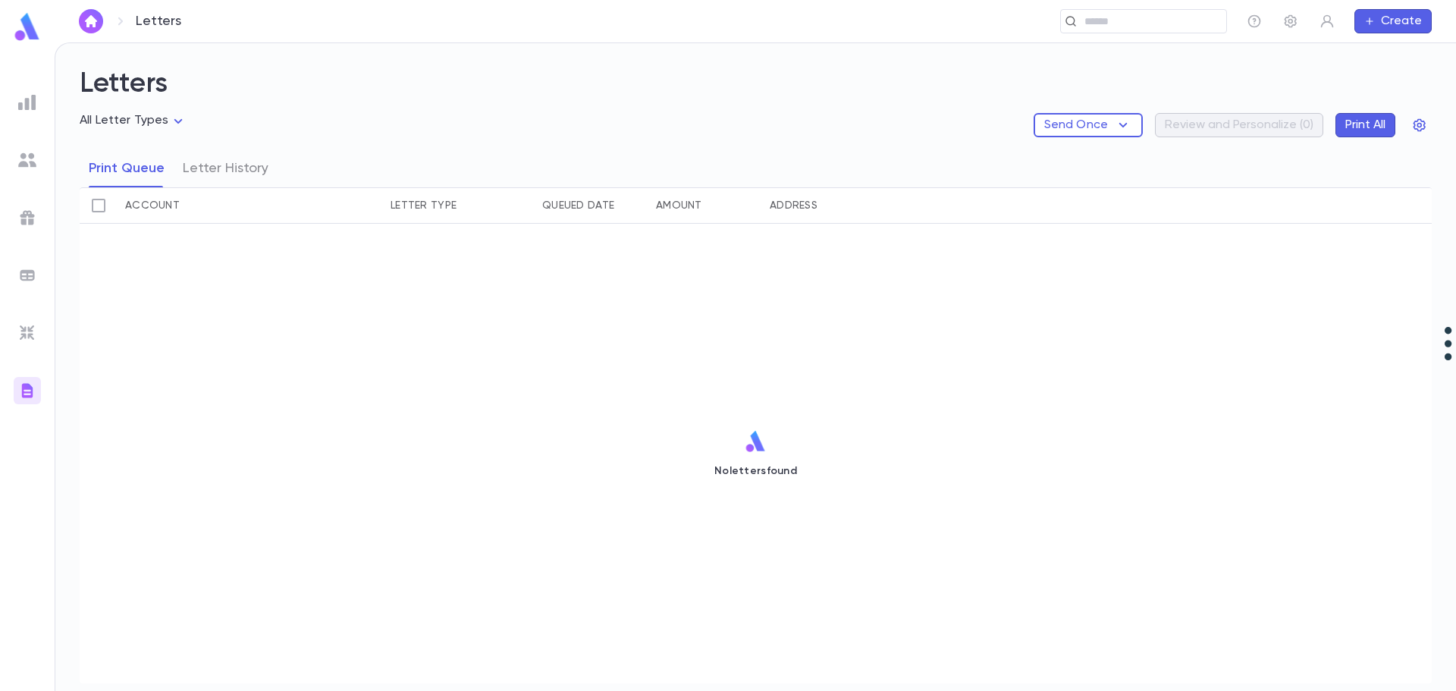
click at [25, 327] on img at bounding box center [27, 333] width 18 height 18
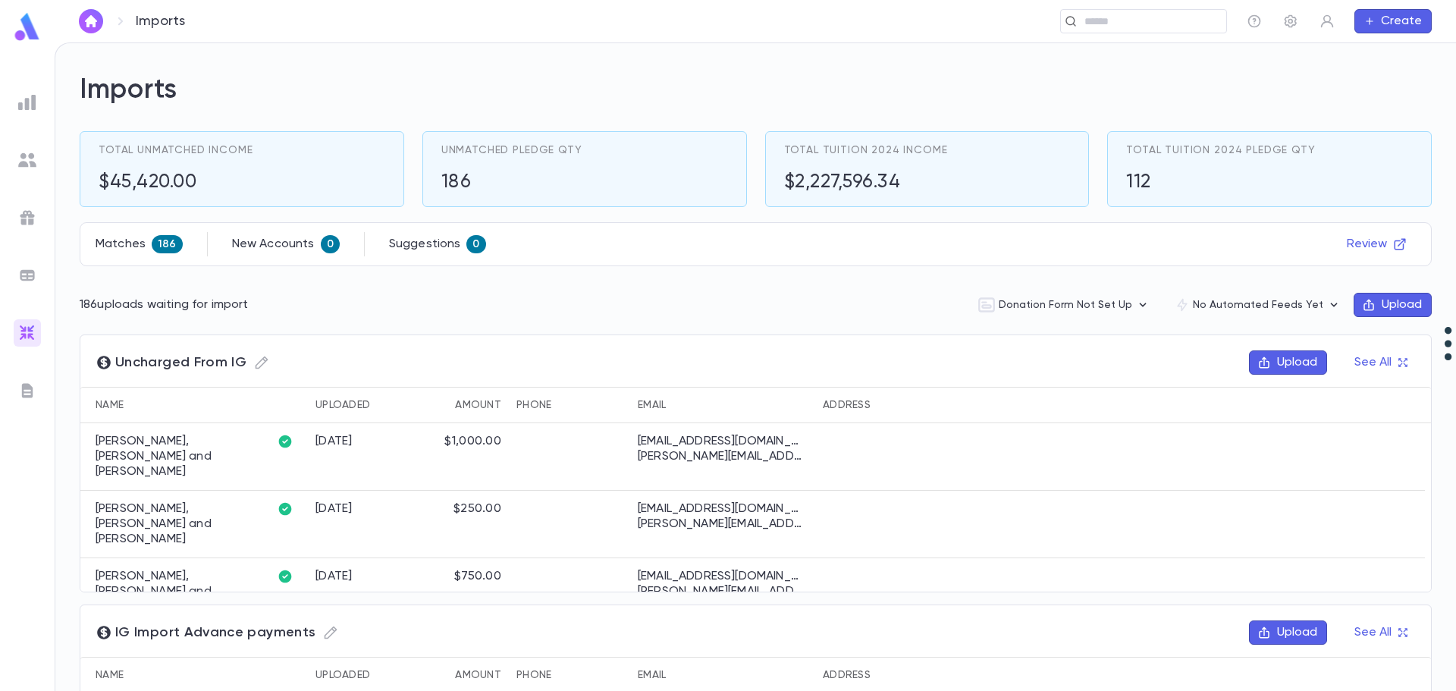
click at [23, 258] on ul at bounding box center [27, 387] width 55 height 608
click at [22, 274] on img at bounding box center [27, 275] width 18 height 18
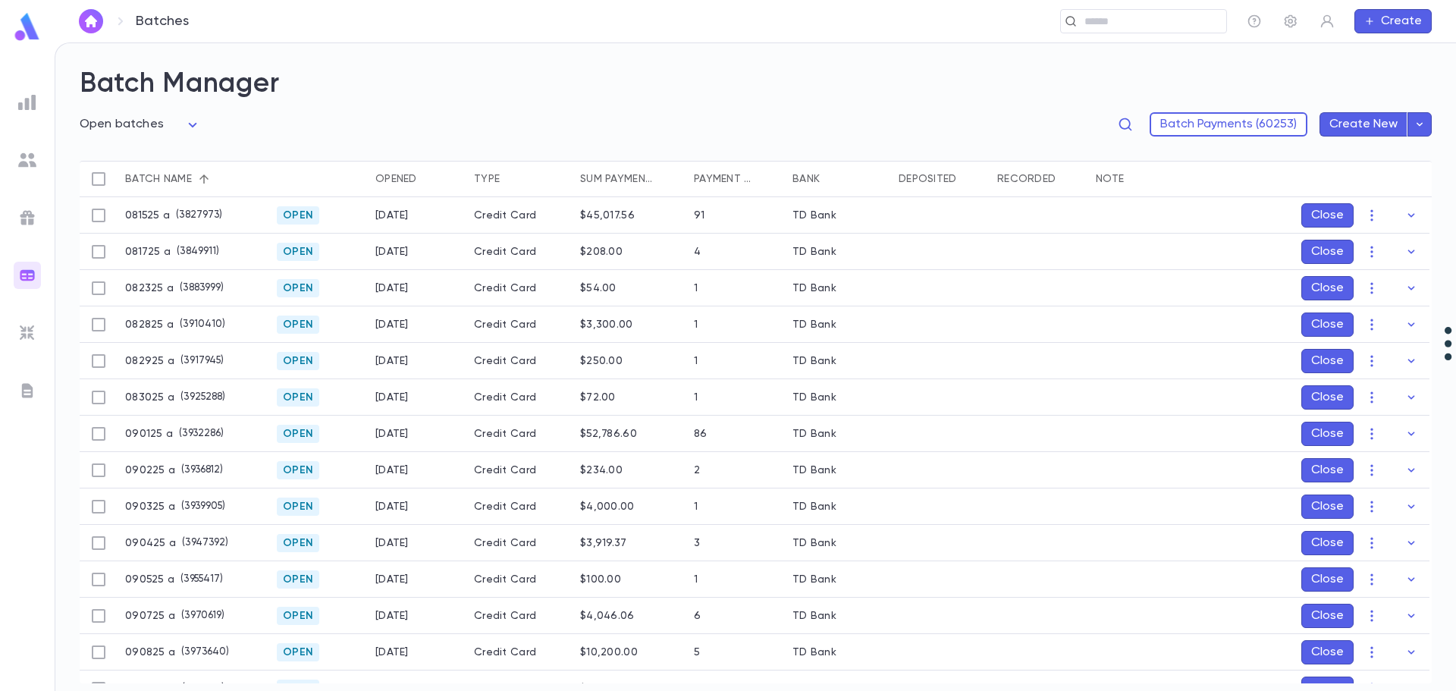
click at [1417, 125] on icon "button" at bounding box center [1420, 124] width 14 height 15
click at [23, 215] on div at bounding box center [728, 345] width 1456 height 691
click at [33, 218] on img at bounding box center [27, 218] width 18 height 18
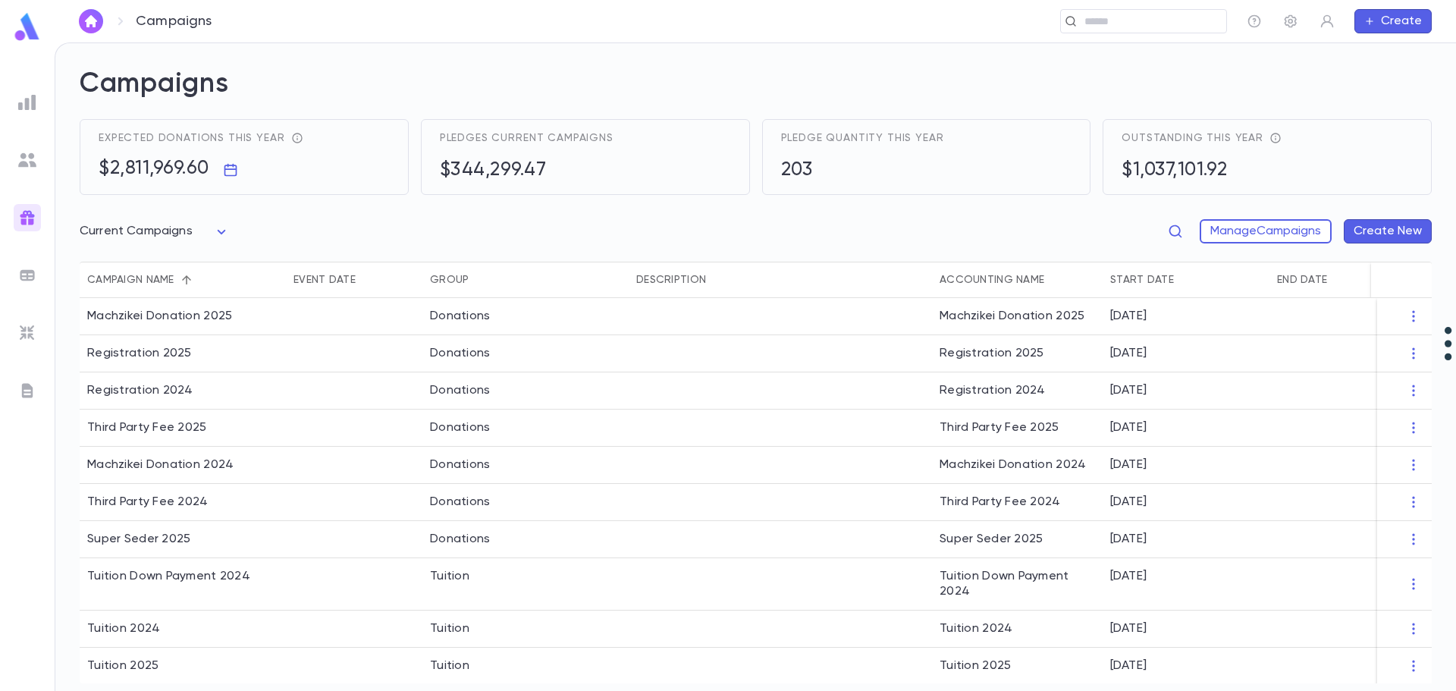
click at [36, 157] on img at bounding box center [27, 160] width 18 height 18
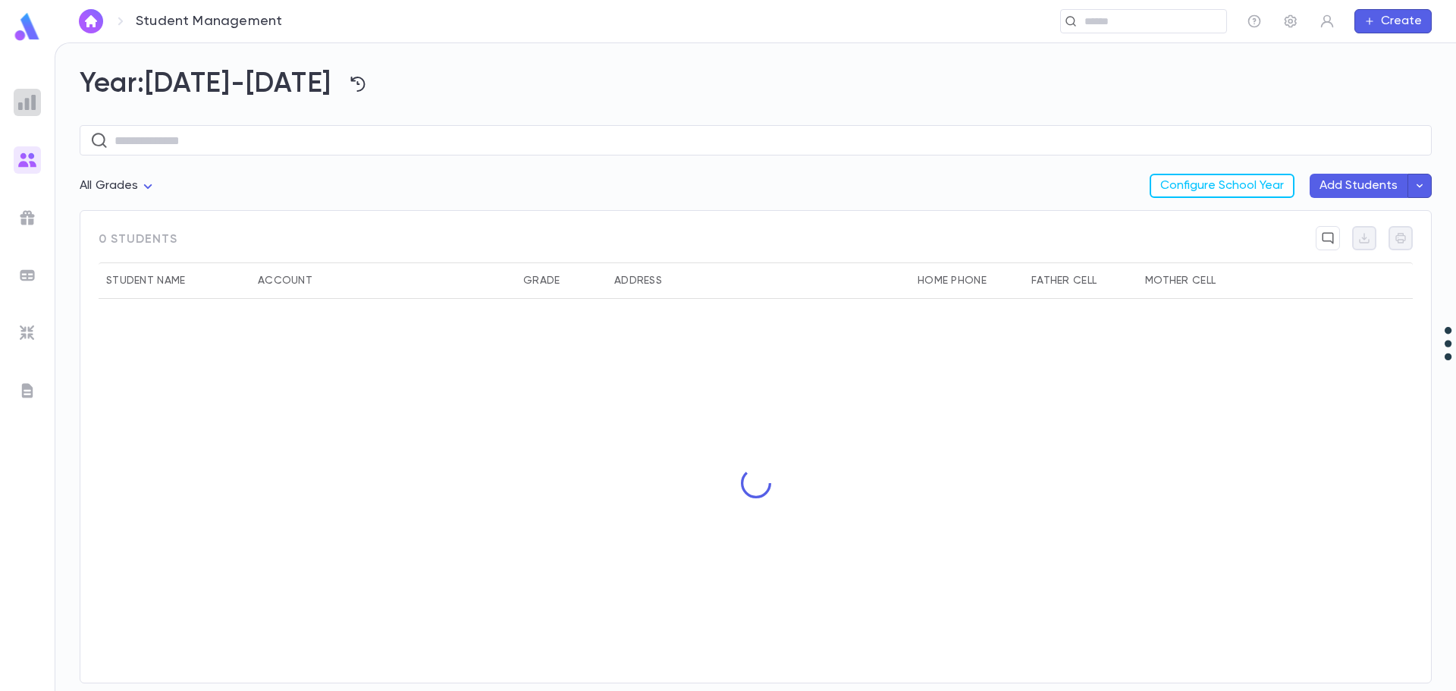
click at [30, 111] on div at bounding box center [27, 102] width 27 height 27
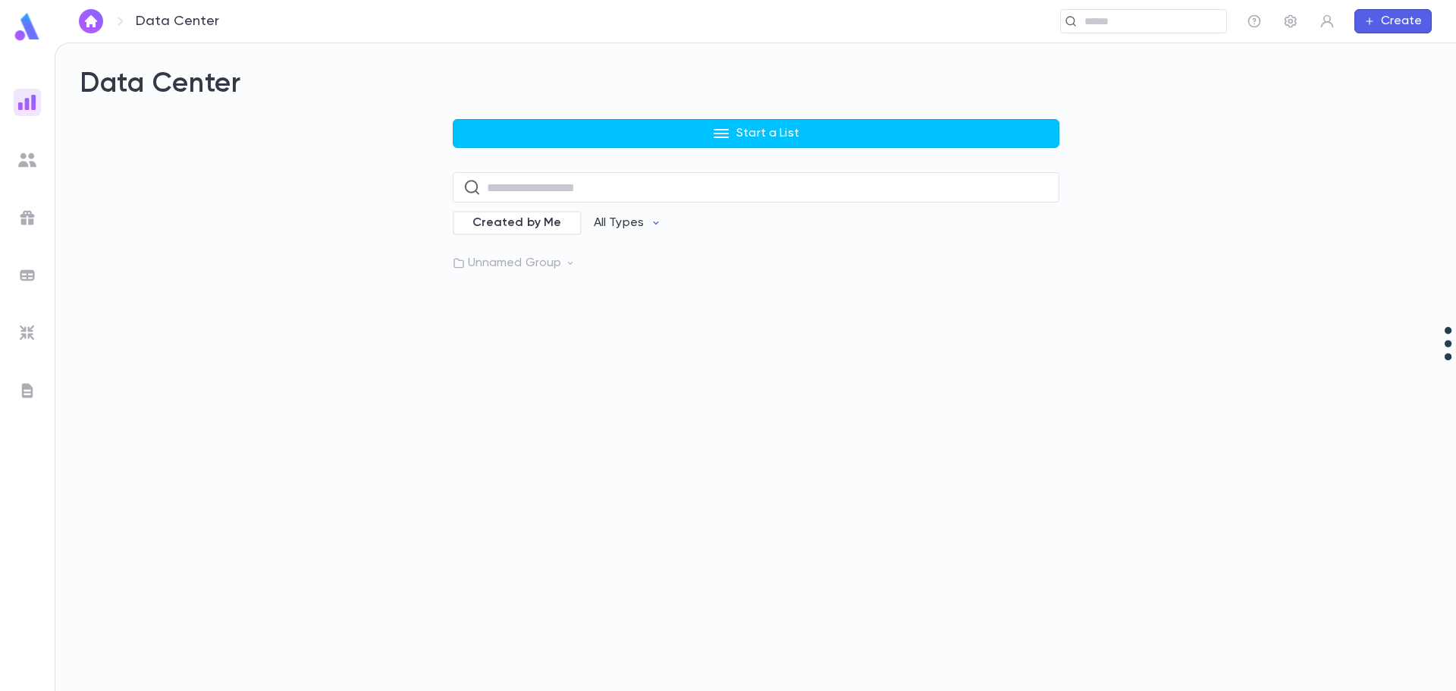
click at [1393, 22] on button "Create" at bounding box center [1392, 21] width 77 height 24
